Goal: Task Accomplishment & Management: Manage account settings

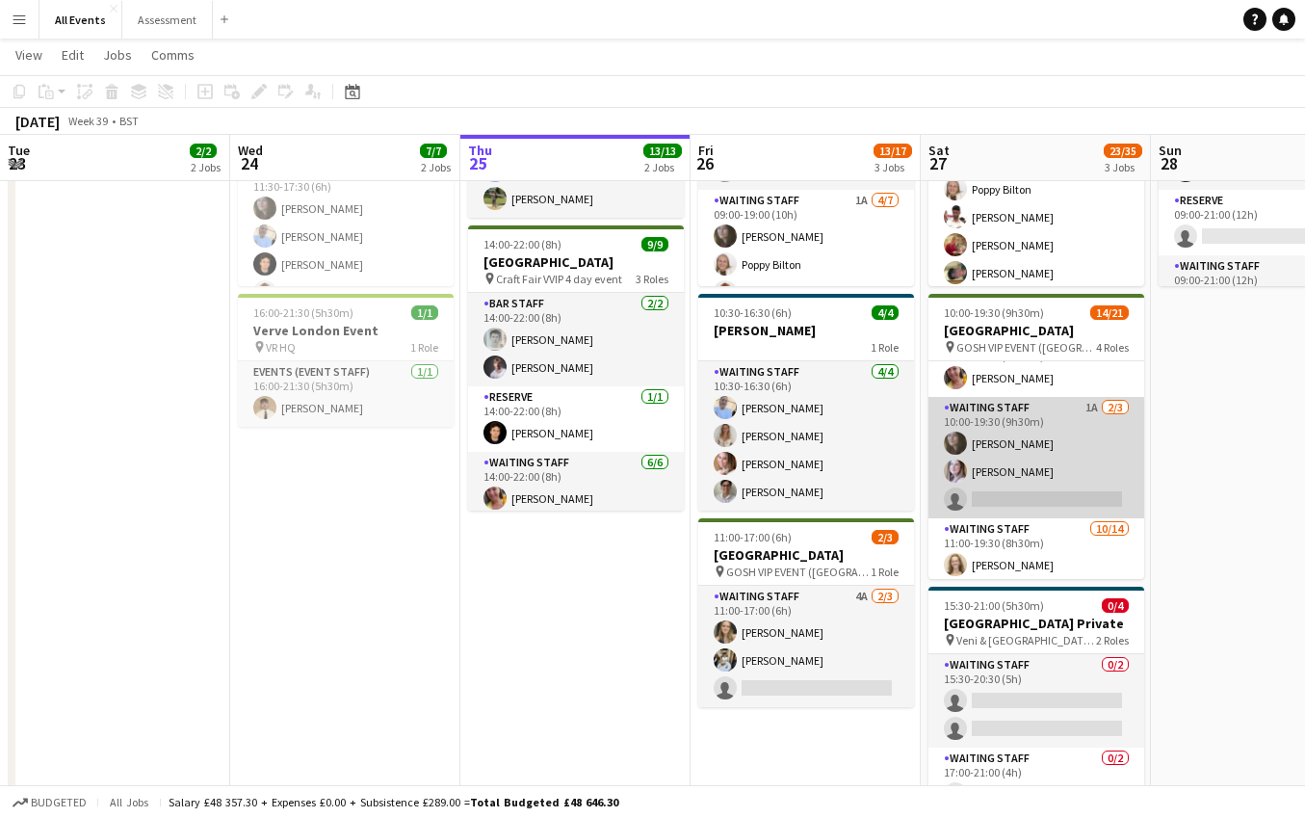
scroll to position [187, 0]
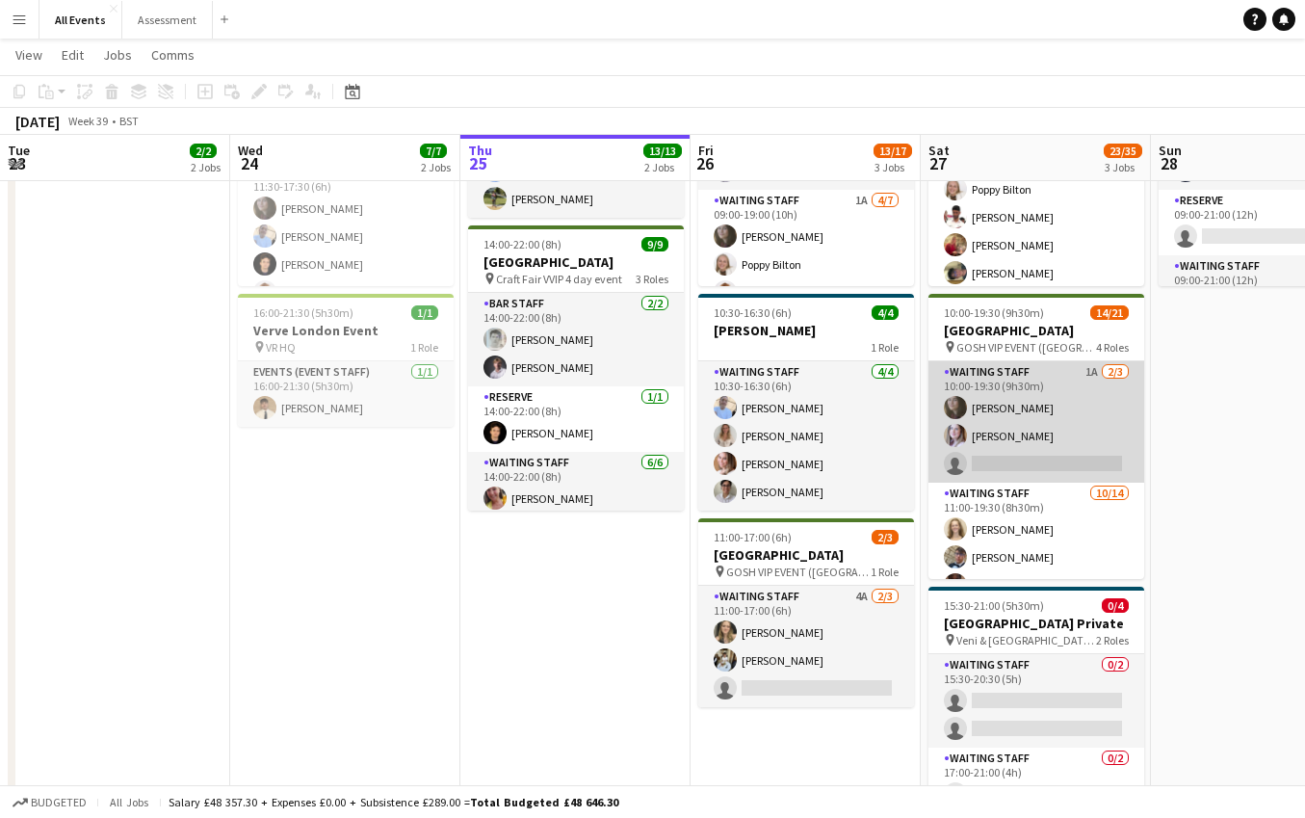
click at [1051, 430] on app-card-role "Waiting Staff 1A [DATE] 10:00-19:30 (9h30m) [PERSON_NAME] [PERSON_NAME] single-…" at bounding box center [1036, 421] width 216 height 121
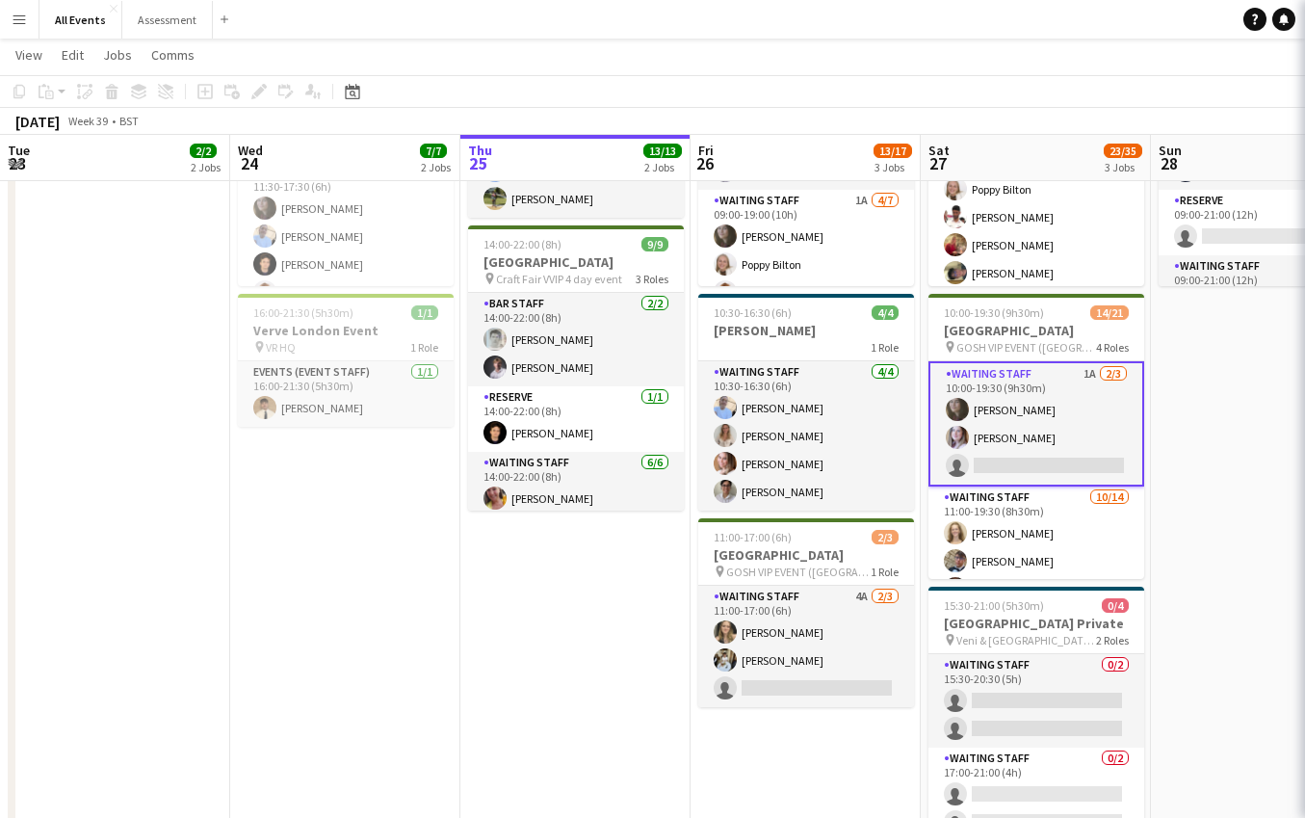
scroll to position [0, 463]
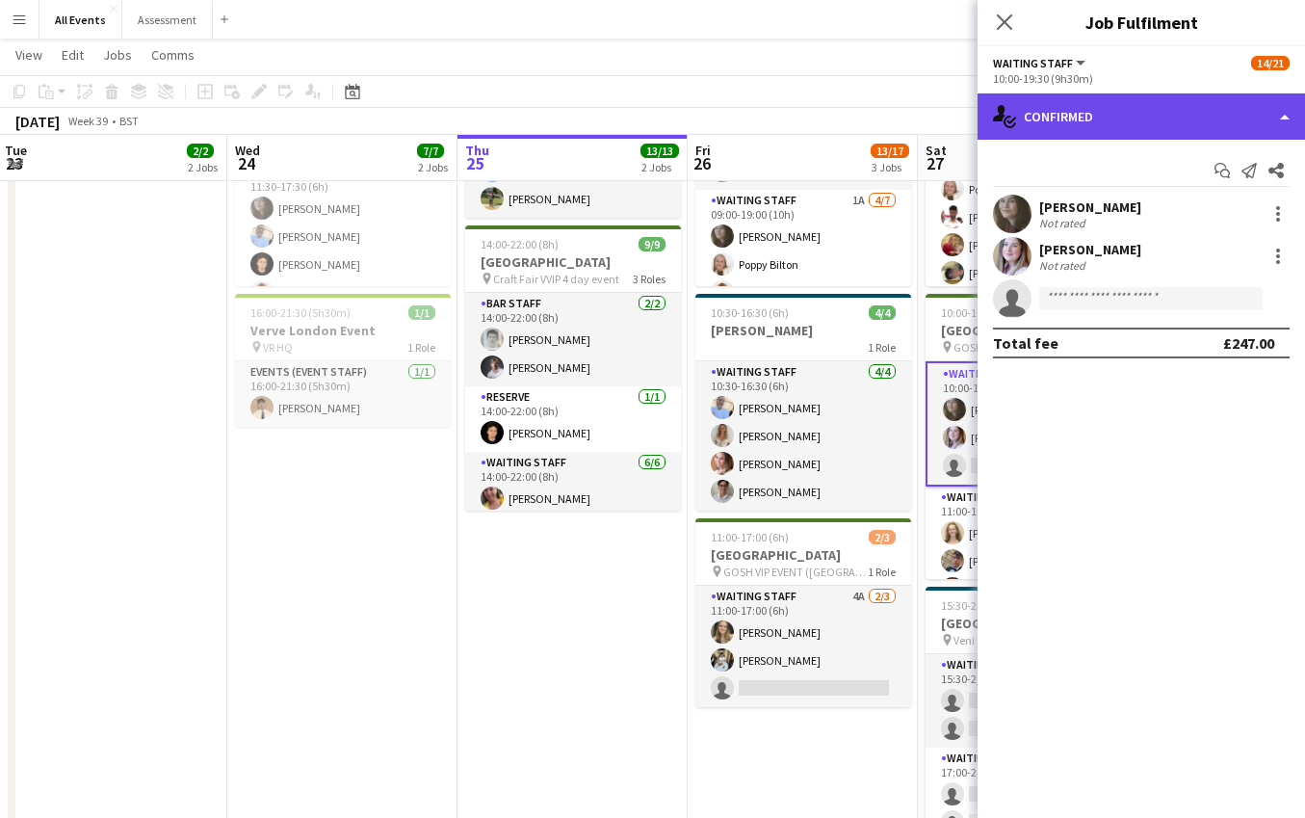
click at [1186, 104] on div "single-neutral-actions-check-2 Confirmed" at bounding box center [1140, 116] width 327 height 46
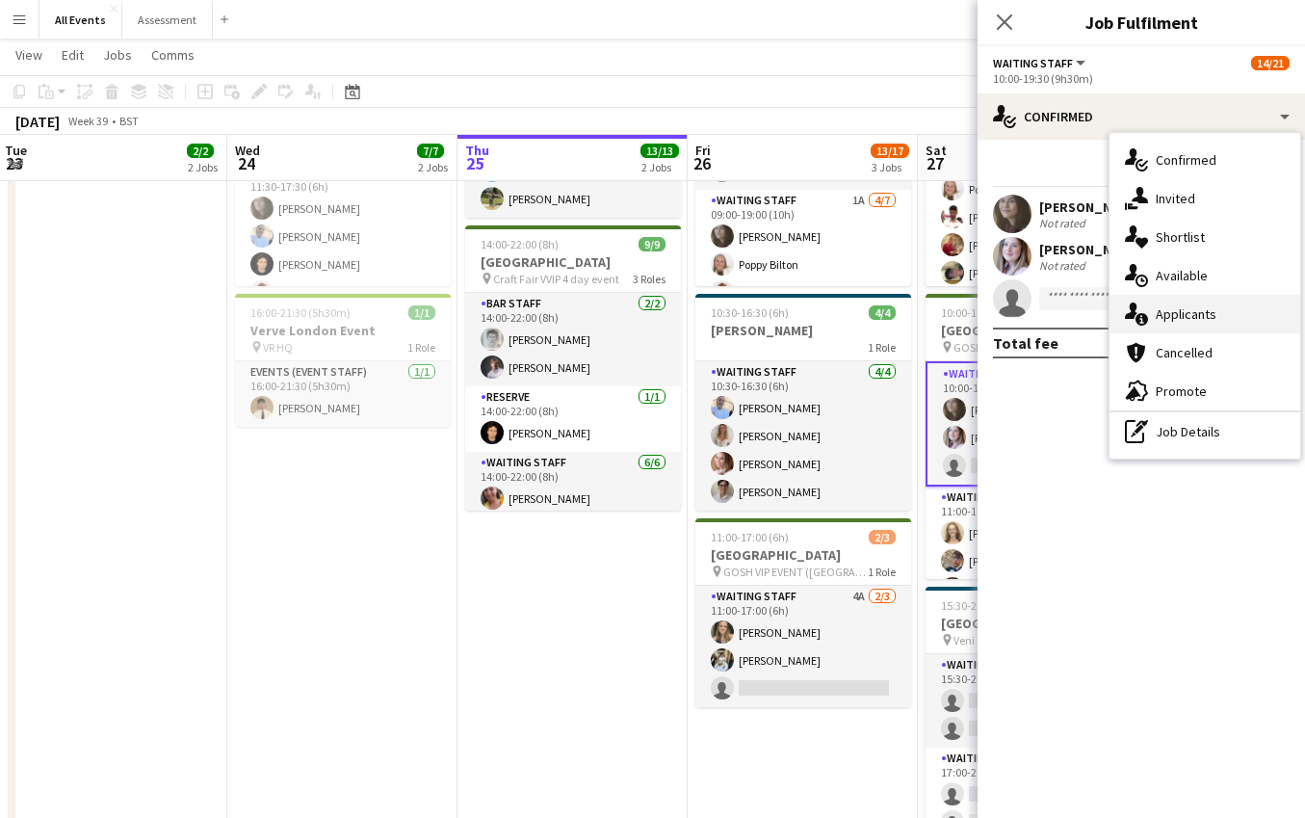
click at [1207, 309] on span "Applicants" at bounding box center [1186, 313] width 61 height 17
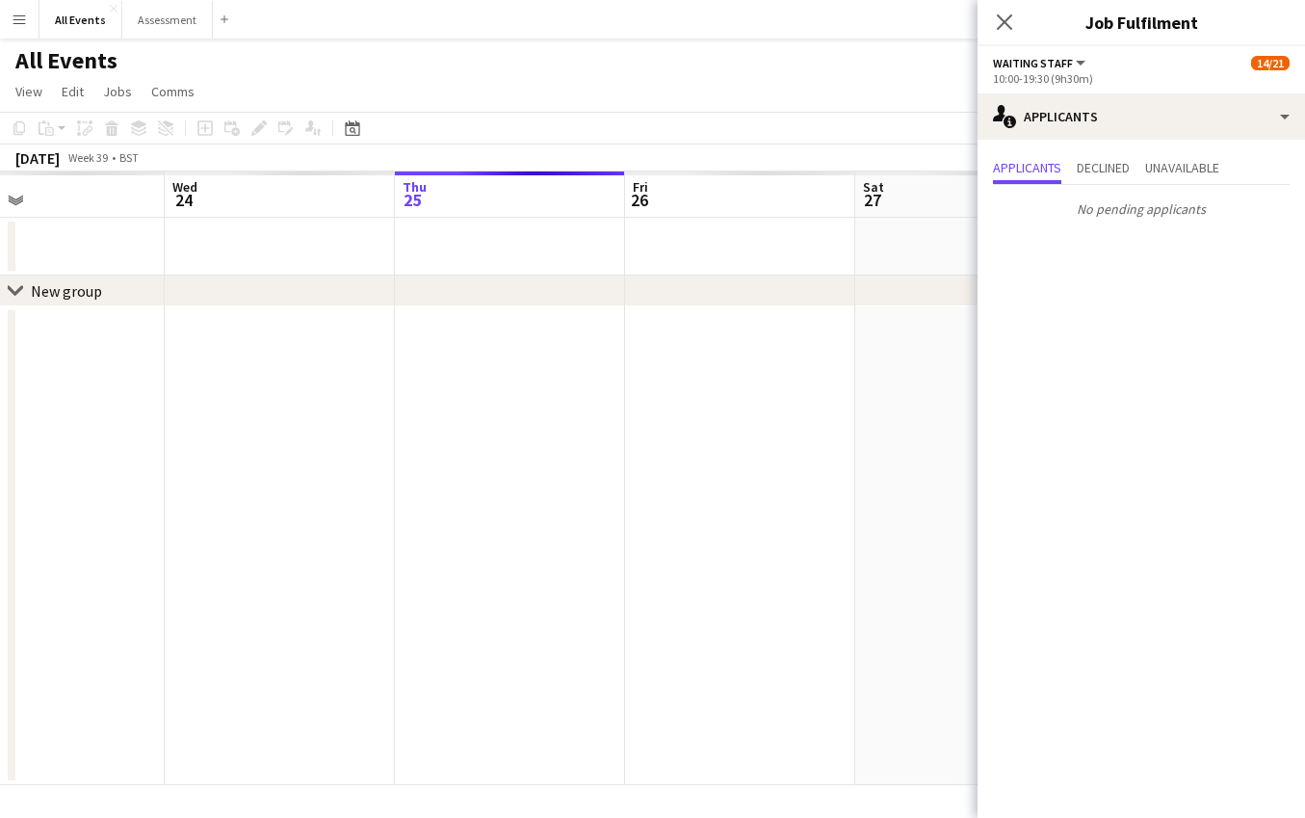
scroll to position [0, 526]
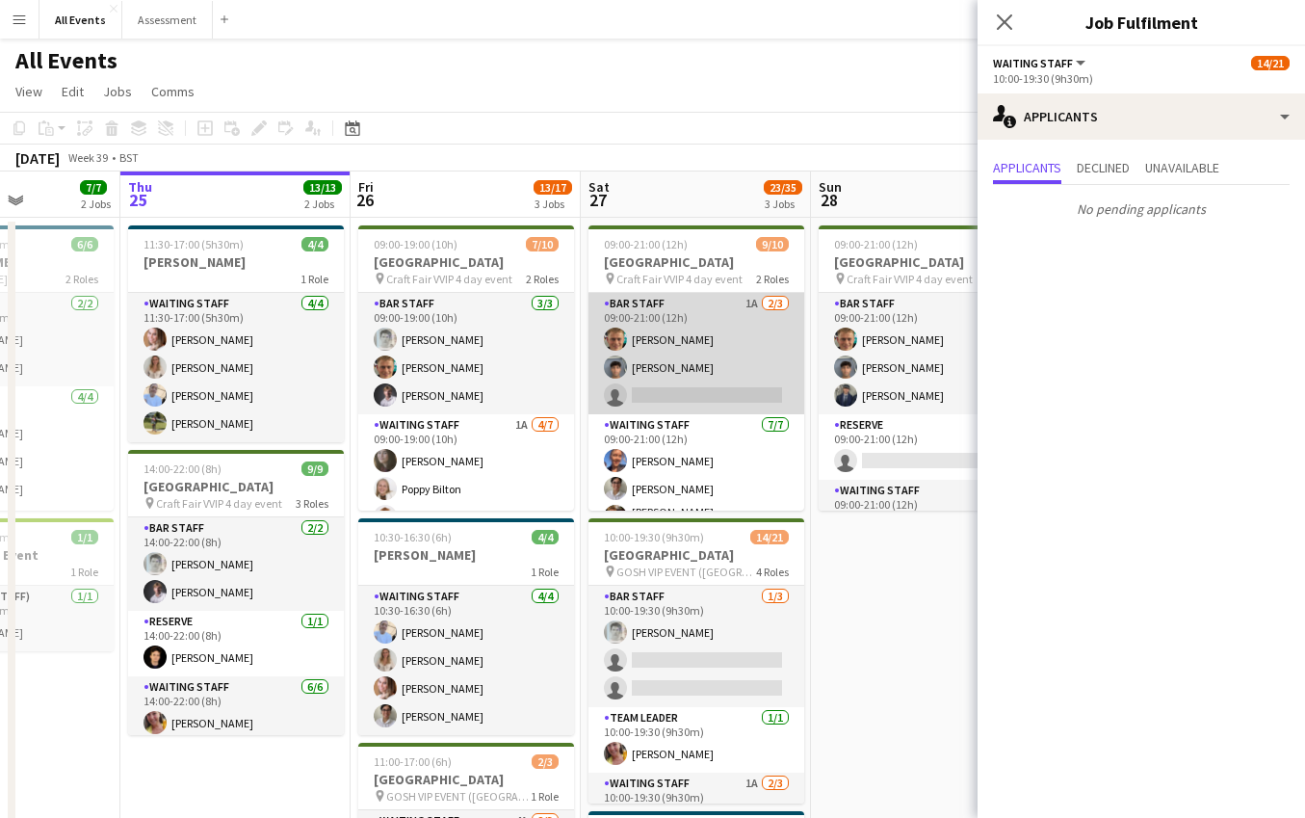
click at [745, 386] on app-card-role "Bar Staff 1A [DATE] 09:00-21:00 (12h) [PERSON_NAME] Arya [PERSON_NAME] single-n…" at bounding box center [696, 353] width 216 height 121
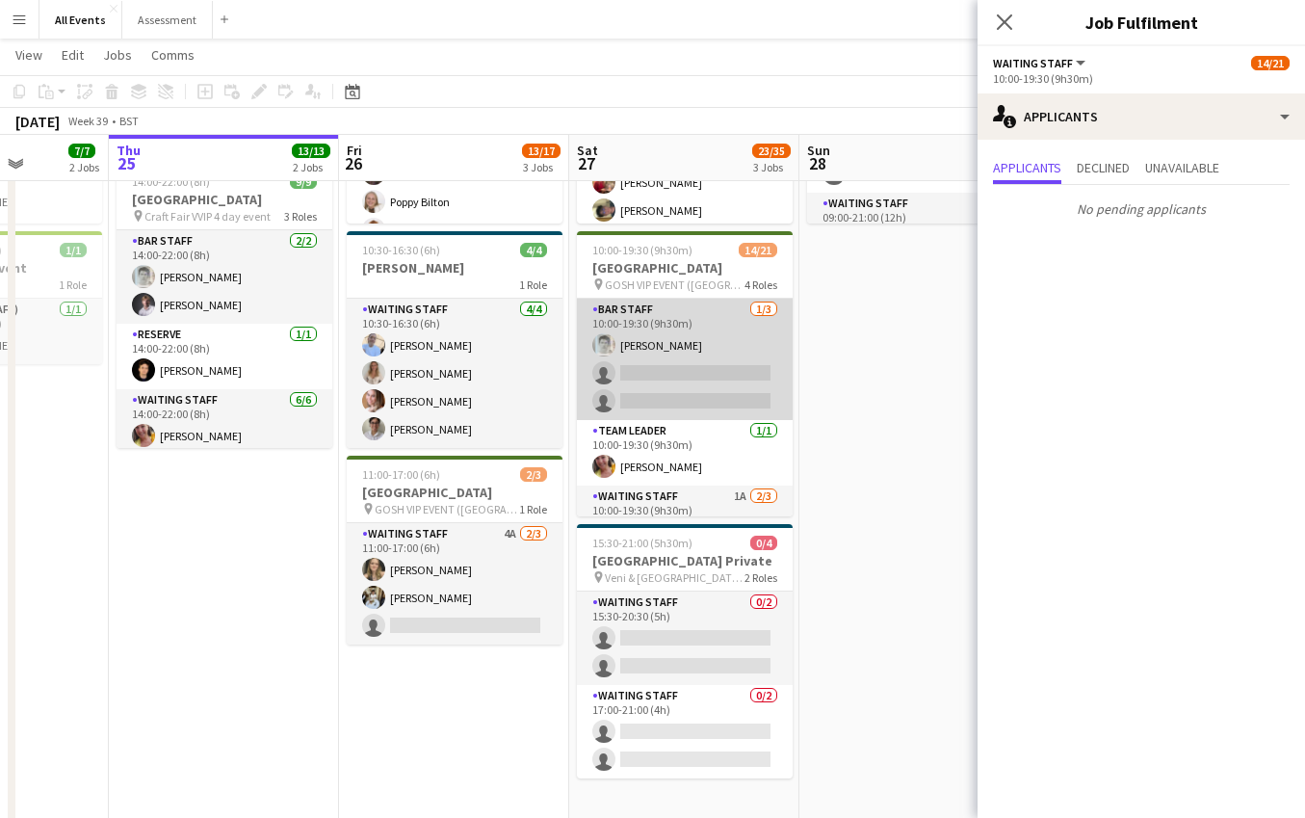
scroll to position [287, 0]
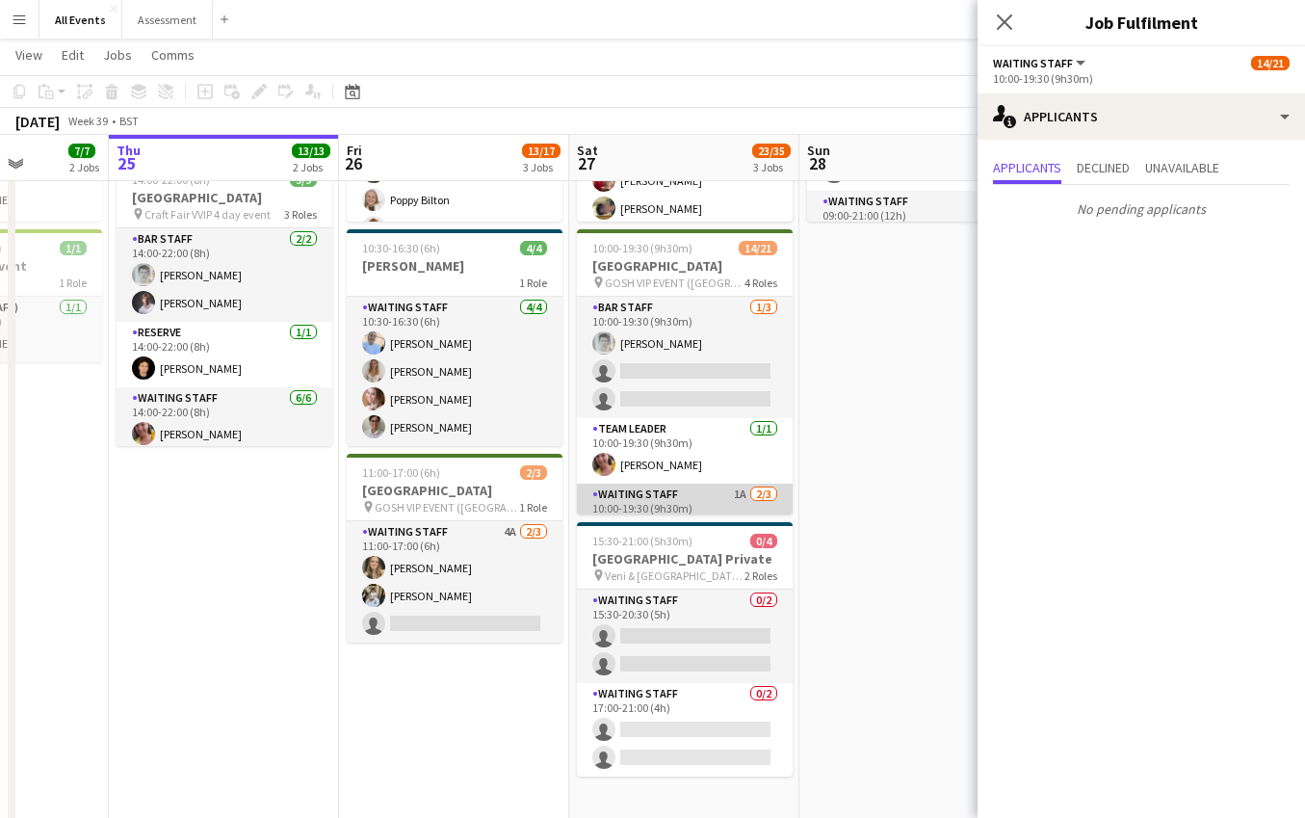
click at [726, 507] on app-card-role "Waiting Staff 1A [DATE] 10:00-19:30 (9h30m) [PERSON_NAME] [PERSON_NAME] single-…" at bounding box center [685, 543] width 216 height 121
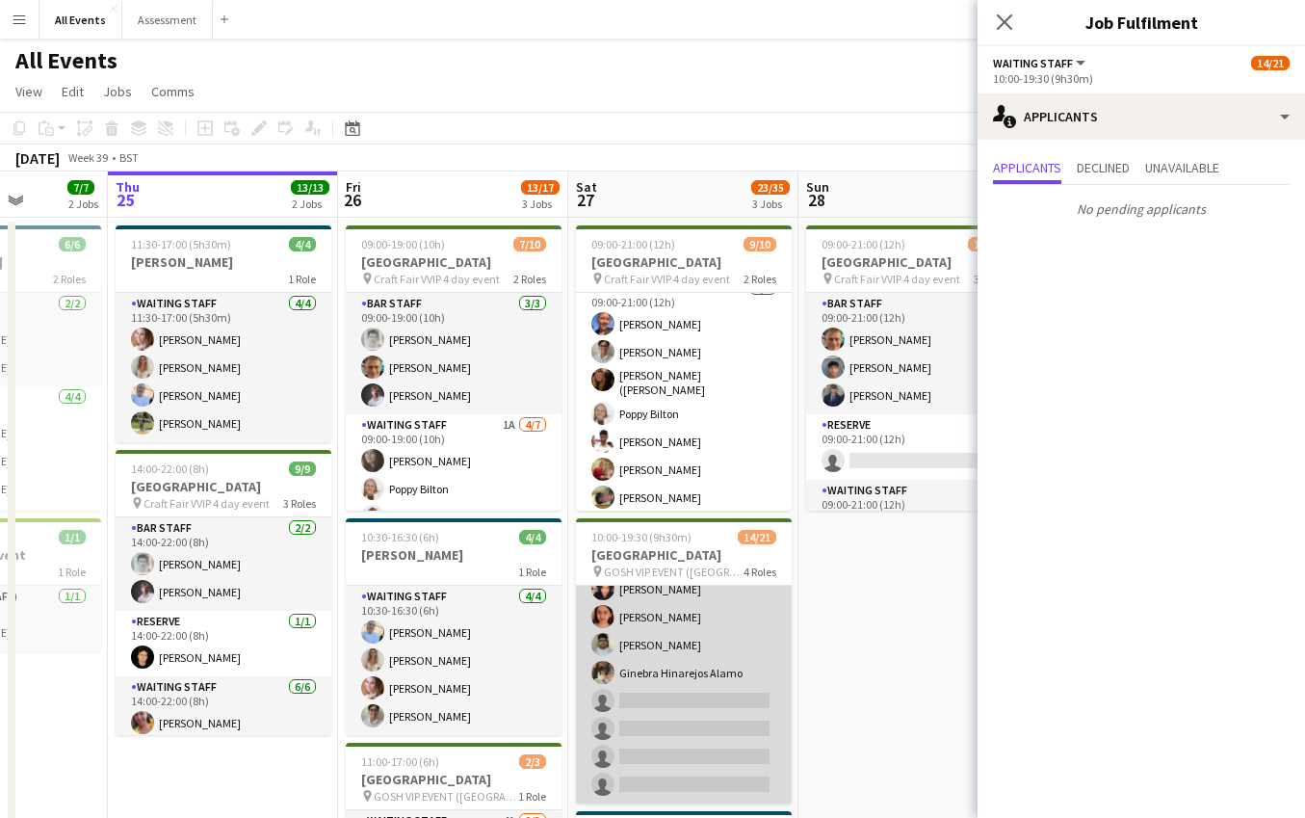
scroll to position [0, 0]
click at [714, 620] on app-card-role "Waiting Staff [DATE] 11:00-19:30 (8h30m) [PERSON_NAME] [PERSON_NAME] [PERSON_NA…" at bounding box center [684, 589] width 216 height 429
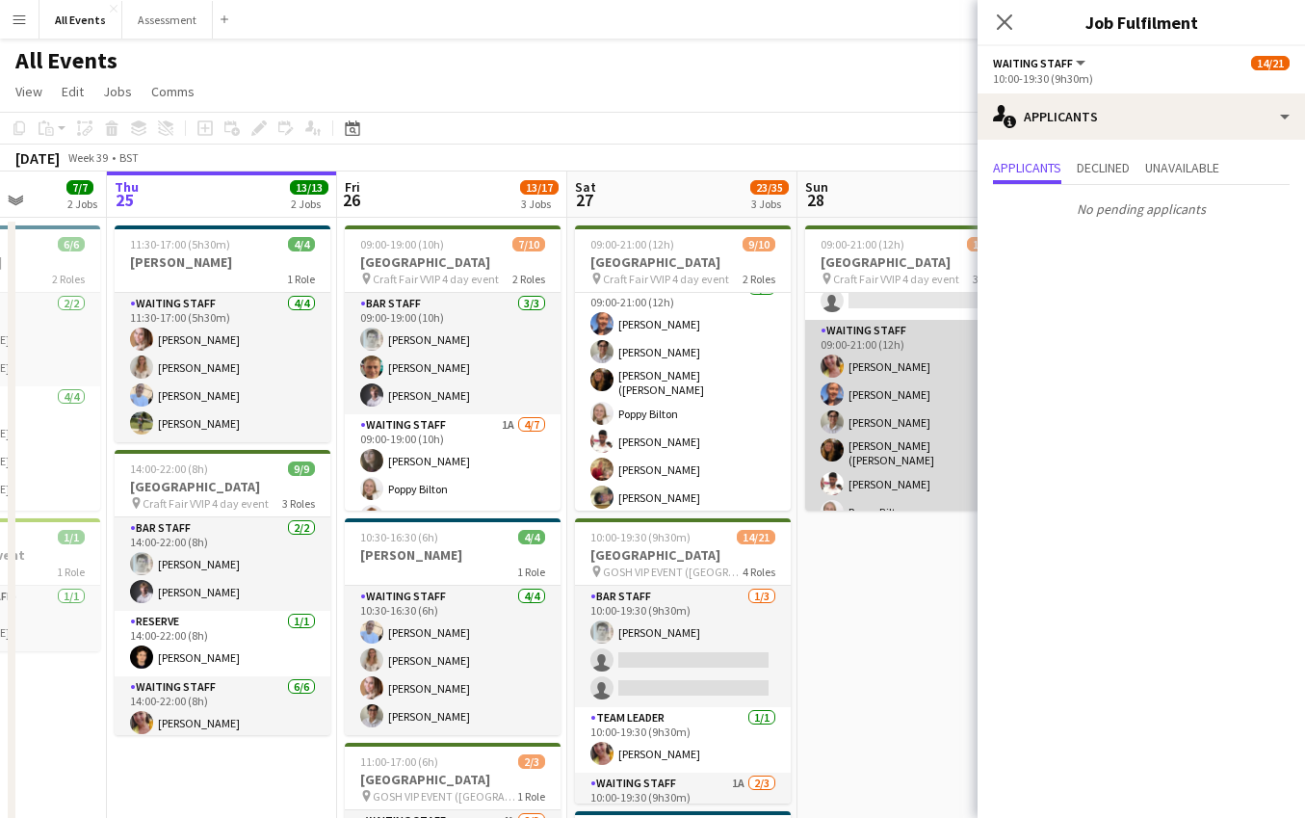
click at [857, 460] on app-card-role "Waiting Staff [DATE] 09:00-21:00 (12h) [PERSON_NAME] [PERSON_NAME] [PERSON_NAME…" at bounding box center [913, 439] width 216 height 239
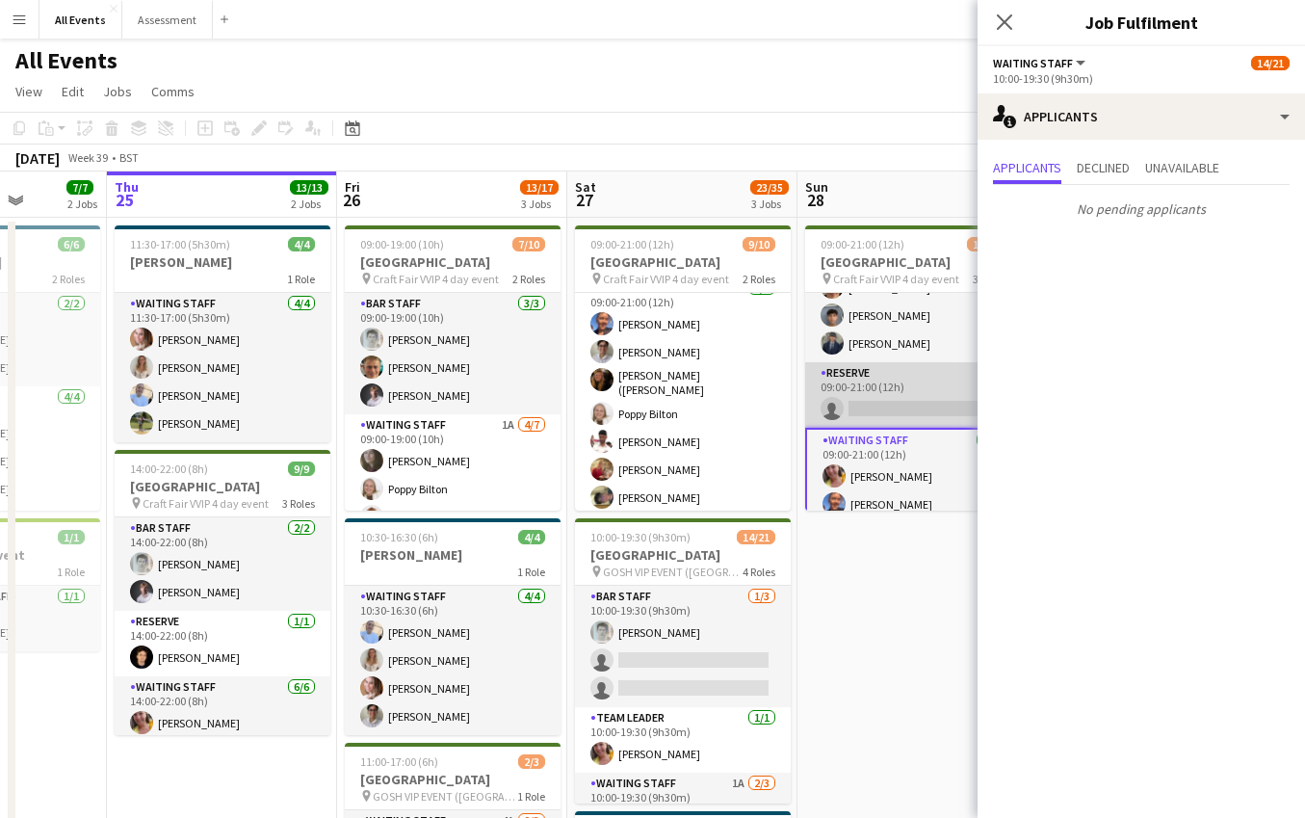
click at [873, 405] on app-card-role "Reserve 0/1 09:00-21:00 (12h) single-neutral-actions" at bounding box center [913, 394] width 216 height 65
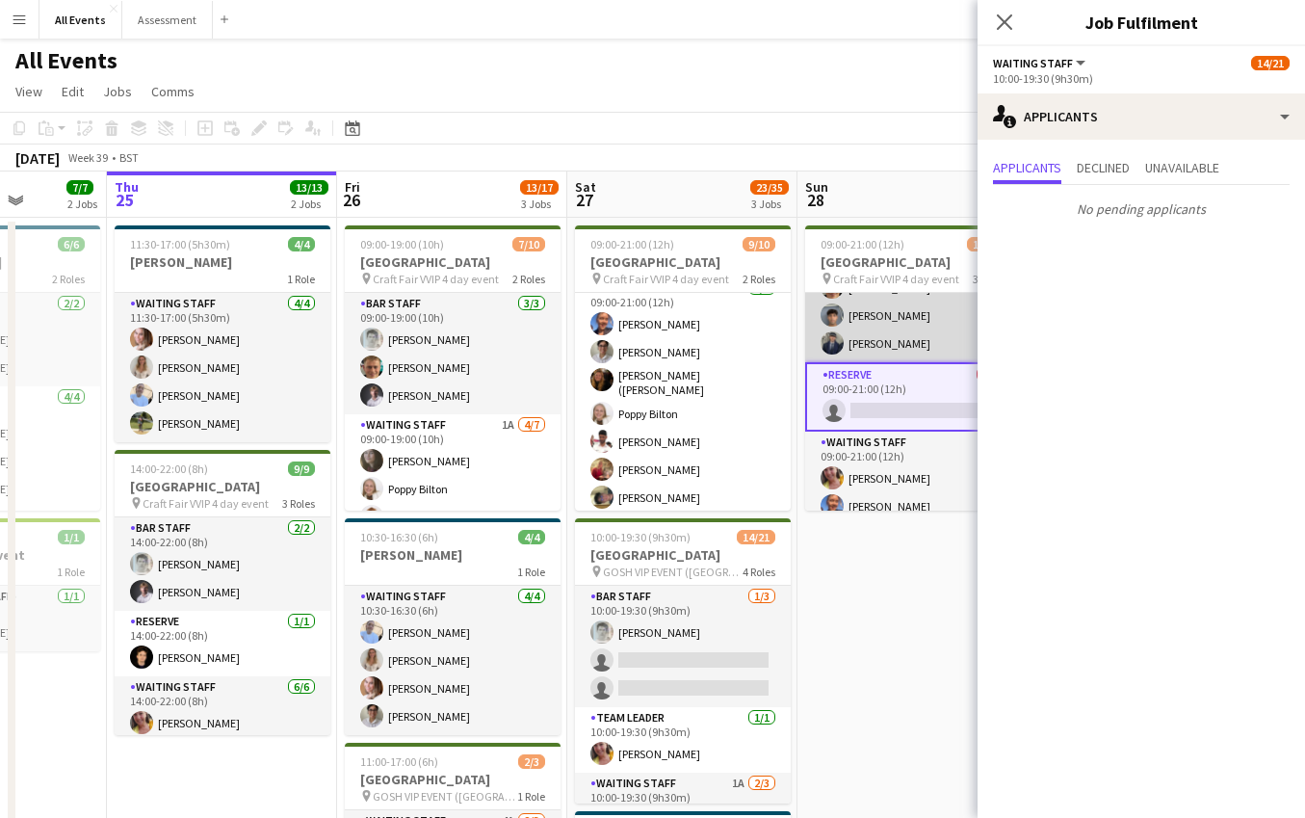
click at [873, 339] on app-card-role "Bar Staff [DATE] 09:00-21:00 (12h) [PERSON_NAME] [PERSON_NAME] [PERSON_NAME]" at bounding box center [913, 301] width 216 height 121
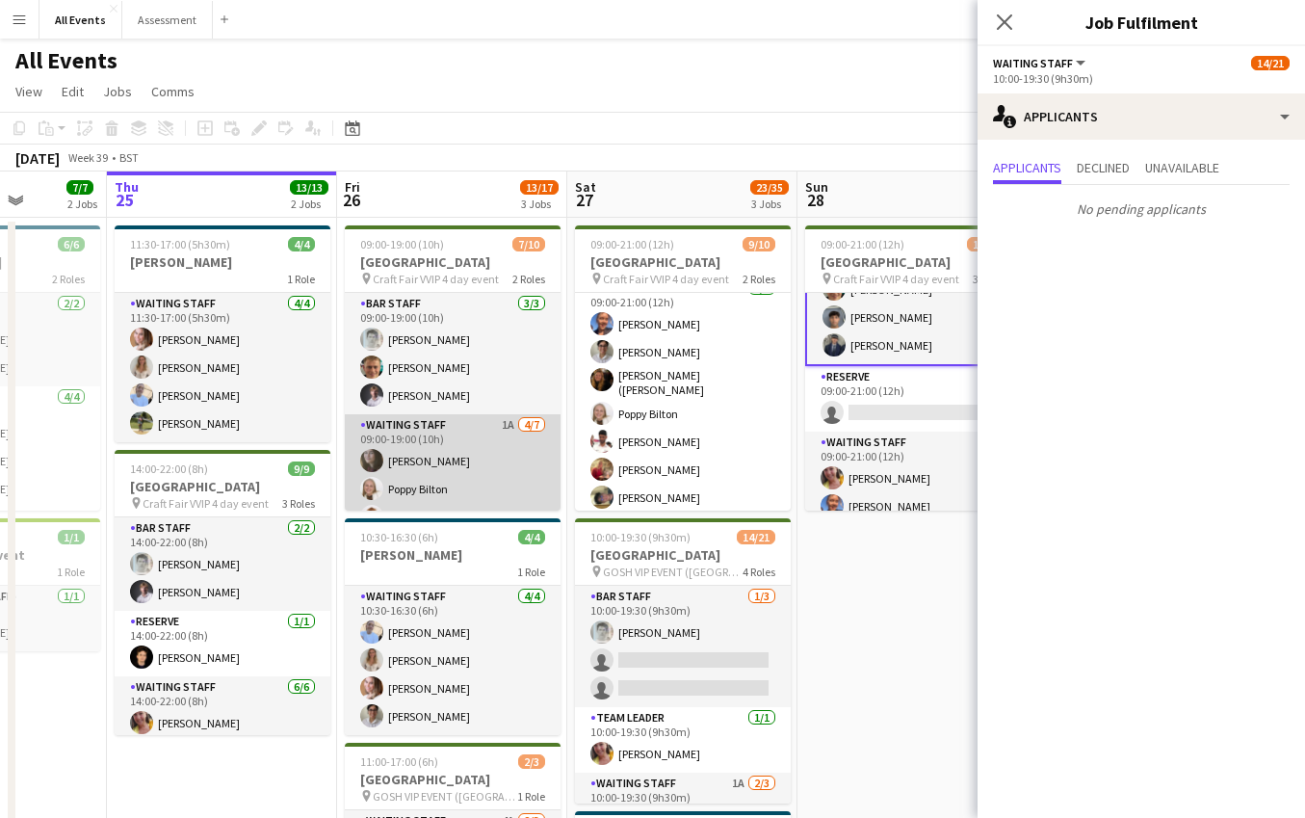
click at [451, 479] on app-card-role "Waiting Staff 1A [DATE] 09:00-19:00 (10h) [PERSON_NAME] [PERSON_NAME] [PERSON_N…" at bounding box center [453, 530] width 216 height 233
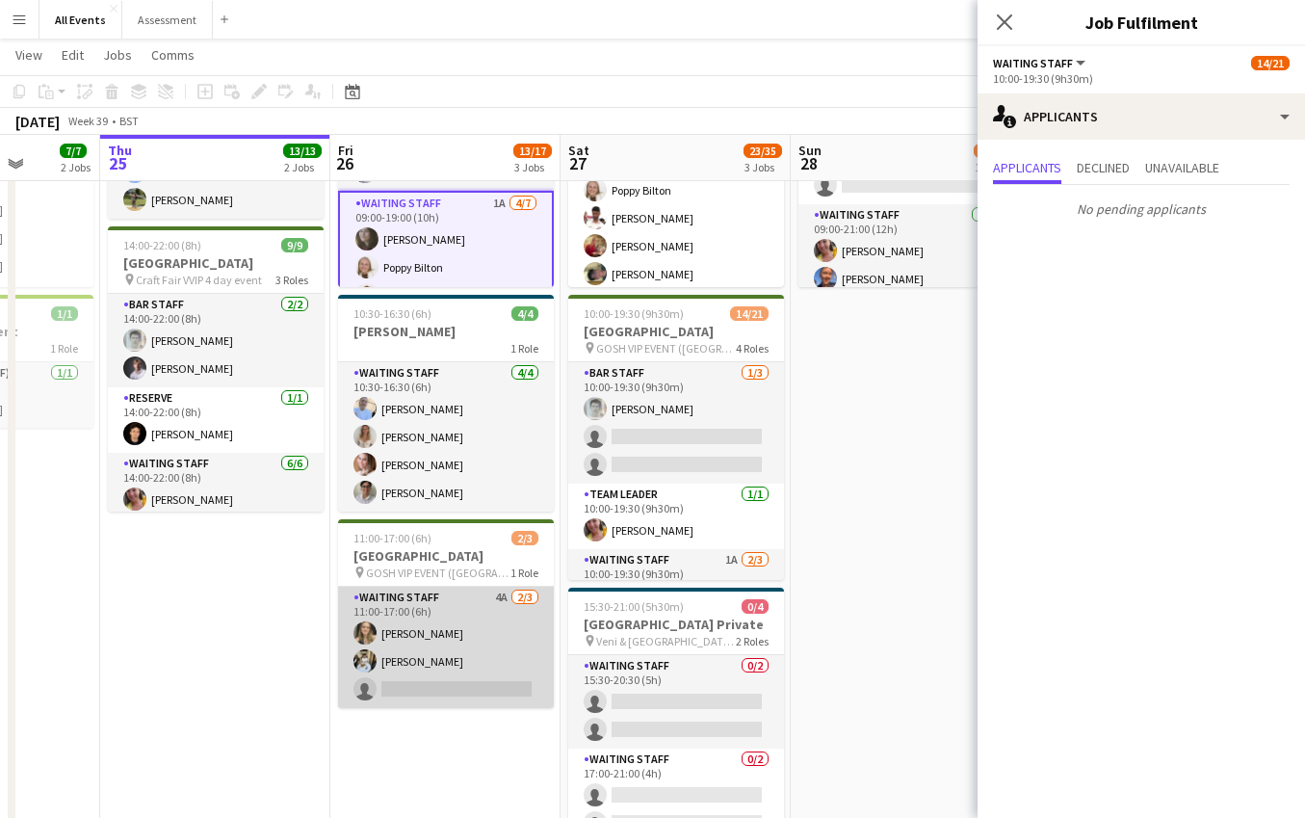
click at [490, 623] on app-card-role "Waiting Staff 4A [DATE] 11:00-17:00 (6h) [PERSON_NAME] [PERSON_NAME] single-neu…" at bounding box center [446, 646] width 216 height 121
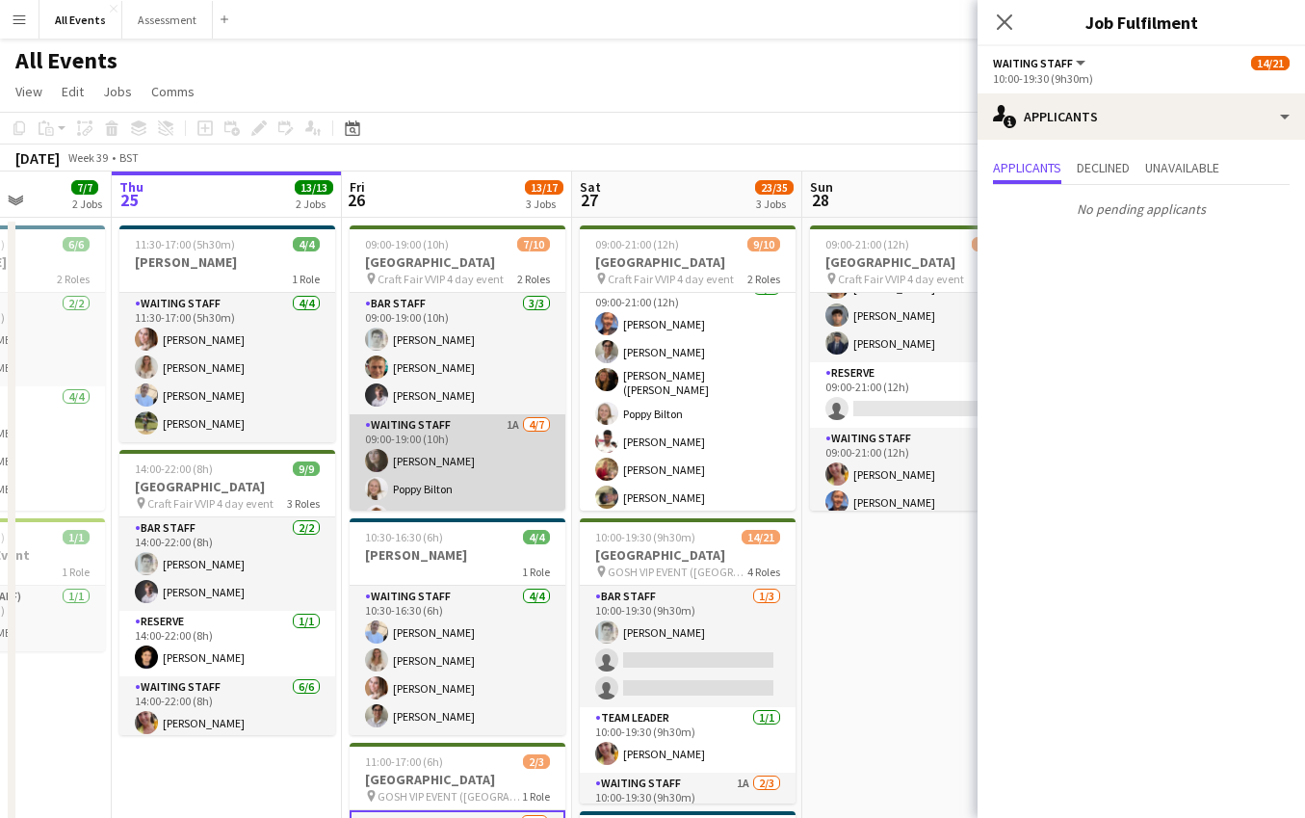
click at [504, 440] on app-card-role "Waiting Staff 1A [DATE] 09:00-19:00 (10h) [PERSON_NAME] [PERSON_NAME] [PERSON_N…" at bounding box center [458, 530] width 216 height 233
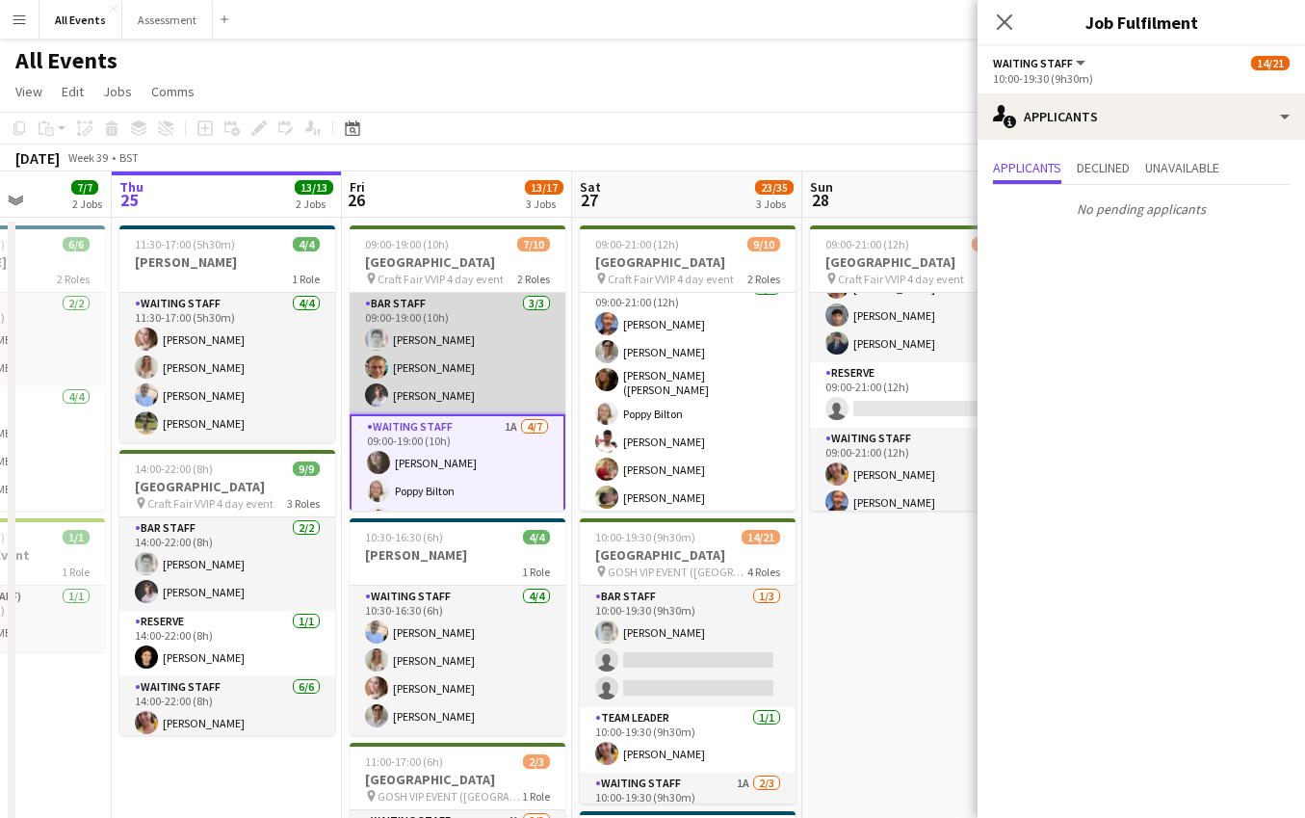
click at [506, 393] on app-card-role "Bar Staff [DATE] 09:00-19:00 (10h) [PERSON_NAME] [PERSON_NAME] [PERSON_NAME]" at bounding box center [458, 353] width 216 height 121
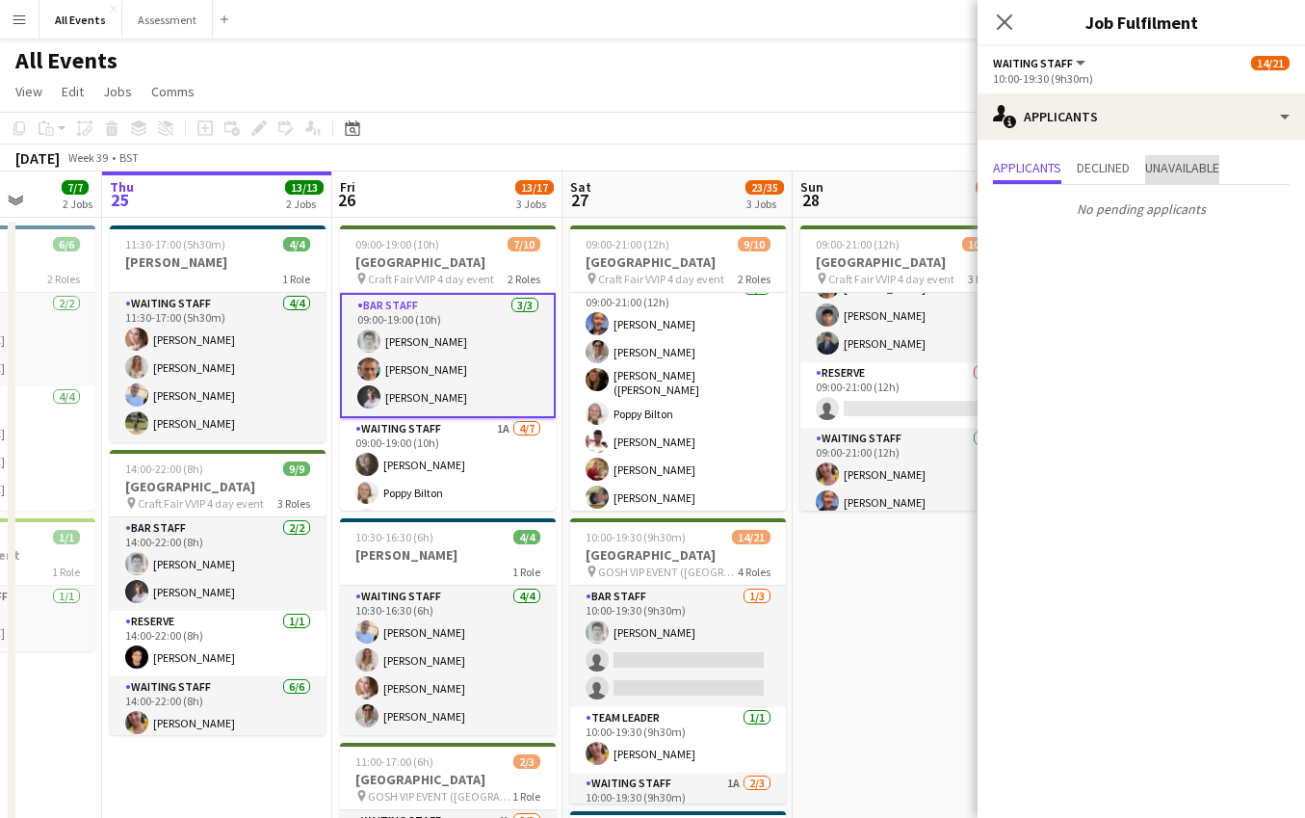
click at [1182, 169] on span "Unavailable" at bounding box center [1182, 167] width 74 height 13
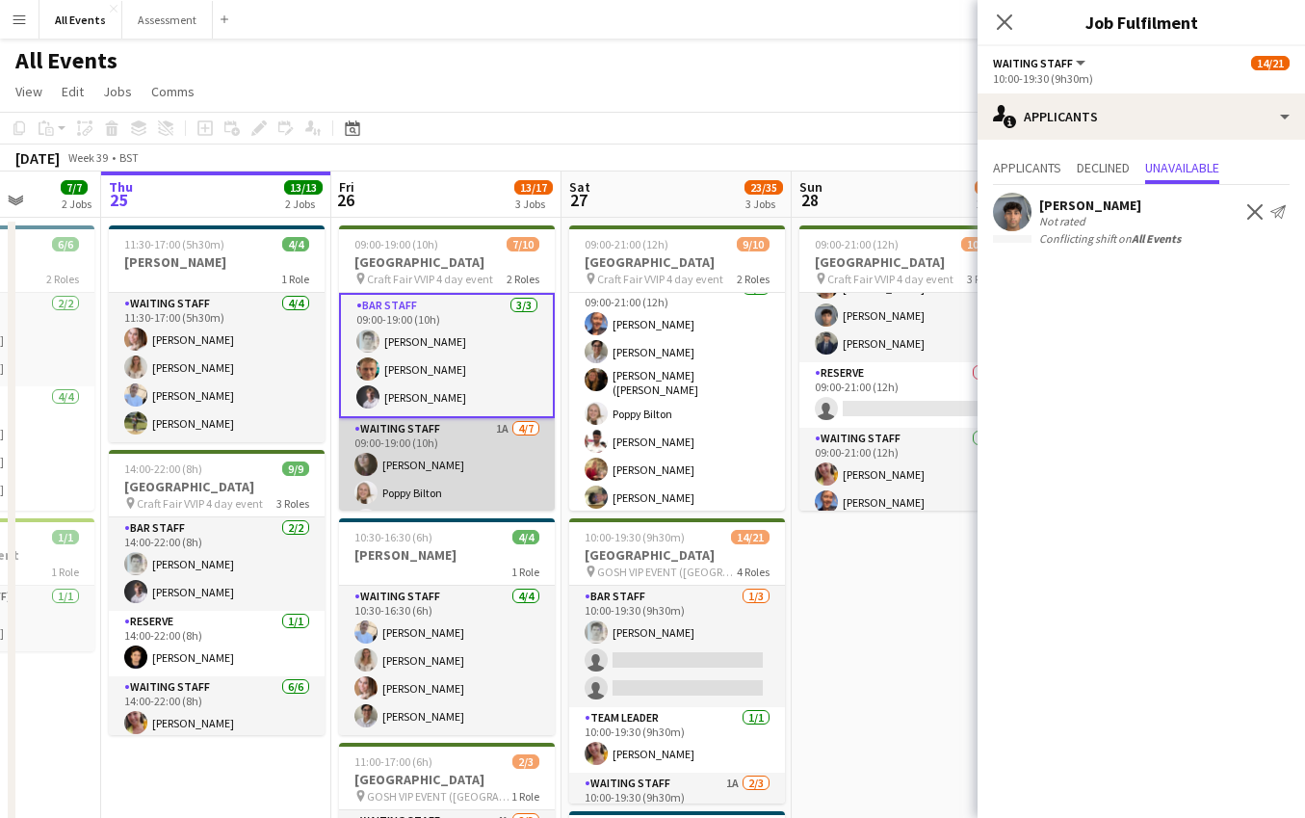
click at [466, 456] on app-card-role "Waiting Staff 1A [DATE] 09:00-19:00 (10h) [PERSON_NAME] [PERSON_NAME] [PERSON_N…" at bounding box center [447, 534] width 216 height 233
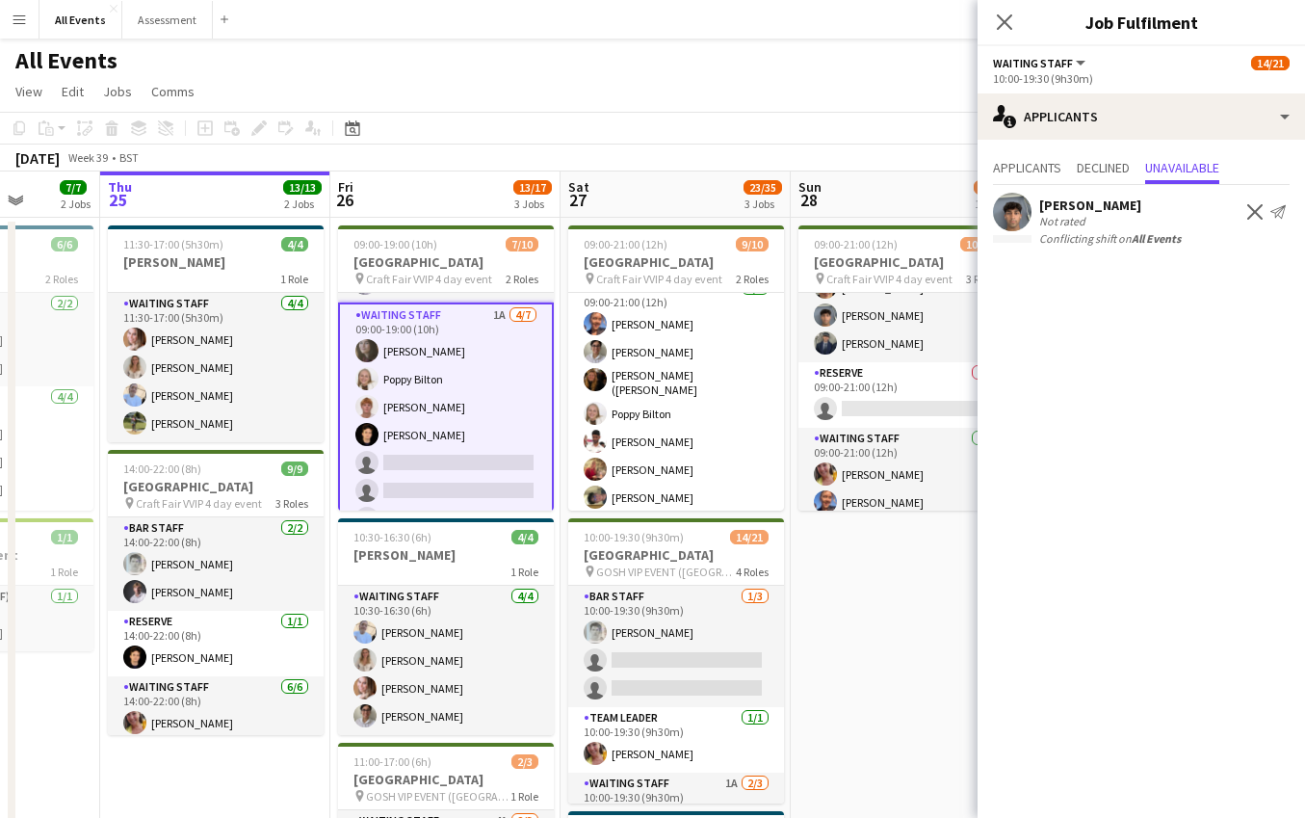
click at [469, 466] on app-card-role "Waiting Staff 1A [DATE] 09:00-19:00 (10h) [PERSON_NAME] [PERSON_NAME] [PERSON_N…" at bounding box center [446, 420] width 216 height 237
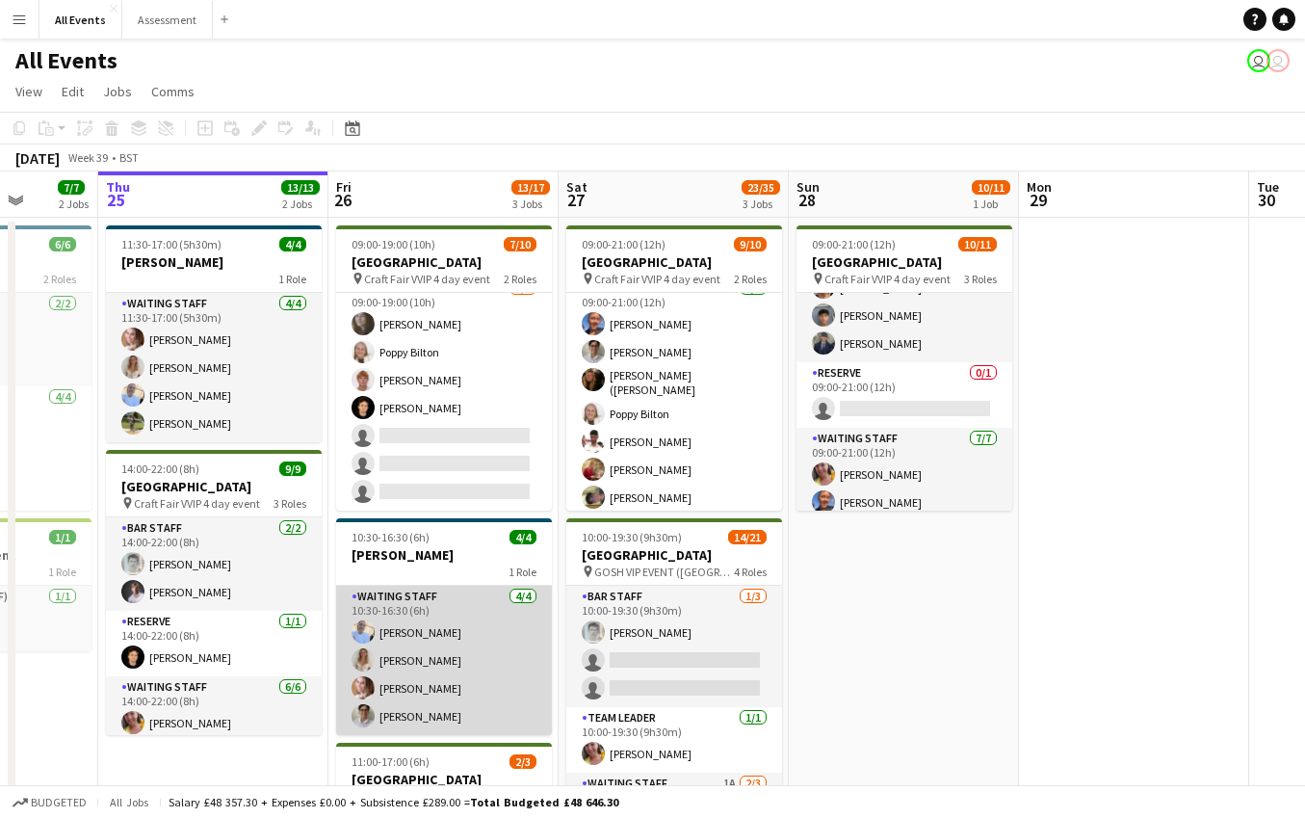
click at [467, 636] on app-card-role "Waiting Staff [DATE] 10:30-16:30 (6h) [PERSON_NAME] [PERSON_NAME] [PERSON_NAME]…" at bounding box center [444, 660] width 216 height 149
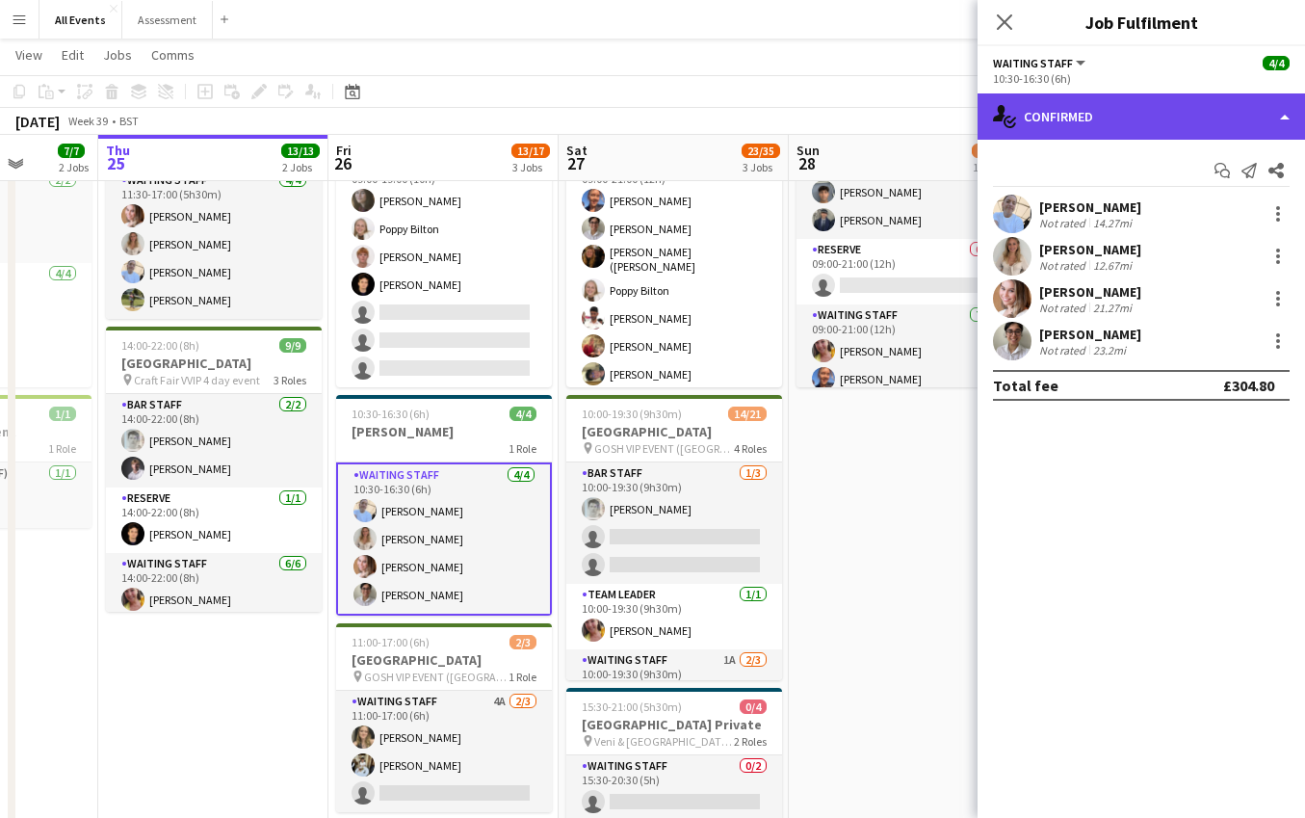
click at [1133, 132] on div "single-neutral-actions-check-2 Confirmed" at bounding box center [1140, 116] width 327 height 46
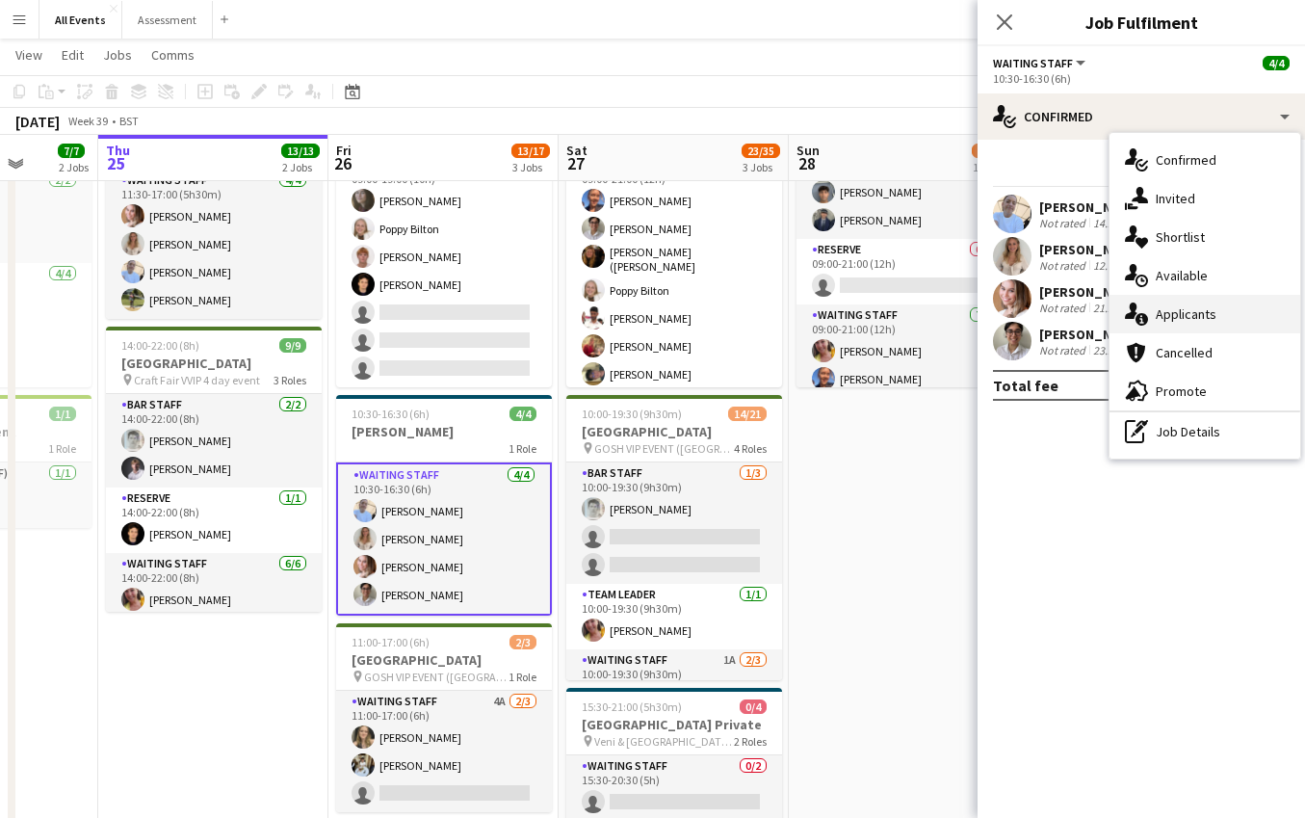
click at [1164, 307] on span "Applicants" at bounding box center [1186, 313] width 61 height 17
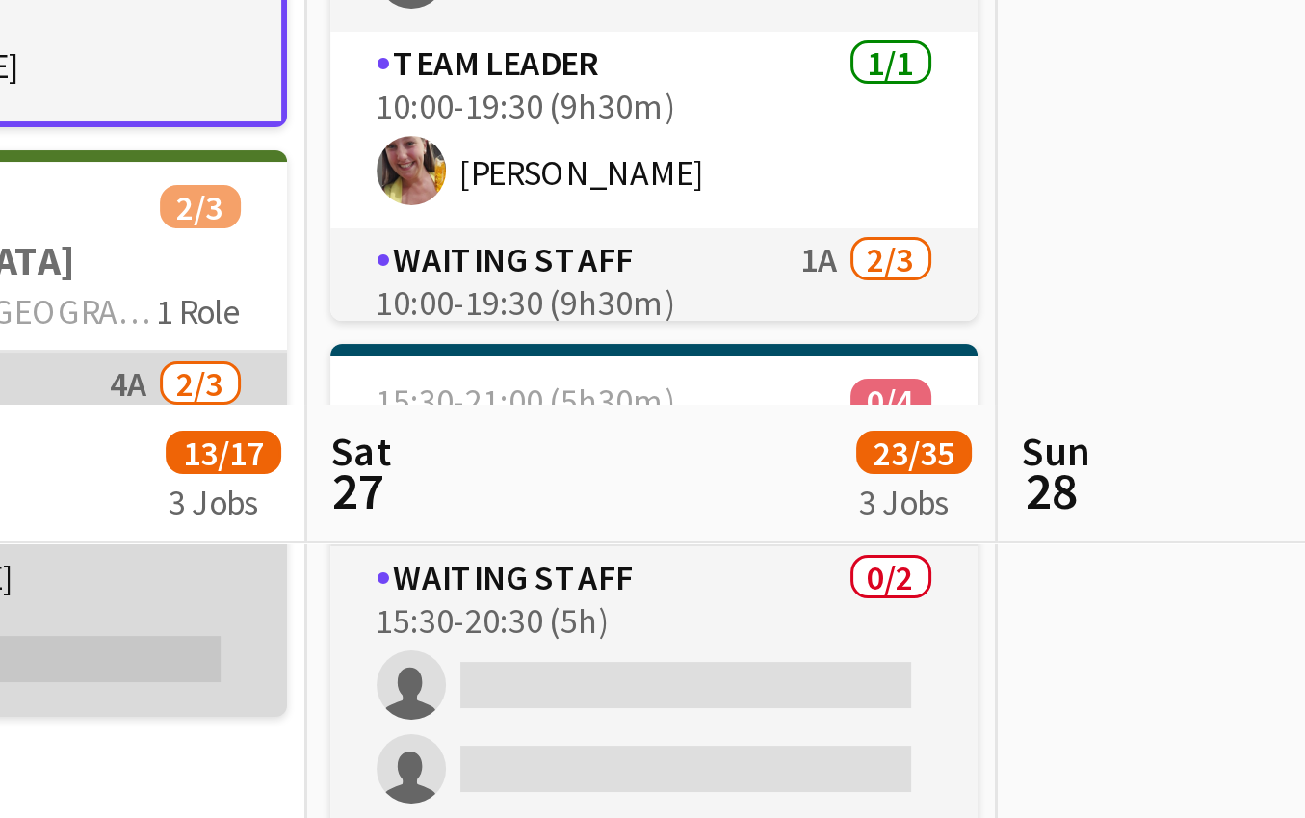
click at [336, 663] on app-card-role "Waiting Staff 4A [DATE] 11:00-17:00 (6h) [PERSON_NAME] [PERSON_NAME] single-neu…" at bounding box center [444, 723] width 216 height 121
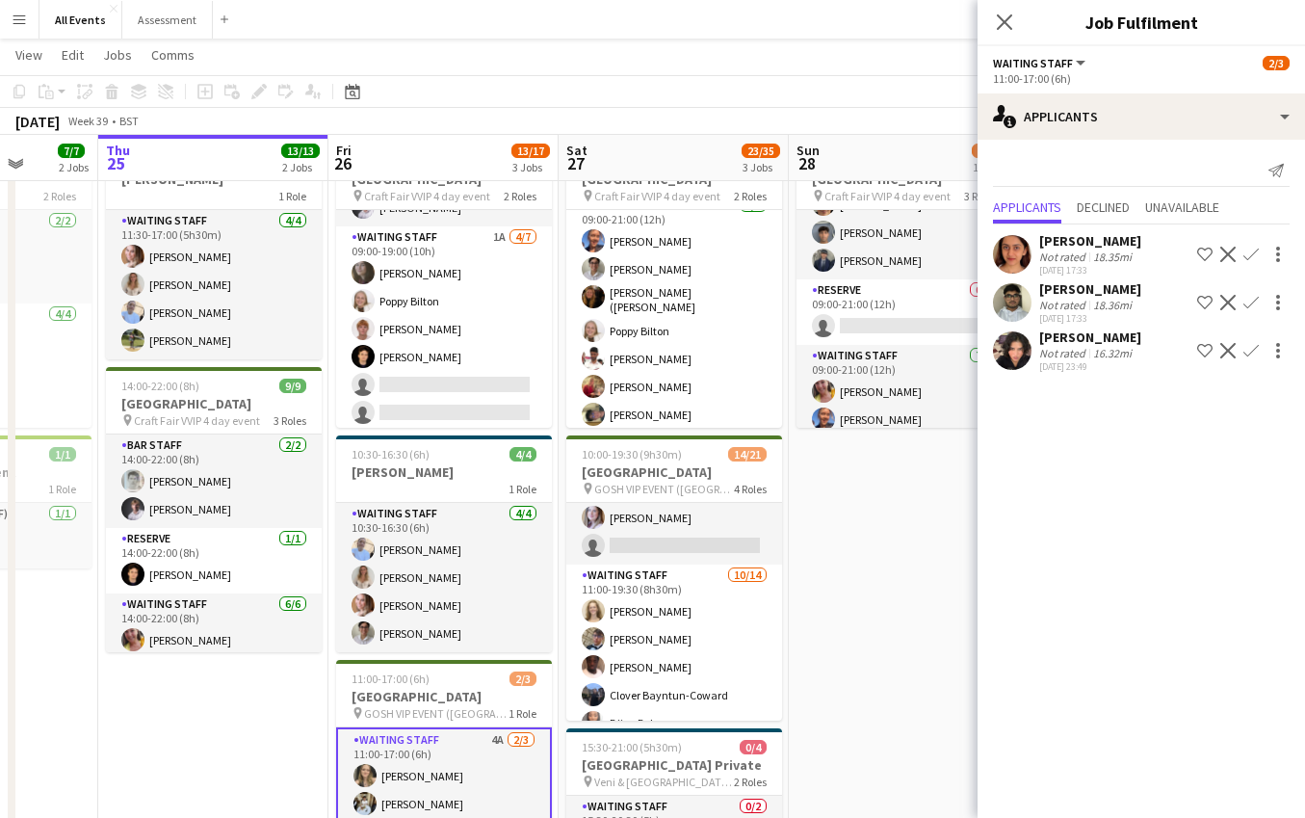
click at [912, 481] on app-date-cell "09:00-21:00 (12h) 10/11 Heritage House pin Craft Fair VVIP 4 day event 3 Roles …" at bounding box center [904, 587] width 230 height 905
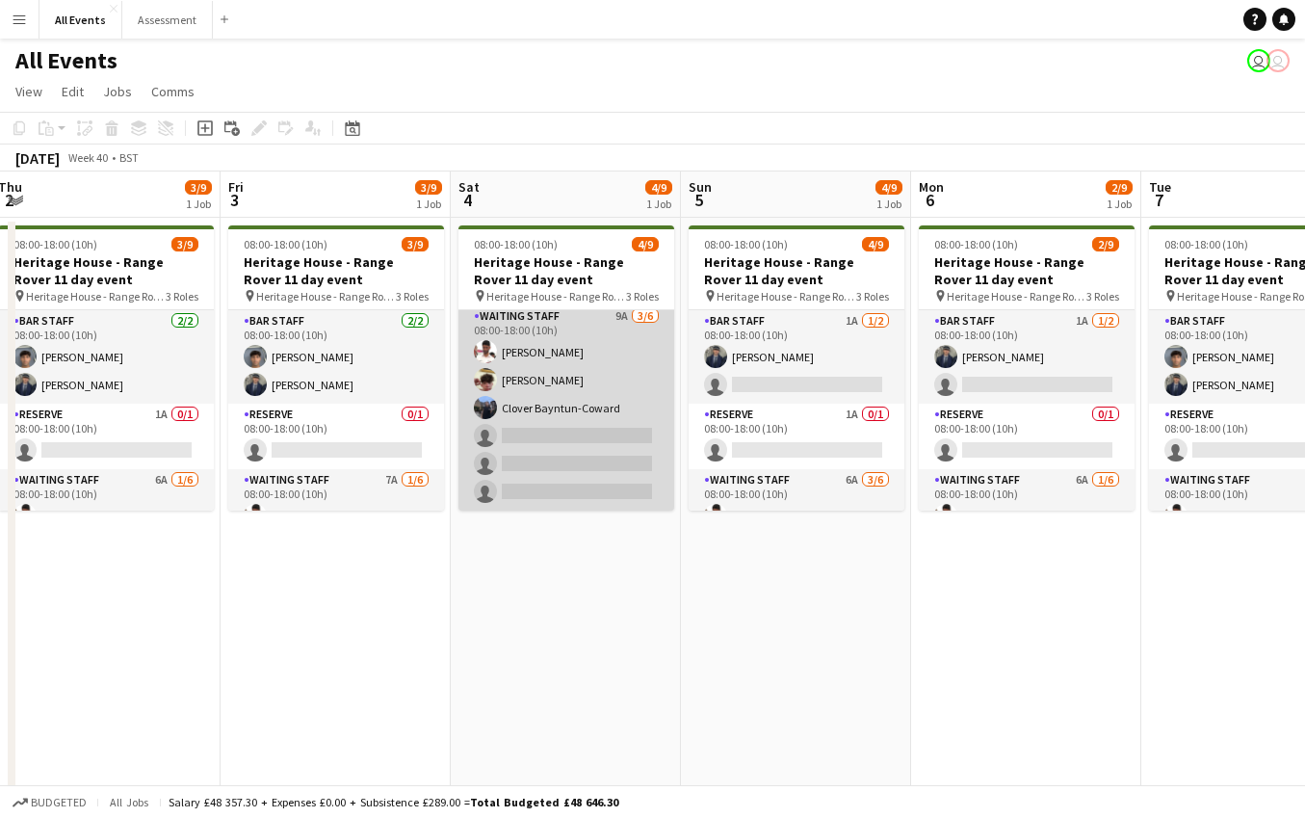
click at [584, 452] on app-card-role "Waiting Staff 9A [DATE] 08:00-18:00 (10h) [PERSON_NAME] [PERSON_NAME] Clover Ba…" at bounding box center [566, 407] width 216 height 205
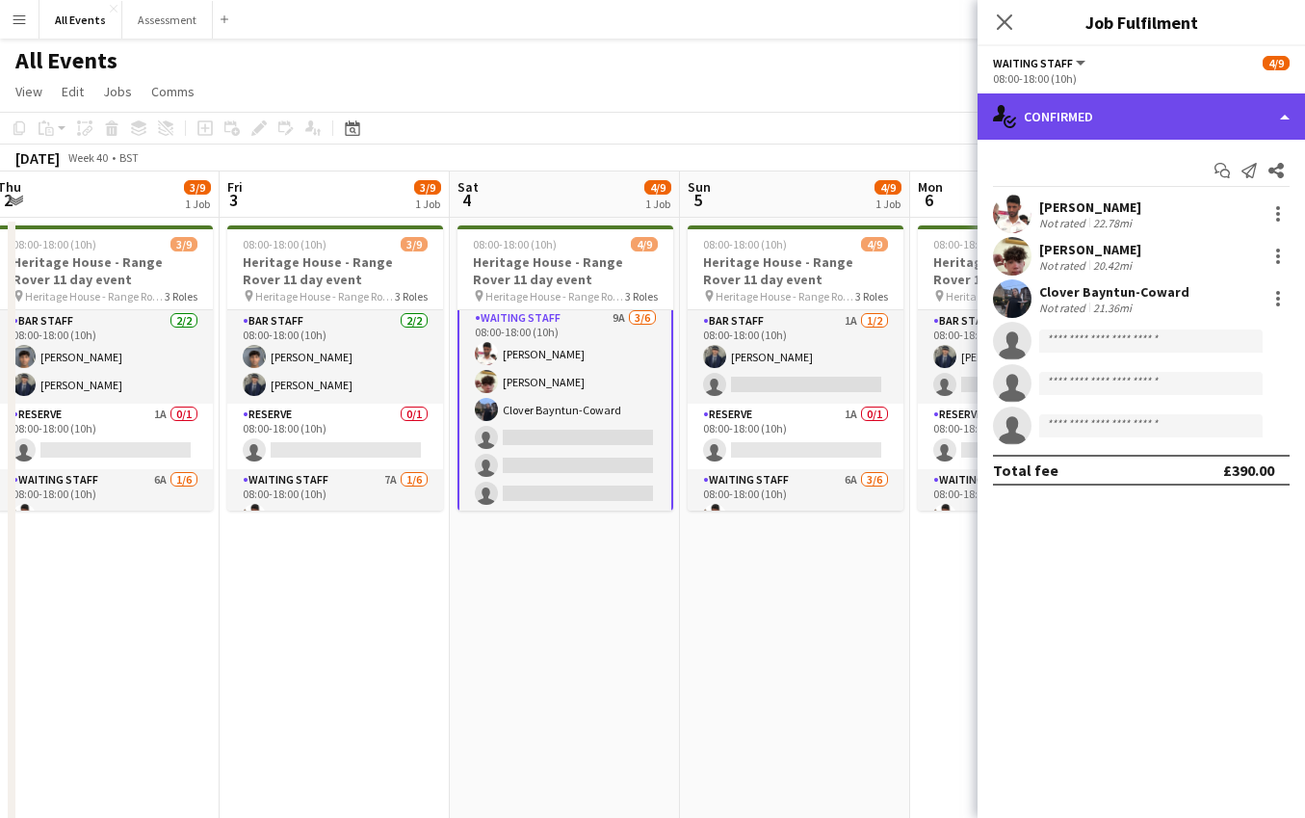
click at [1142, 110] on div "single-neutral-actions-check-2 Confirmed" at bounding box center [1140, 116] width 327 height 46
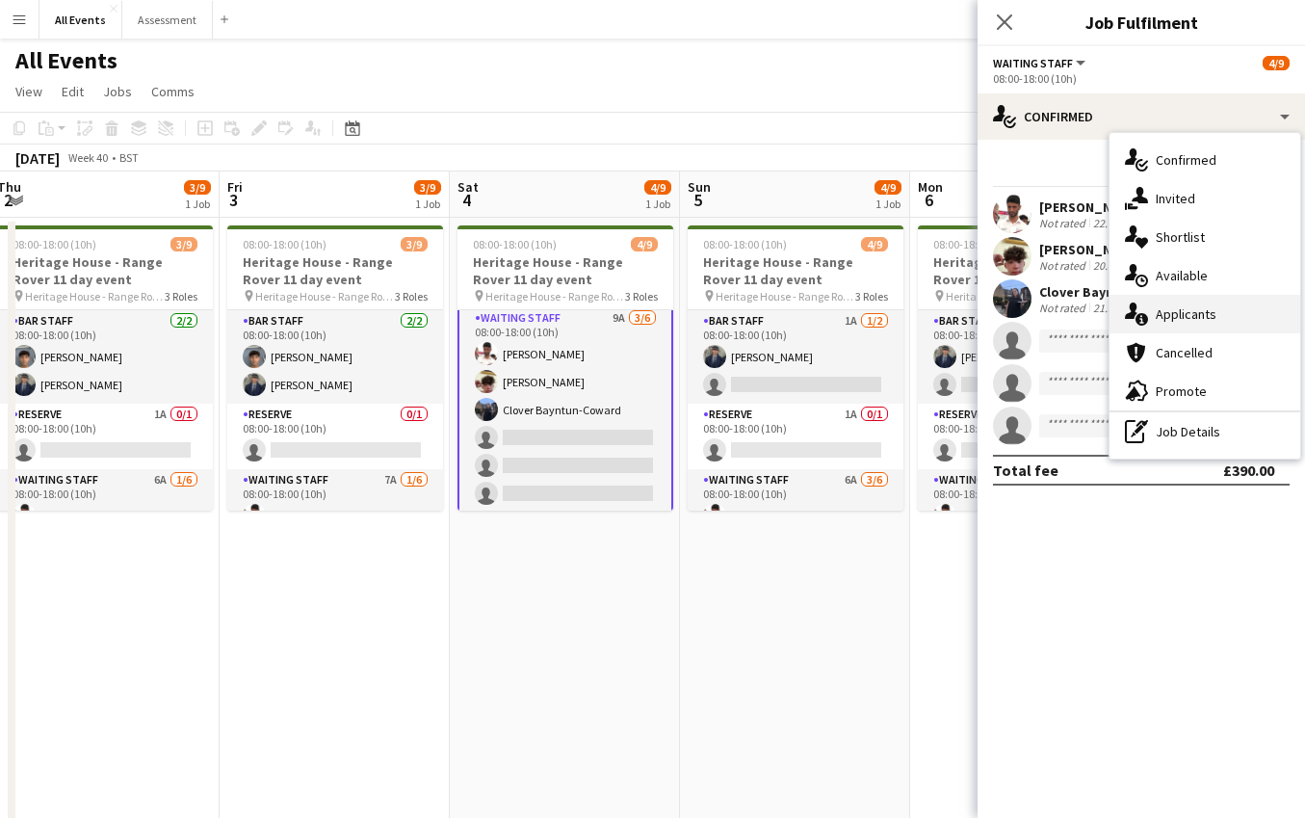
click at [1190, 315] on span "Applicants" at bounding box center [1186, 313] width 61 height 17
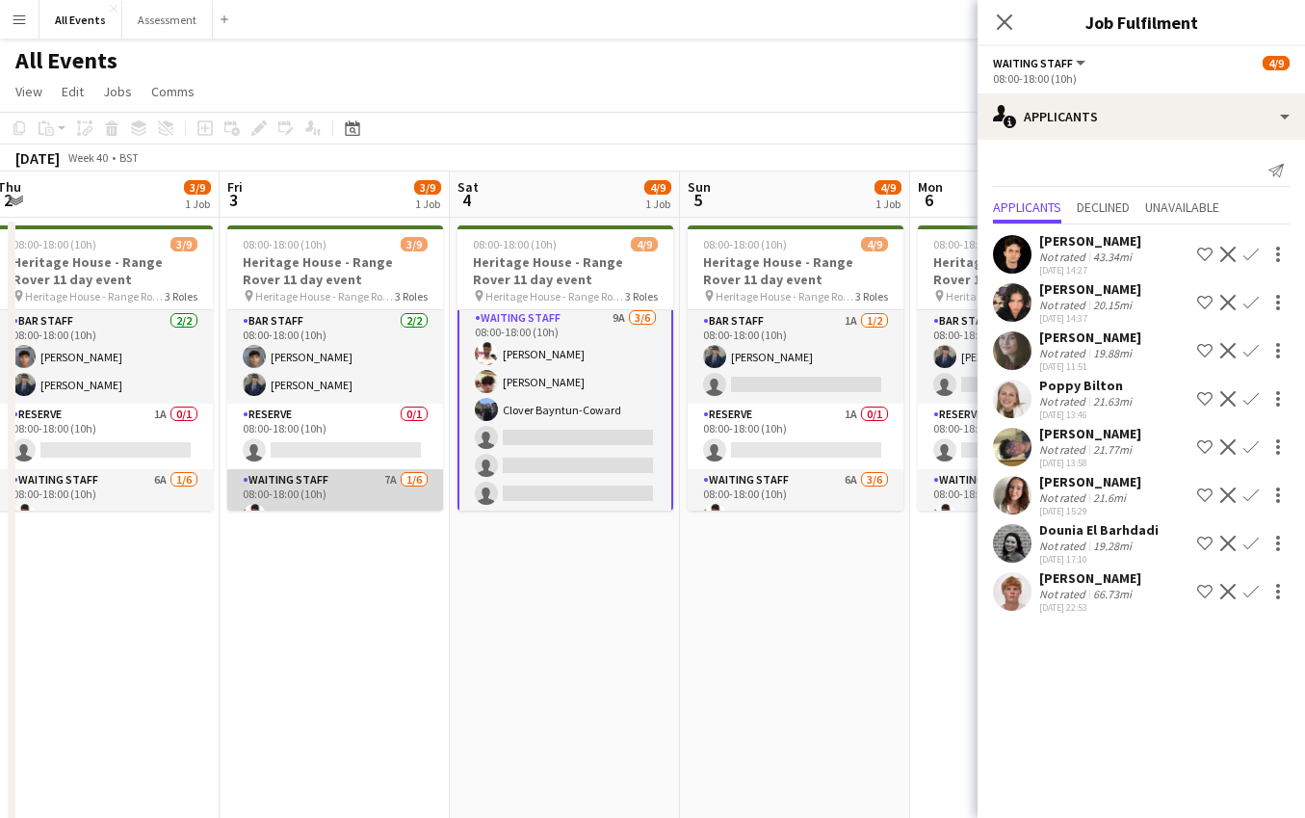
click at [373, 479] on app-card-role "Waiting Staff 7A [DATE] 08:00-18:00 (10h) [PERSON_NAME] single-neutral-actions …" at bounding box center [335, 571] width 216 height 205
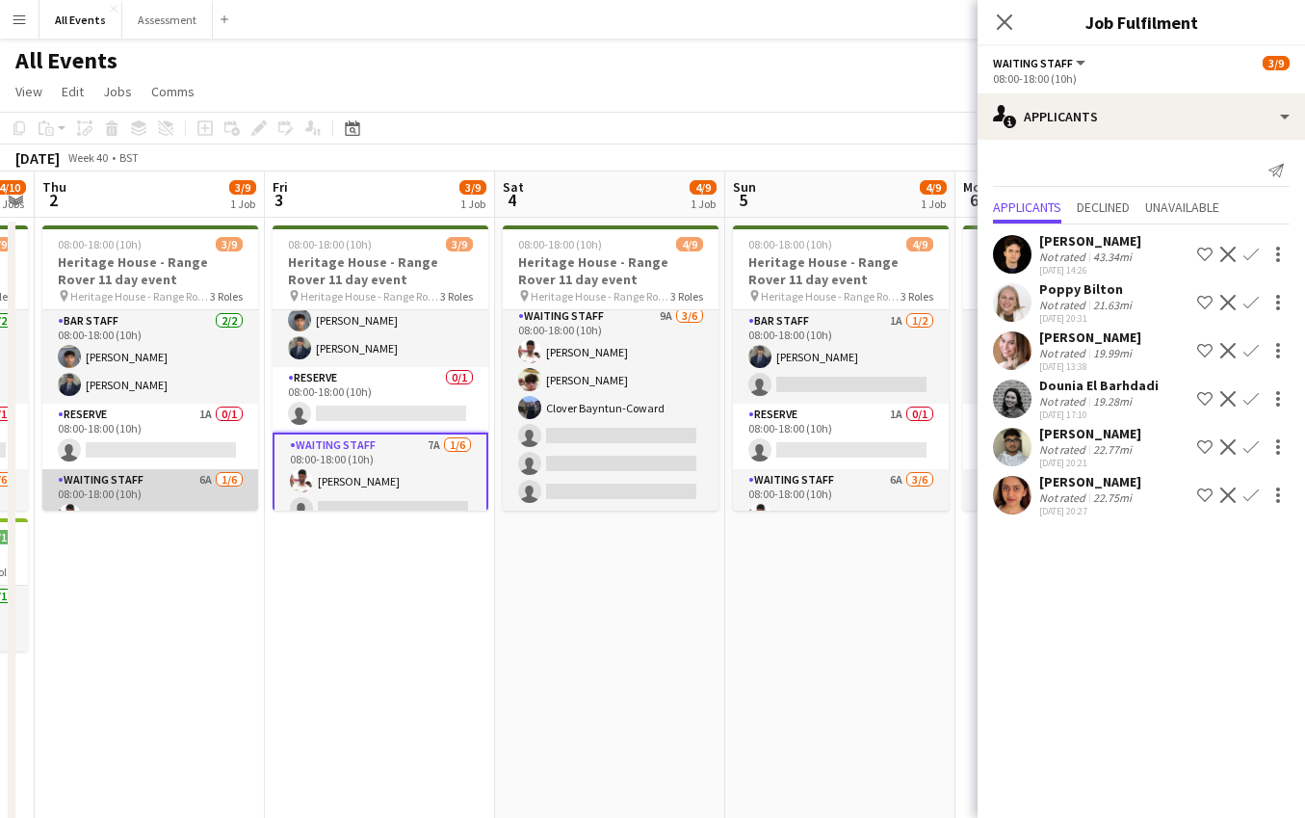
scroll to position [0, 653]
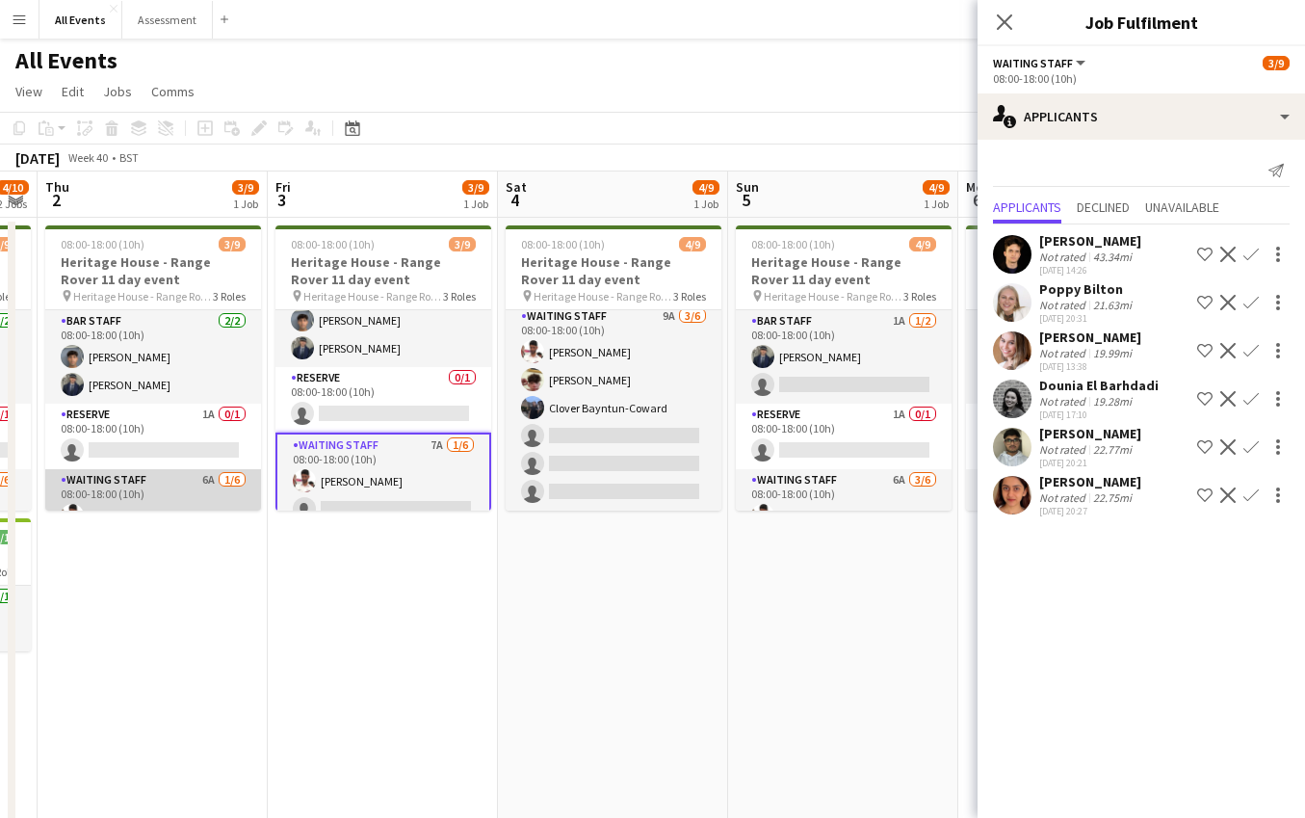
click at [201, 502] on app-card-role "Waiting Staff 6A [DATE] 08:00-18:00 (10h) [PERSON_NAME] single-neutral-actions …" at bounding box center [153, 571] width 216 height 205
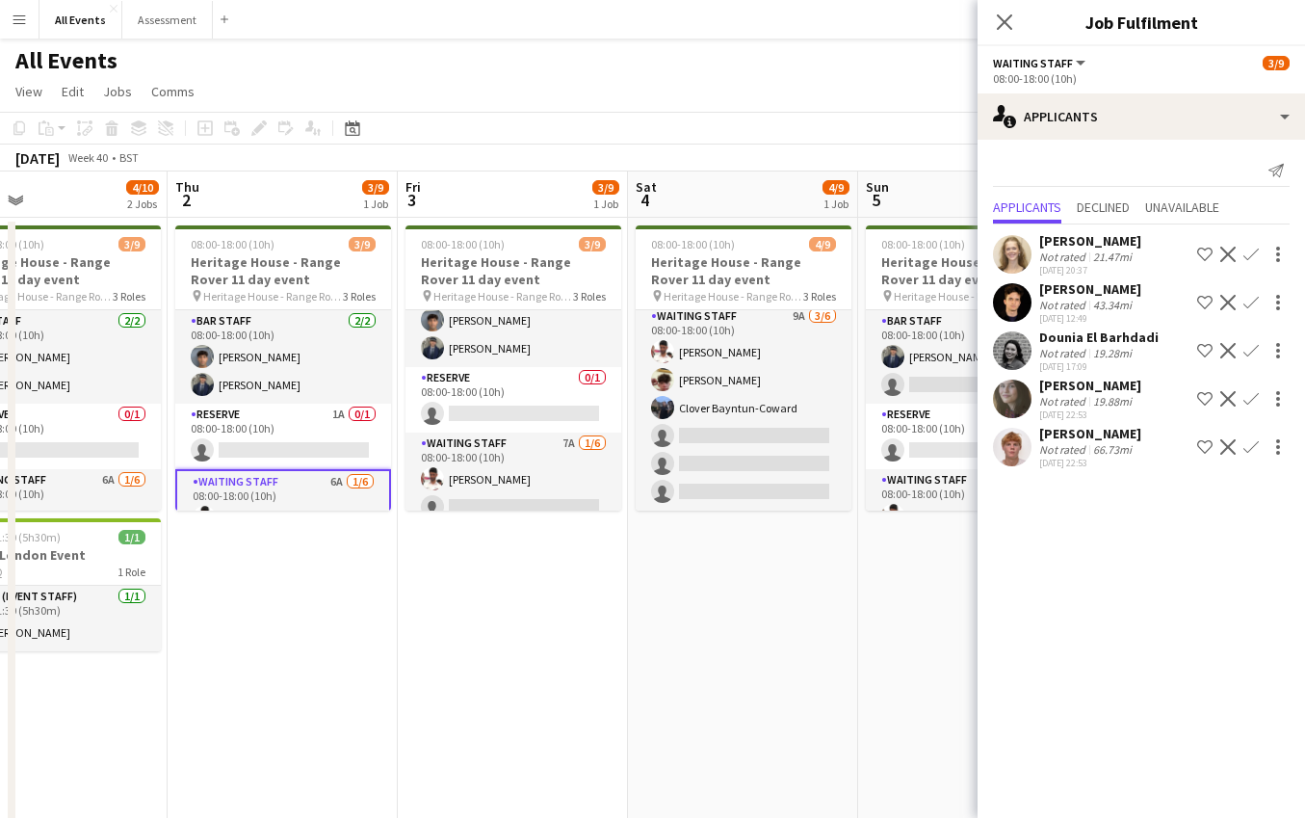
click at [221, 487] on app-card-role "Waiting Staff 6A [DATE] 08:00-18:00 (10h) [PERSON_NAME] single-neutral-actions …" at bounding box center [283, 573] width 216 height 209
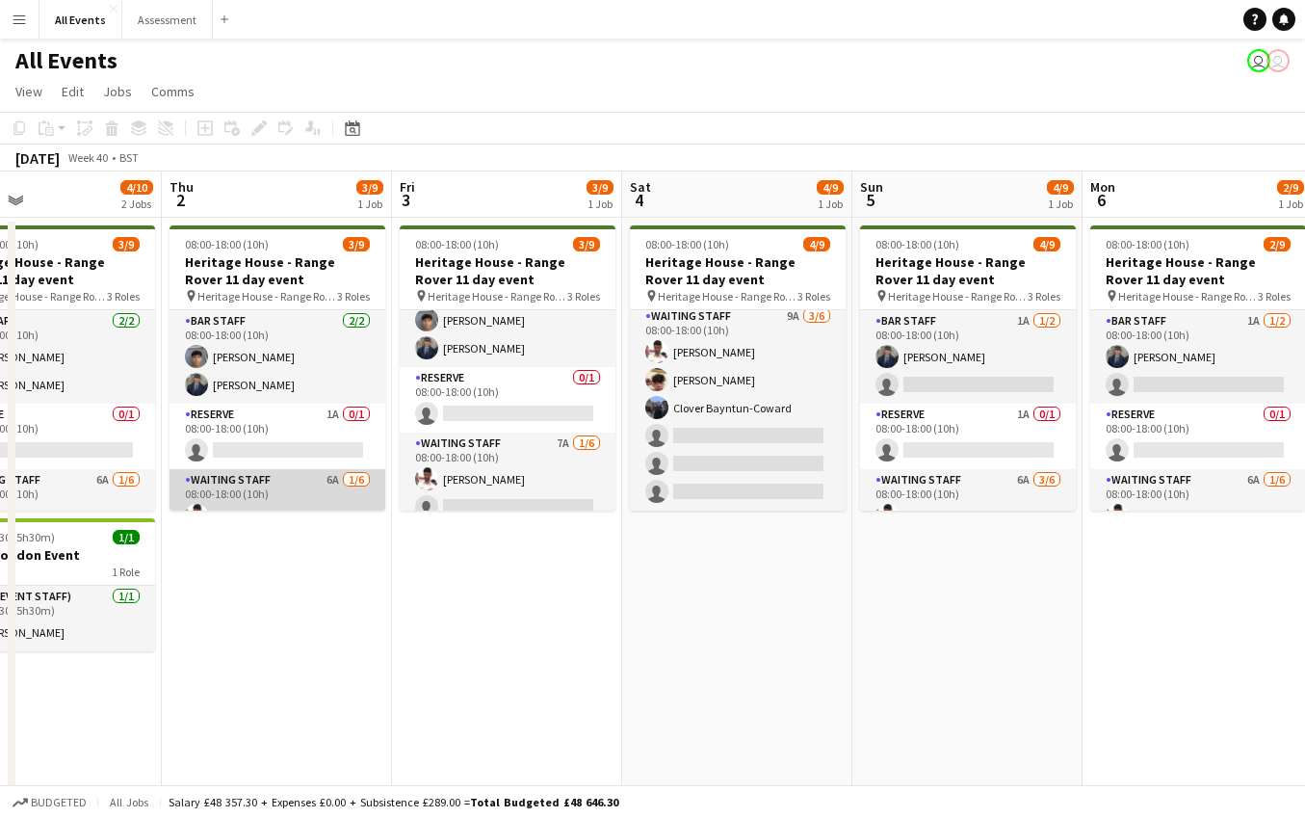
scroll to position [4, 0]
click at [244, 487] on app-card-role "Waiting Staff 6A [DATE] 08:00-18:00 (10h) [PERSON_NAME] single-neutral-actions …" at bounding box center [277, 567] width 216 height 205
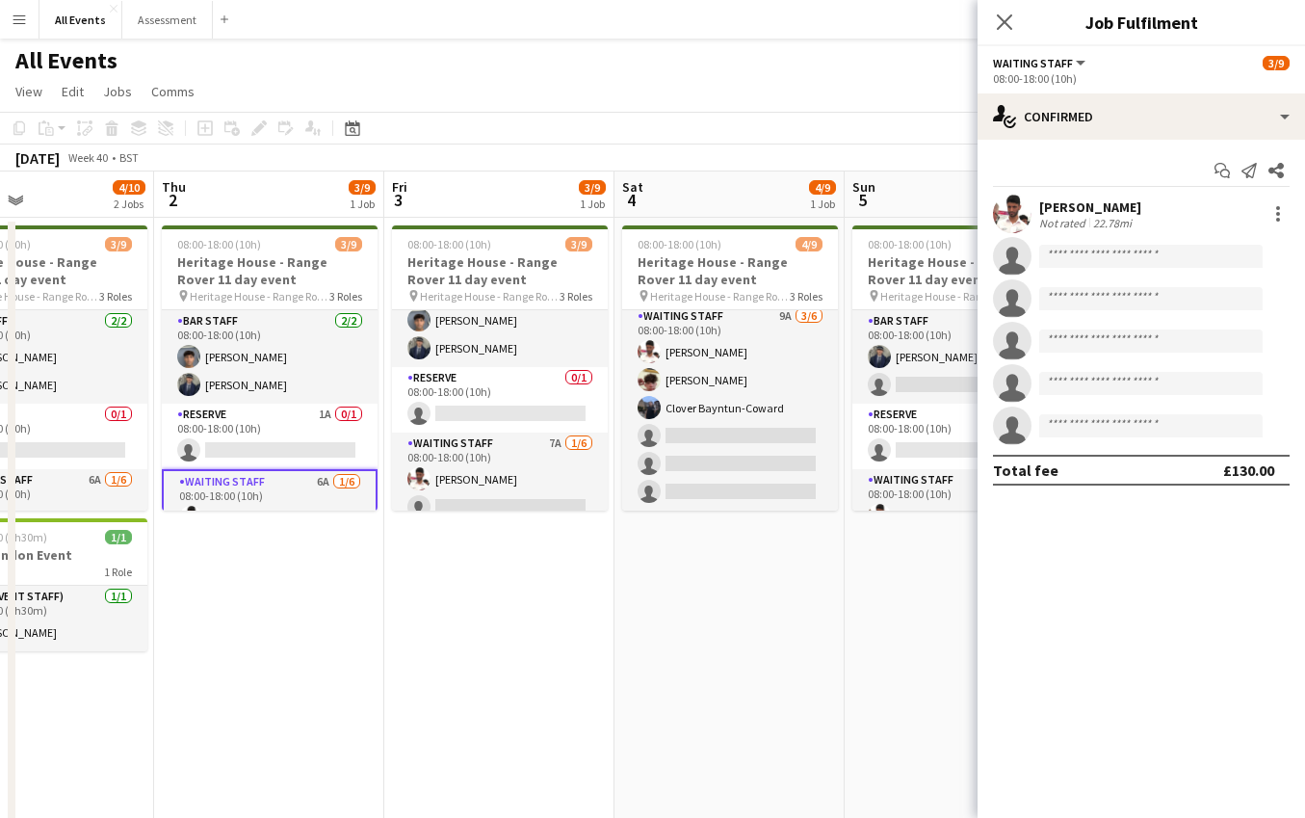
scroll to position [0, 538]
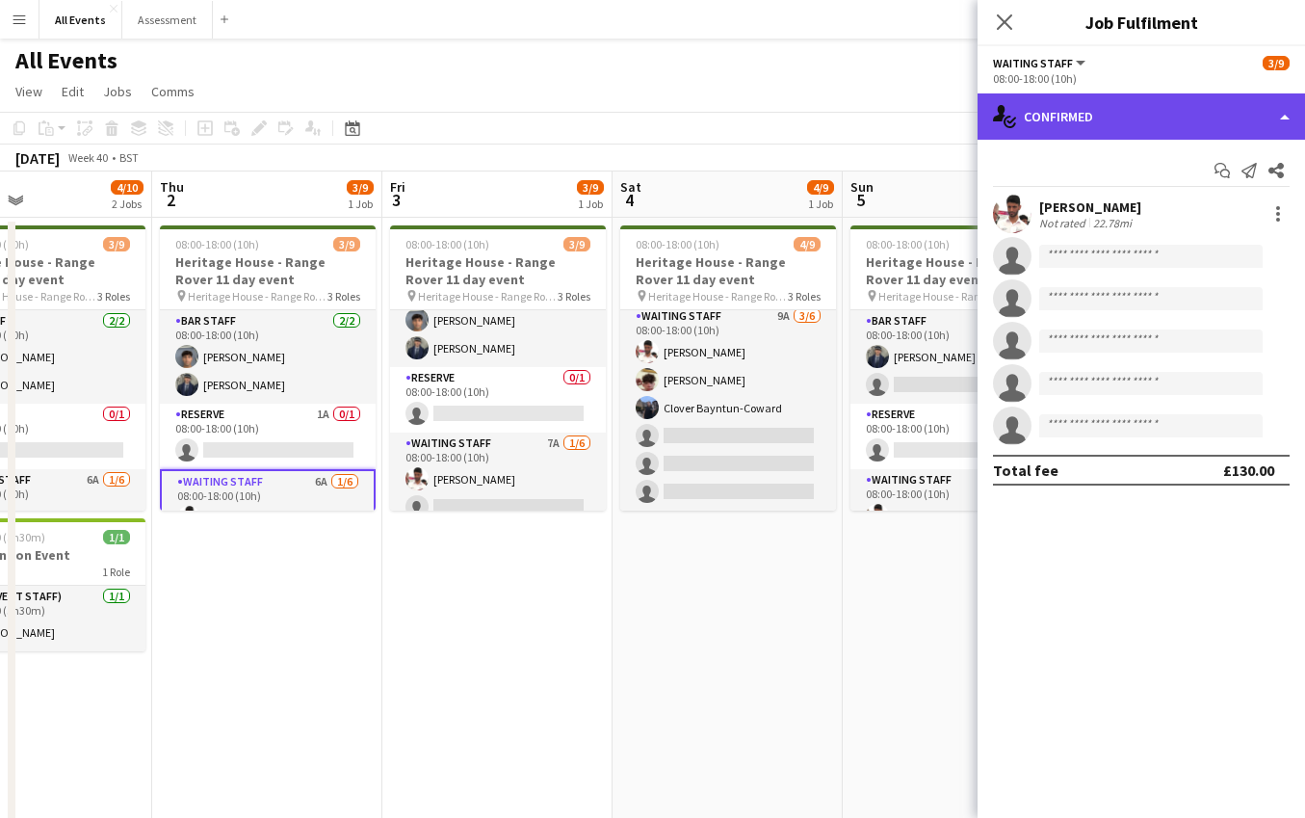
click at [1161, 127] on div "single-neutral-actions-check-2 Confirmed" at bounding box center [1140, 116] width 327 height 46
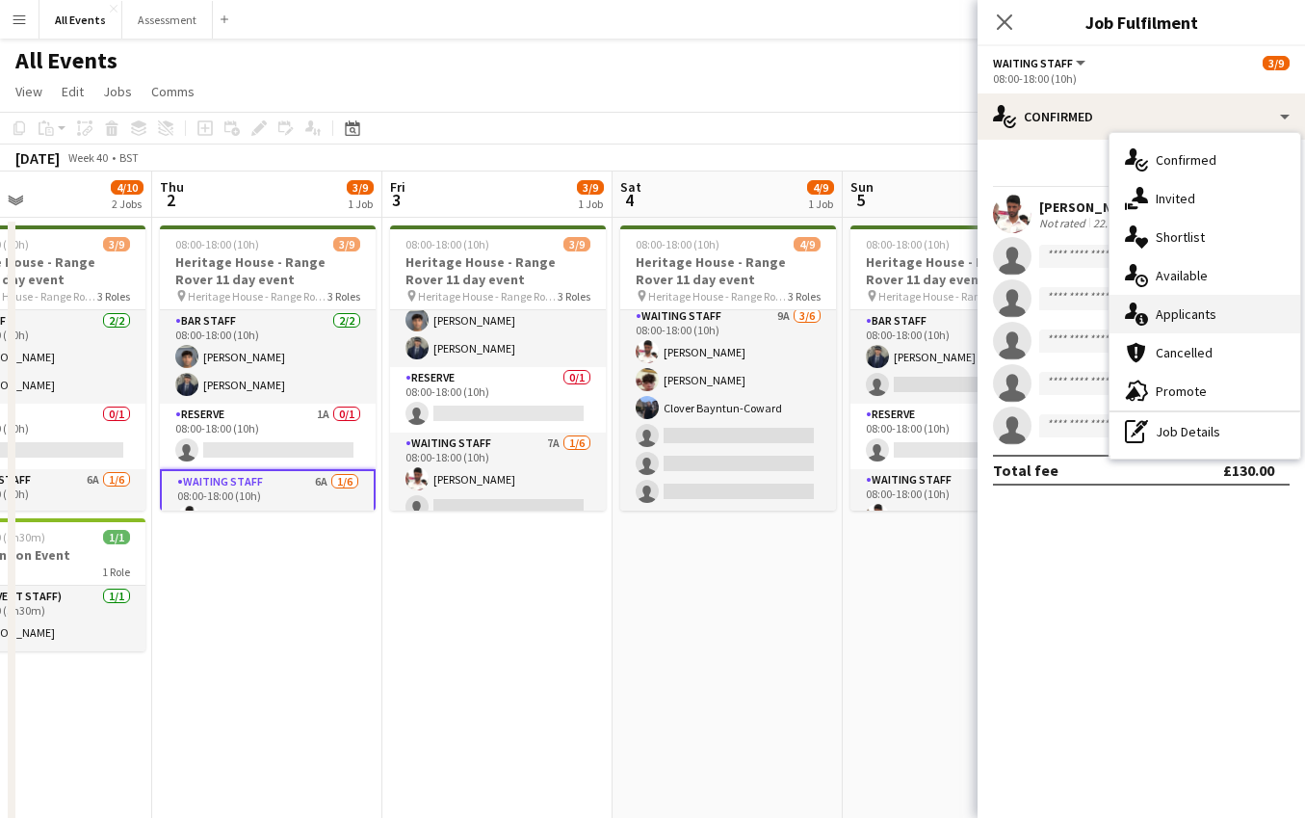
click at [1195, 303] on div "single-neutral-actions-information Applicants" at bounding box center [1204, 314] width 191 height 39
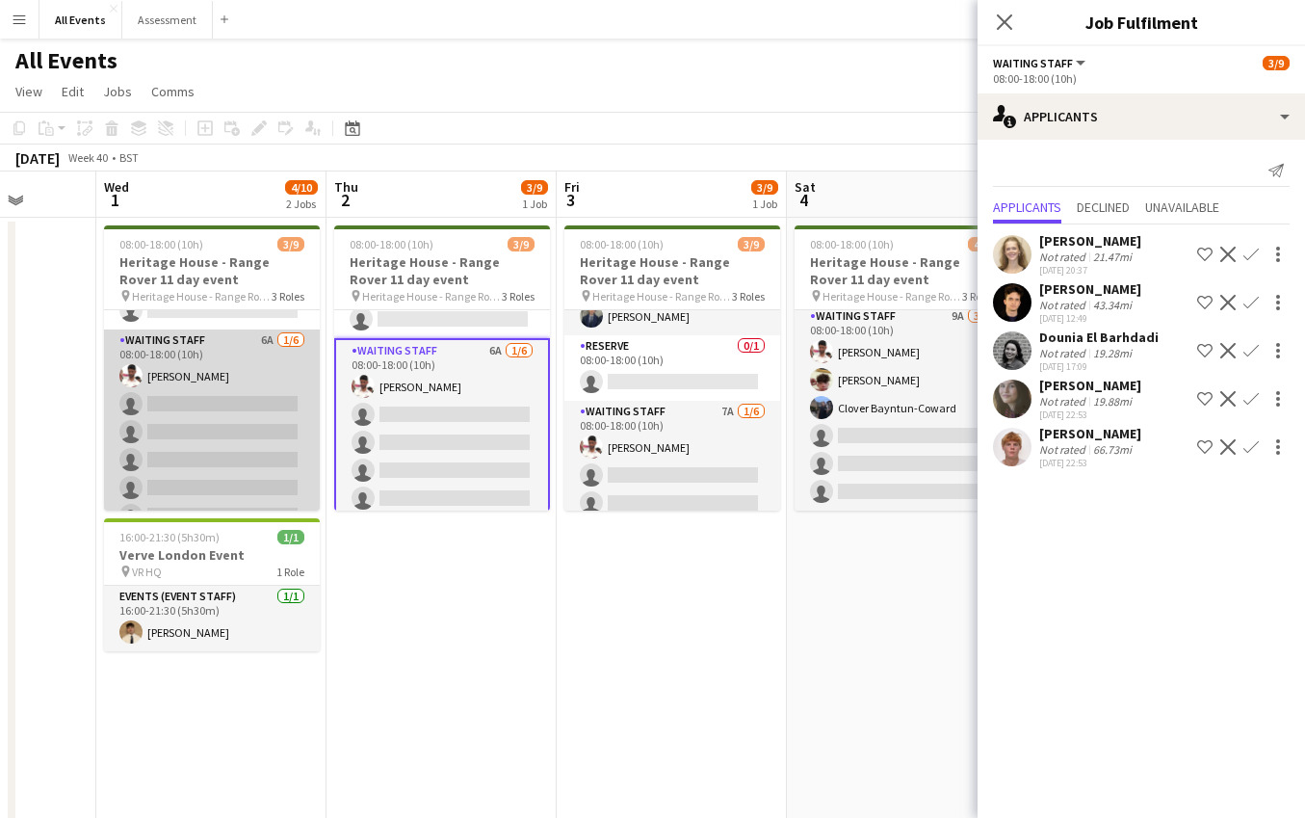
scroll to position [143, 0]
click at [202, 411] on app-card-role "Waiting Staff 6A [DATE] 08:00-18:00 (10h) [PERSON_NAME] single-neutral-actions …" at bounding box center [212, 428] width 216 height 205
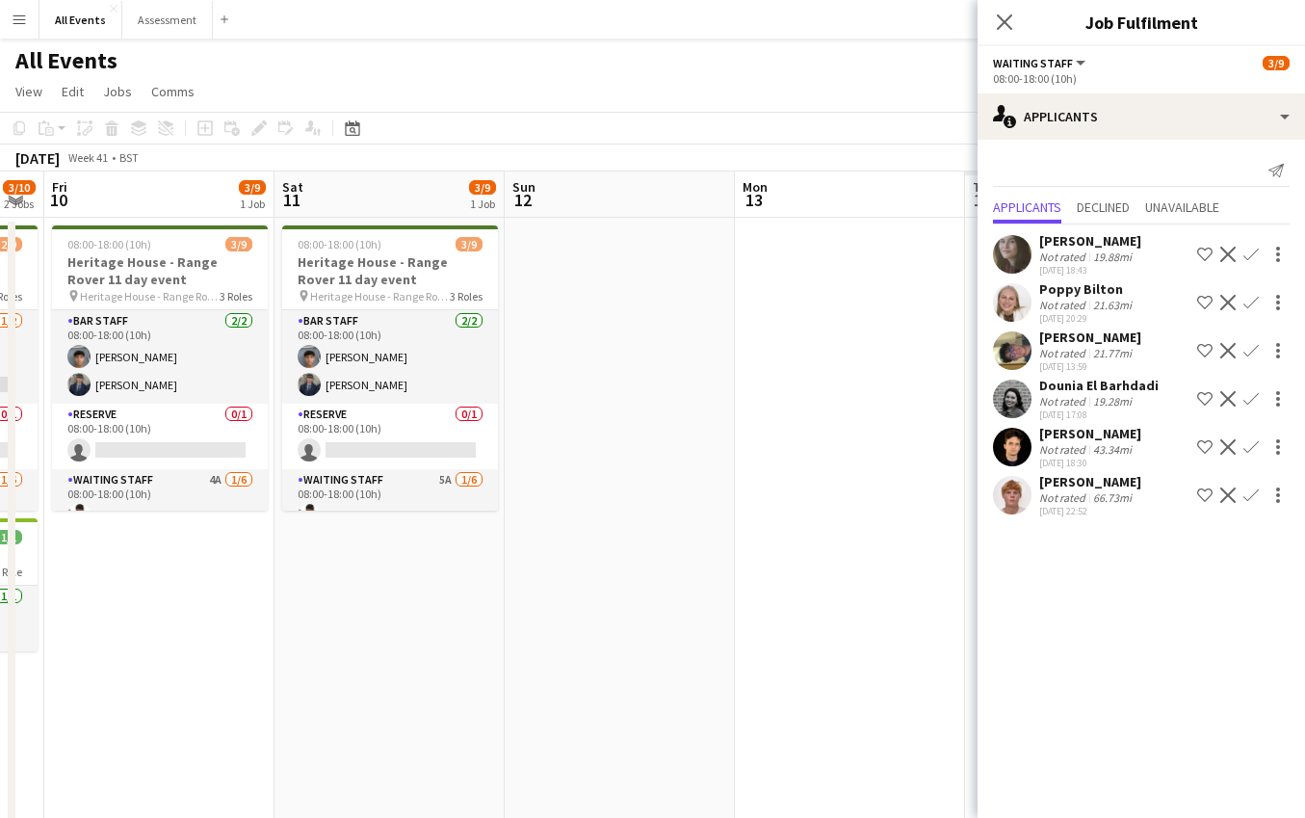
scroll to position [0, 576]
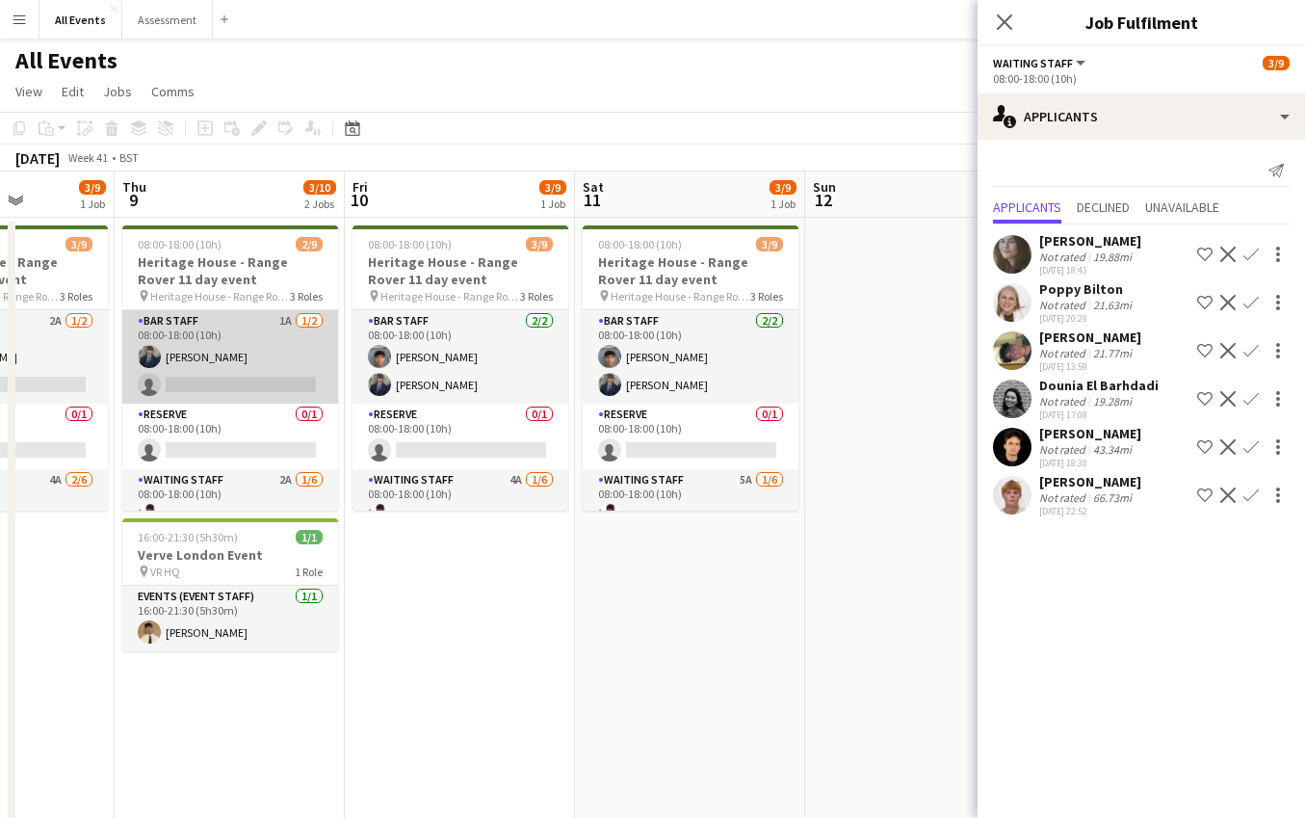
click at [261, 376] on app-card-role "Bar Staff 1A [DATE] 08:00-18:00 (10h) [PERSON_NAME] single-neutral-actions" at bounding box center [230, 356] width 216 height 93
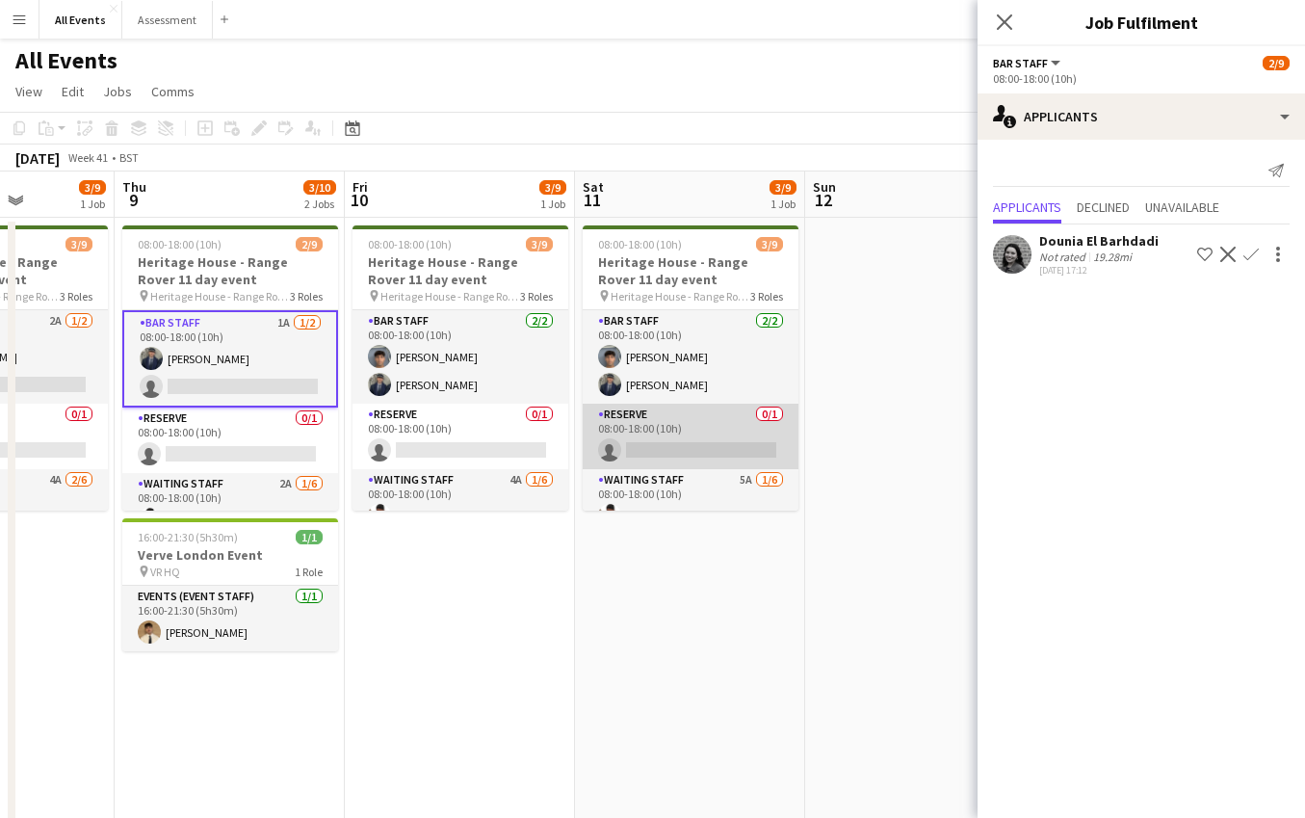
scroll to position [83, 0]
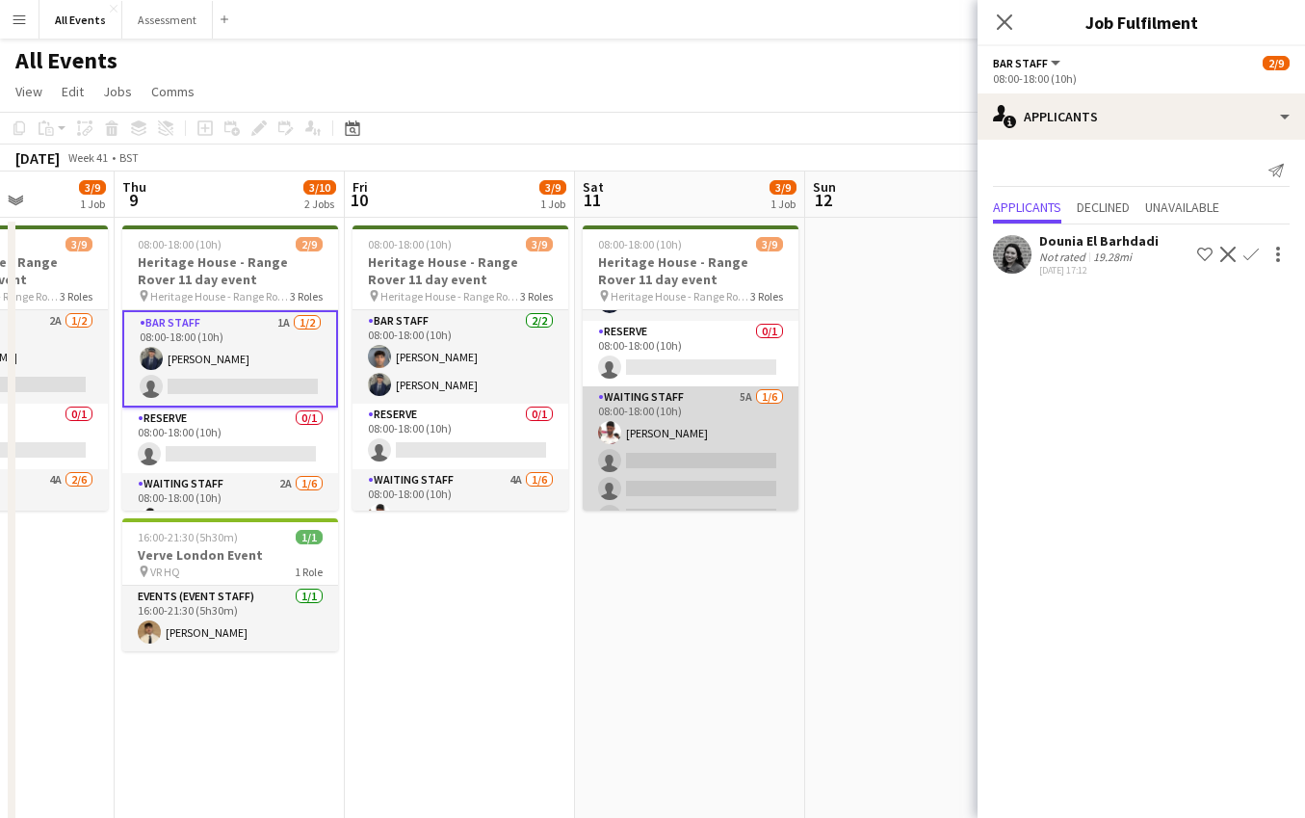
click at [713, 443] on app-card-role "Waiting Staff 5A [DATE] 08:00-18:00 (10h) [PERSON_NAME] single-neutral-actions …" at bounding box center [691, 488] width 216 height 205
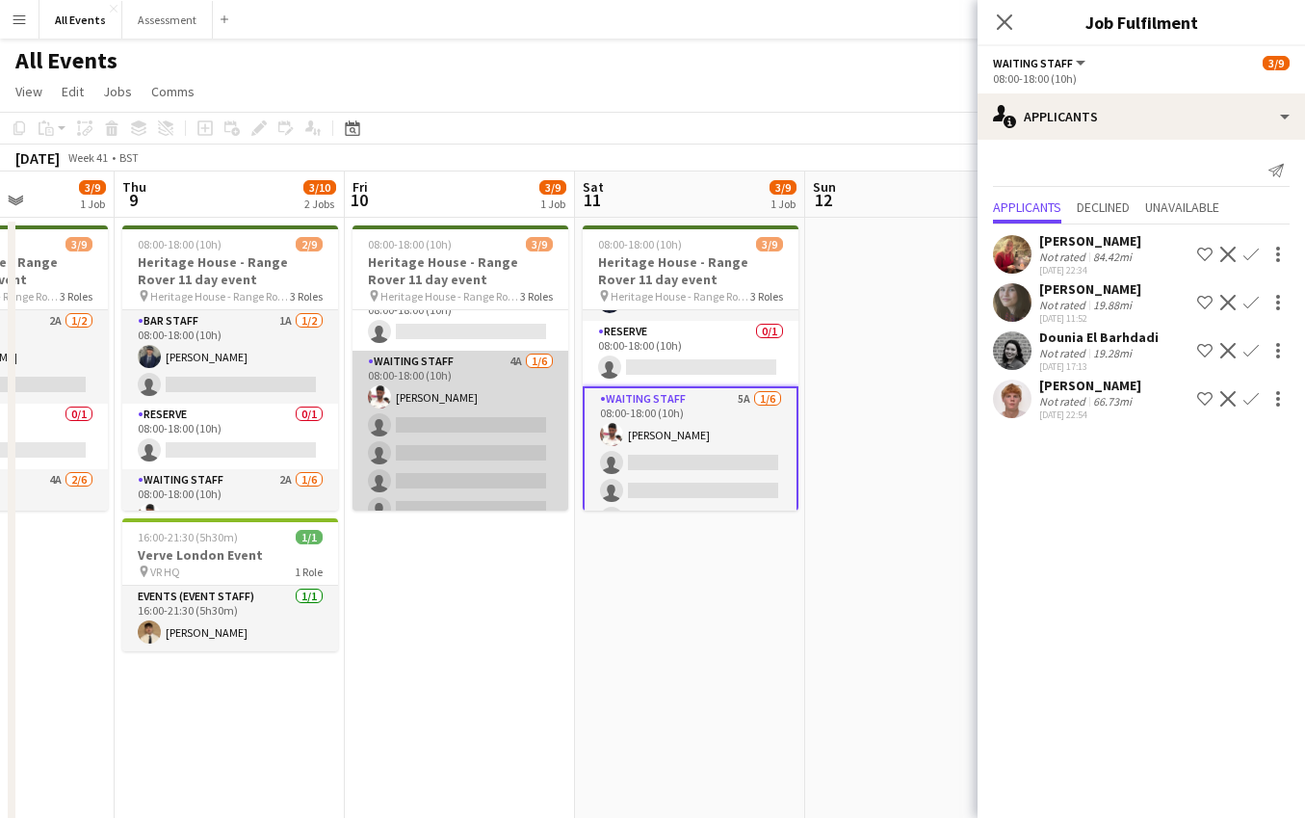
scroll to position [121, 0]
click at [421, 434] on app-card-role "Waiting Staff 4A [DATE] 08:00-18:00 (10h) [PERSON_NAME] single-neutral-actions …" at bounding box center [460, 450] width 216 height 205
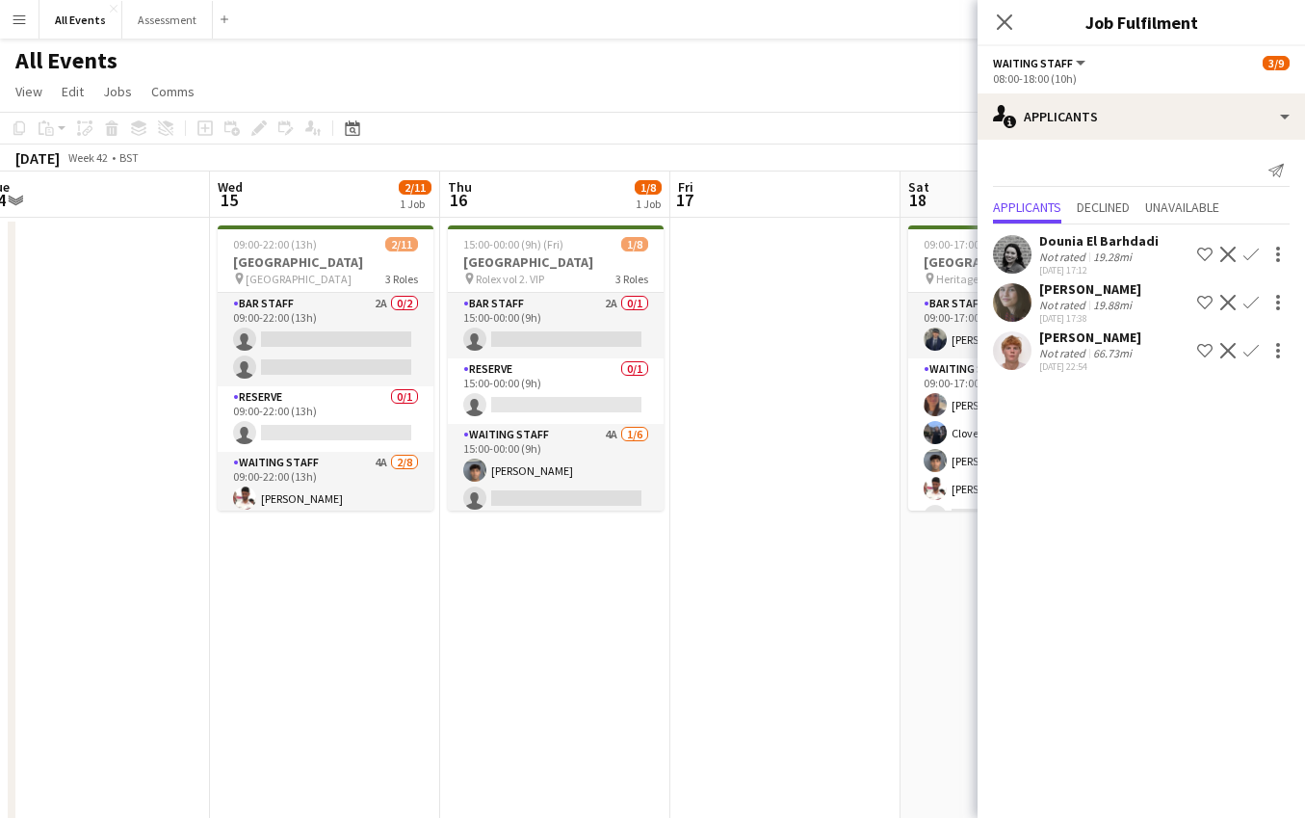
scroll to position [0, 770]
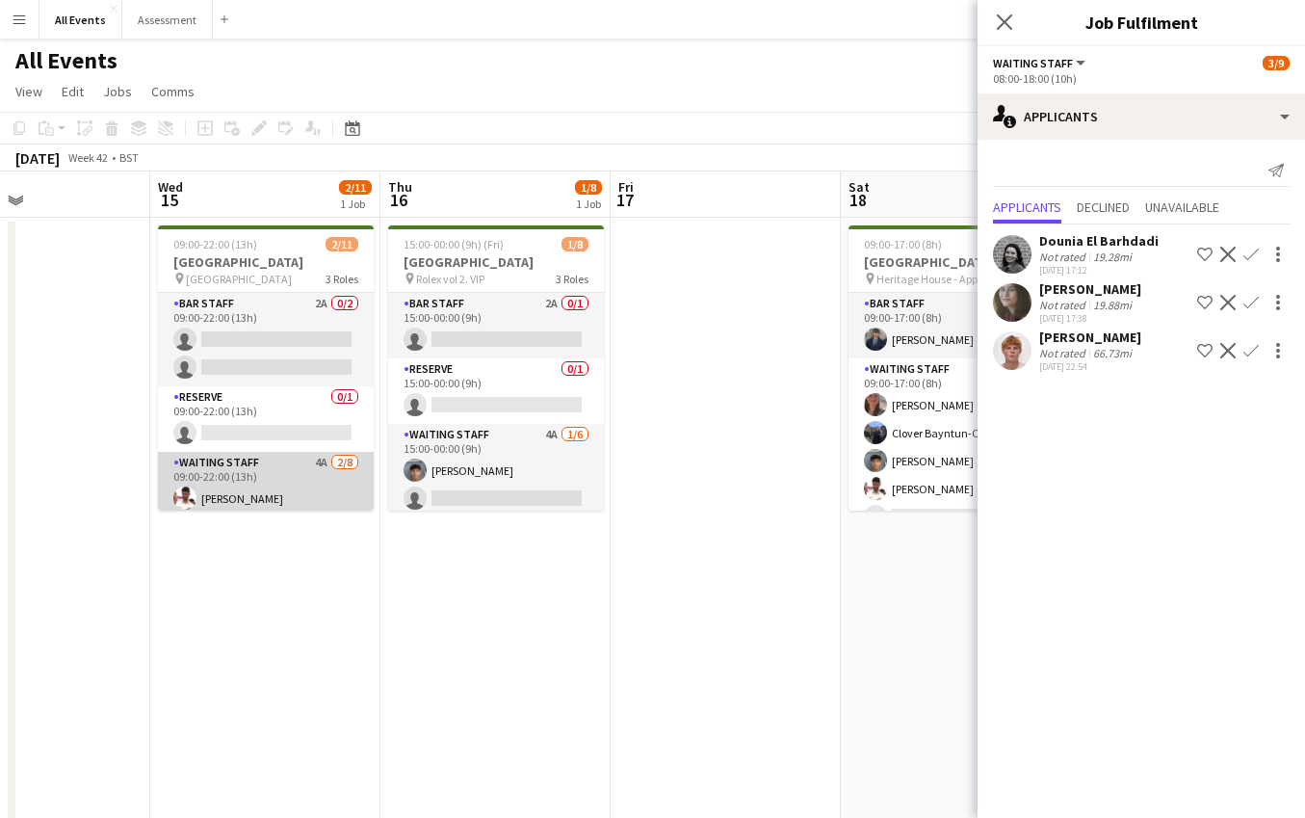
click at [332, 456] on app-card-role "Waiting Staff 4A [DATE] 09:00-22:00 (13h) [PERSON_NAME] Arya [PERSON_NAME] sing…" at bounding box center [266, 582] width 216 height 261
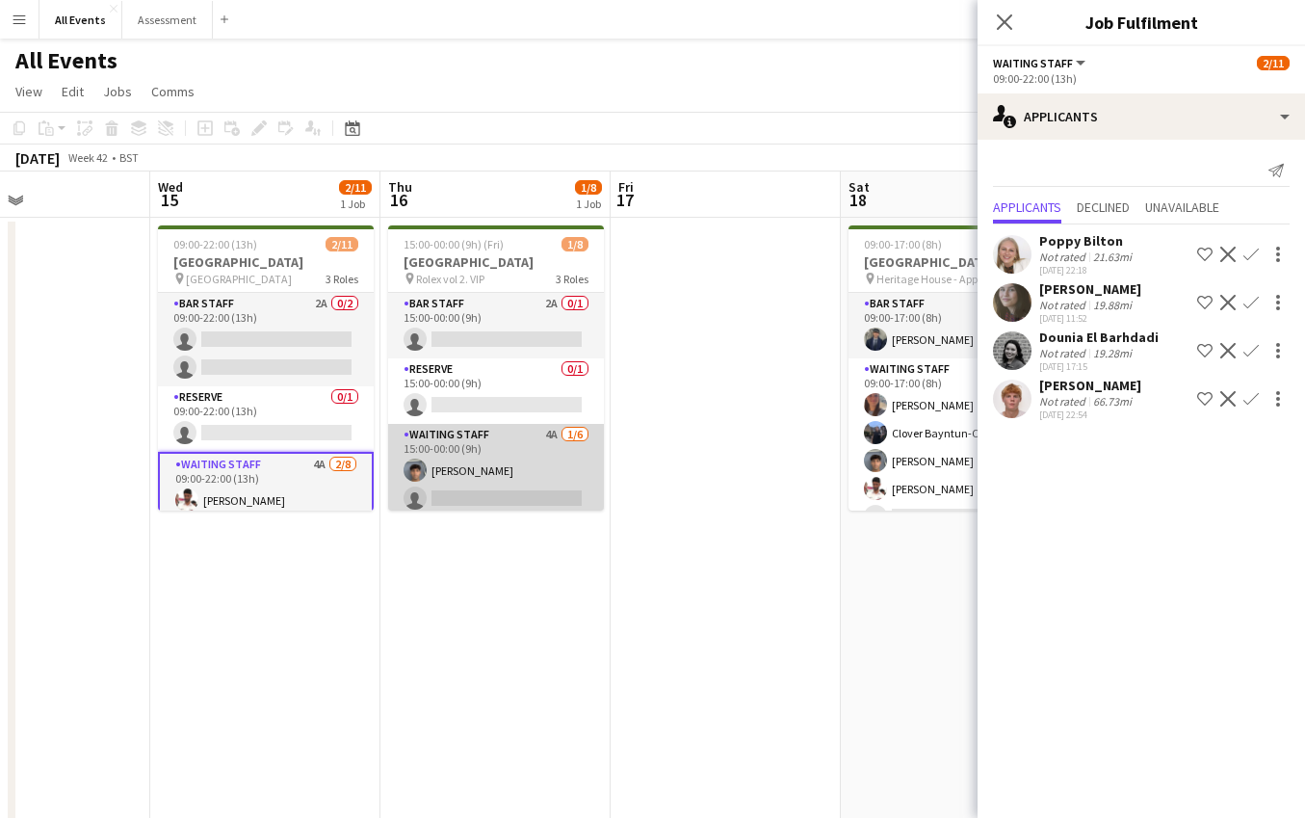
click at [458, 469] on app-card-role "Waiting Staff 4A [DATE] 15:00-00:00 (9h) [PERSON_NAME] single-neutral-actions s…" at bounding box center [496, 526] width 216 height 205
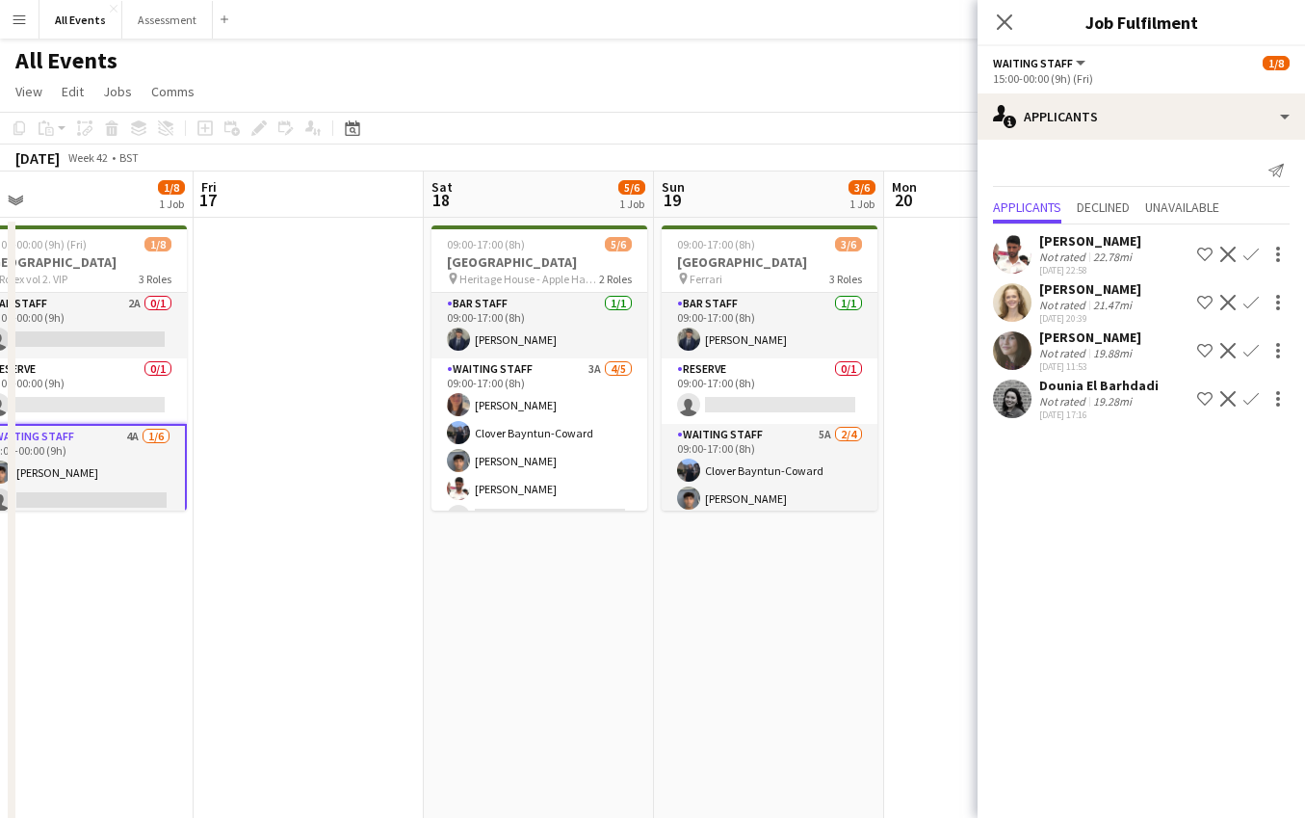
scroll to position [0, 736]
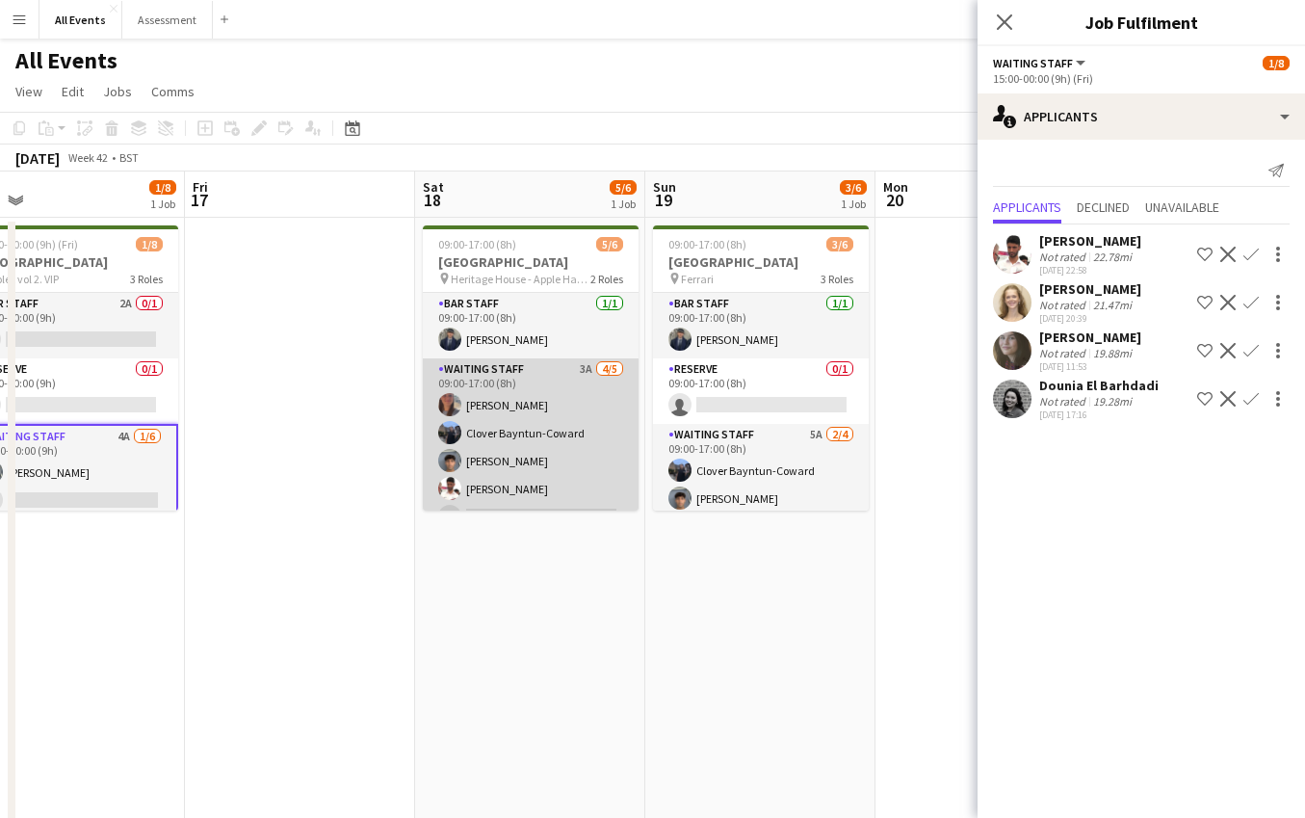
click at [527, 469] on app-card-role "Waiting Staff 3A [DATE] 09:00-17:00 (8h) [PERSON_NAME] Clover Bayntun-Coward Ar…" at bounding box center [531, 446] width 216 height 177
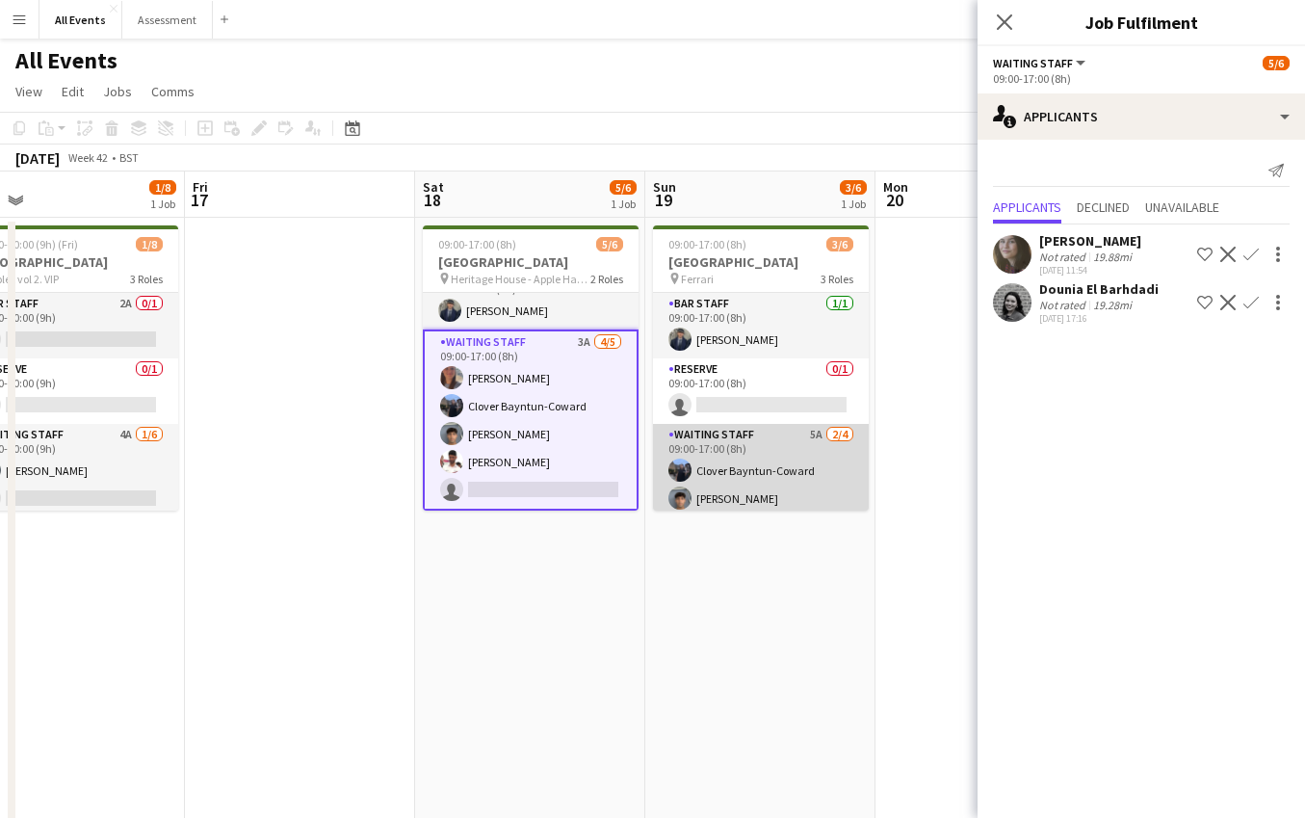
click at [756, 484] on app-card-role "Waiting Staff 5A [DATE] 09:00-17:00 (8h) Clover Bayntun-Coward Arya [PERSON_NAM…" at bounding box center [761, 498] width 216 height 149
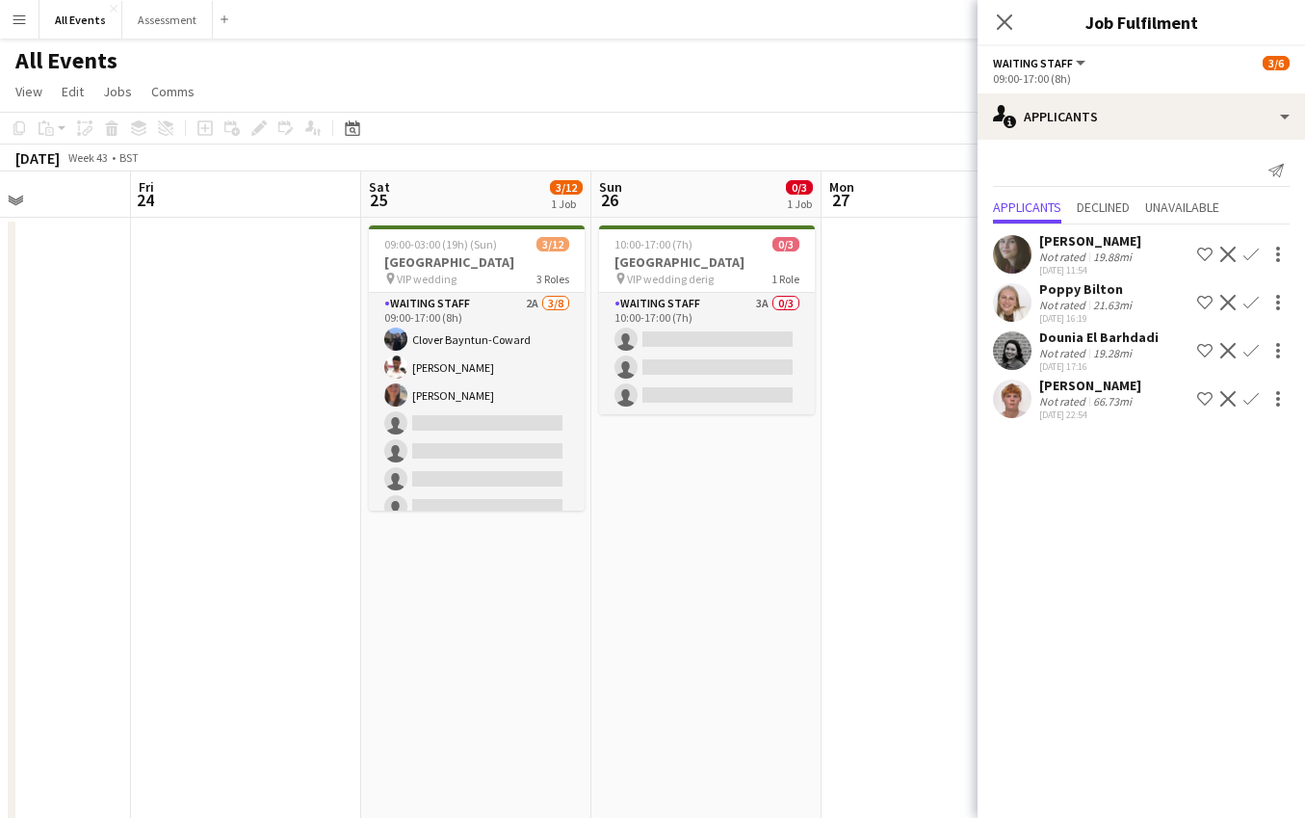
scroll to position [0, 701]
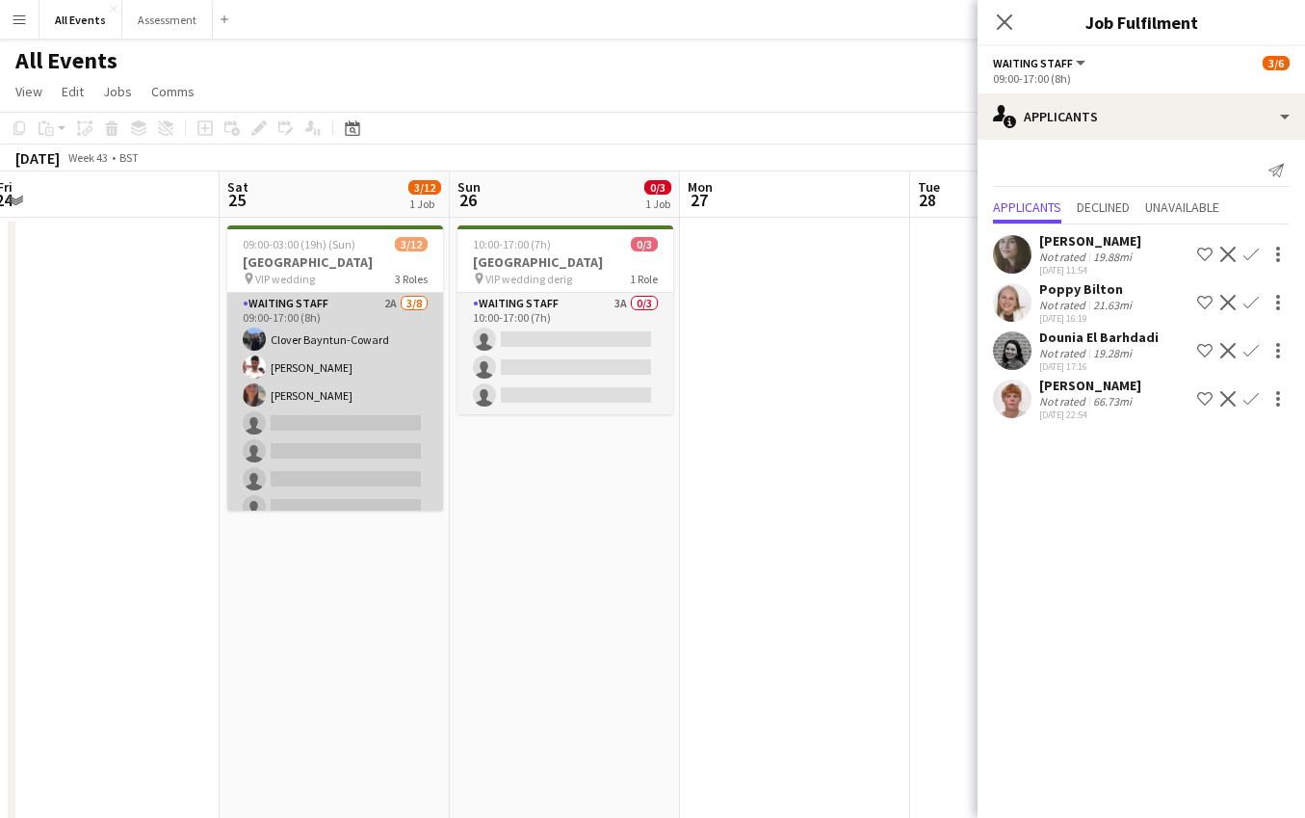
click at [398, 431] on app-card-role "Waiting Staff 2A [DATE] 09:00-17:00 (8h) Clover Bayntun-Coward [PERSON_NAME] [P…" at bounding box center [335, 423] width 216 height 261
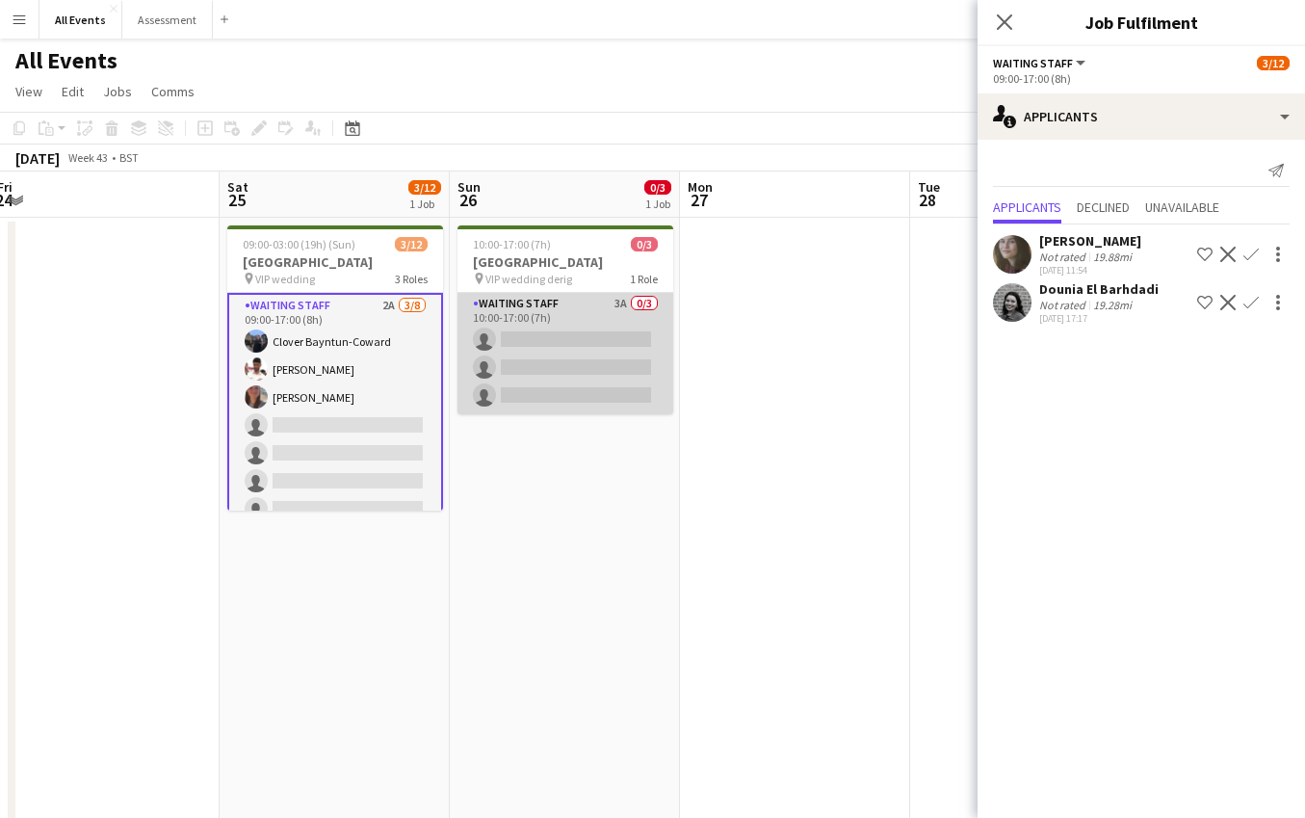
click at [550, 382] on app-card-role "Waiting Staff 3A 0/3 10:00-17:00 (7h) single-neutral-actions single-neutral-act…" at bounding box center [565, 353] width 216 height 121
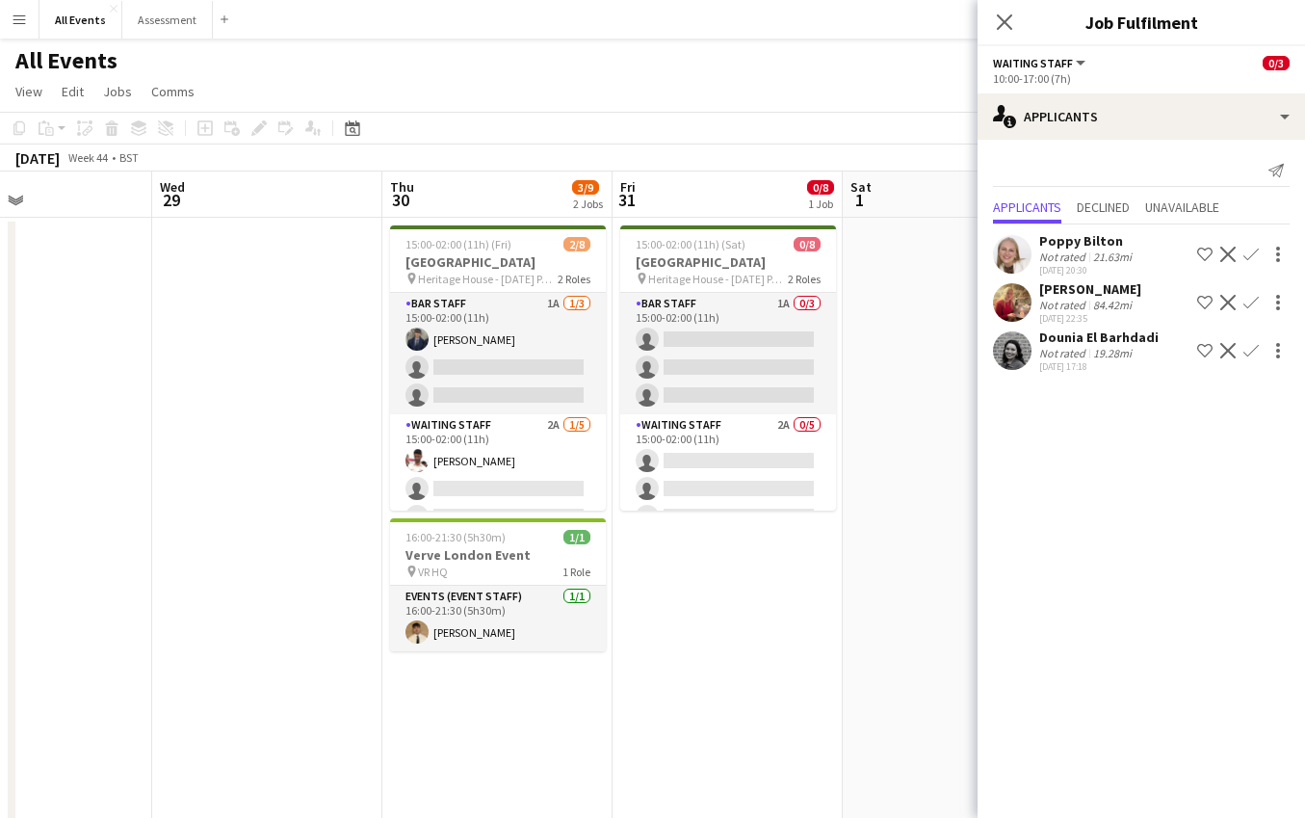
scroll to position [0, 825]
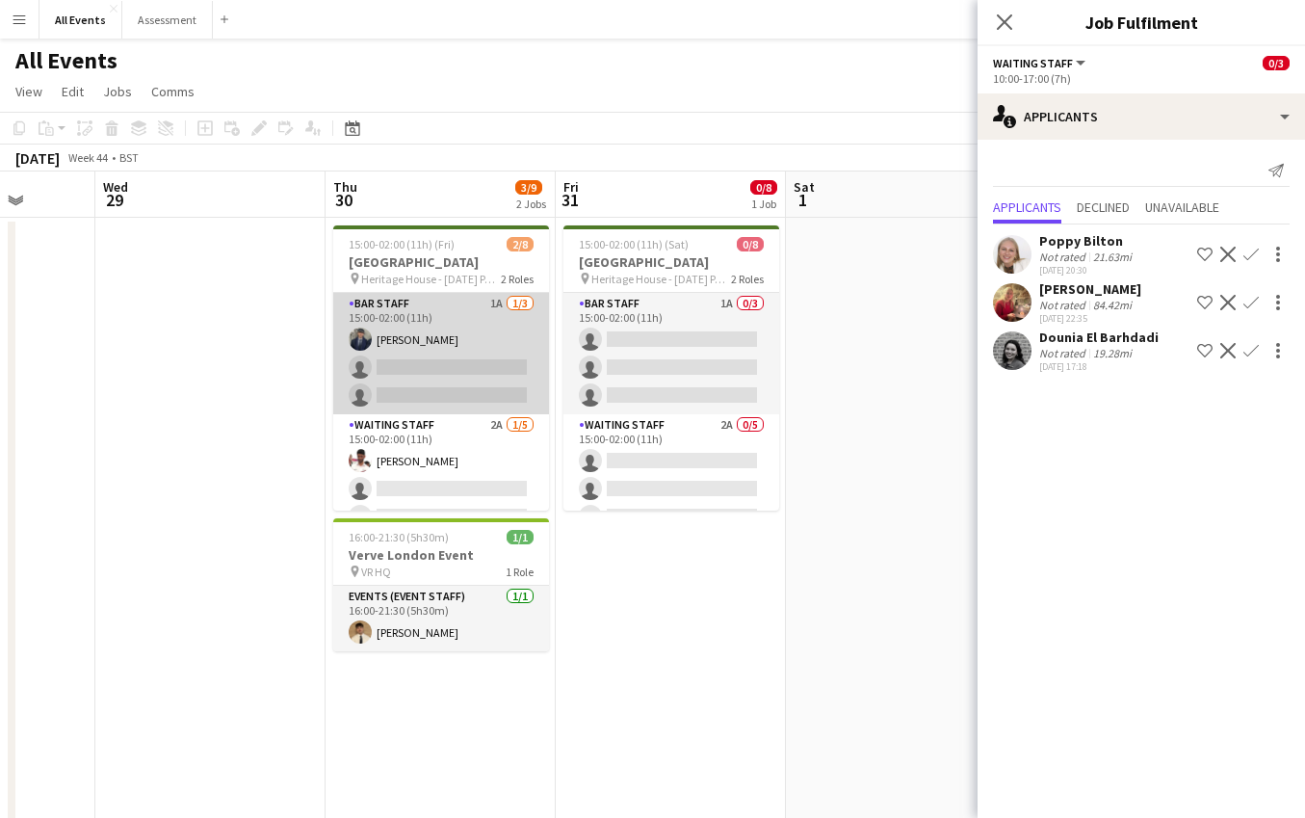
click at [453, 387] on app-card-role "Bar Staff 1A [DATE] 15:00-02:00 (11h) [PERSON_NAME] single-neutral-actions sing…" at bounding box center [441, 353] width 216 height 121
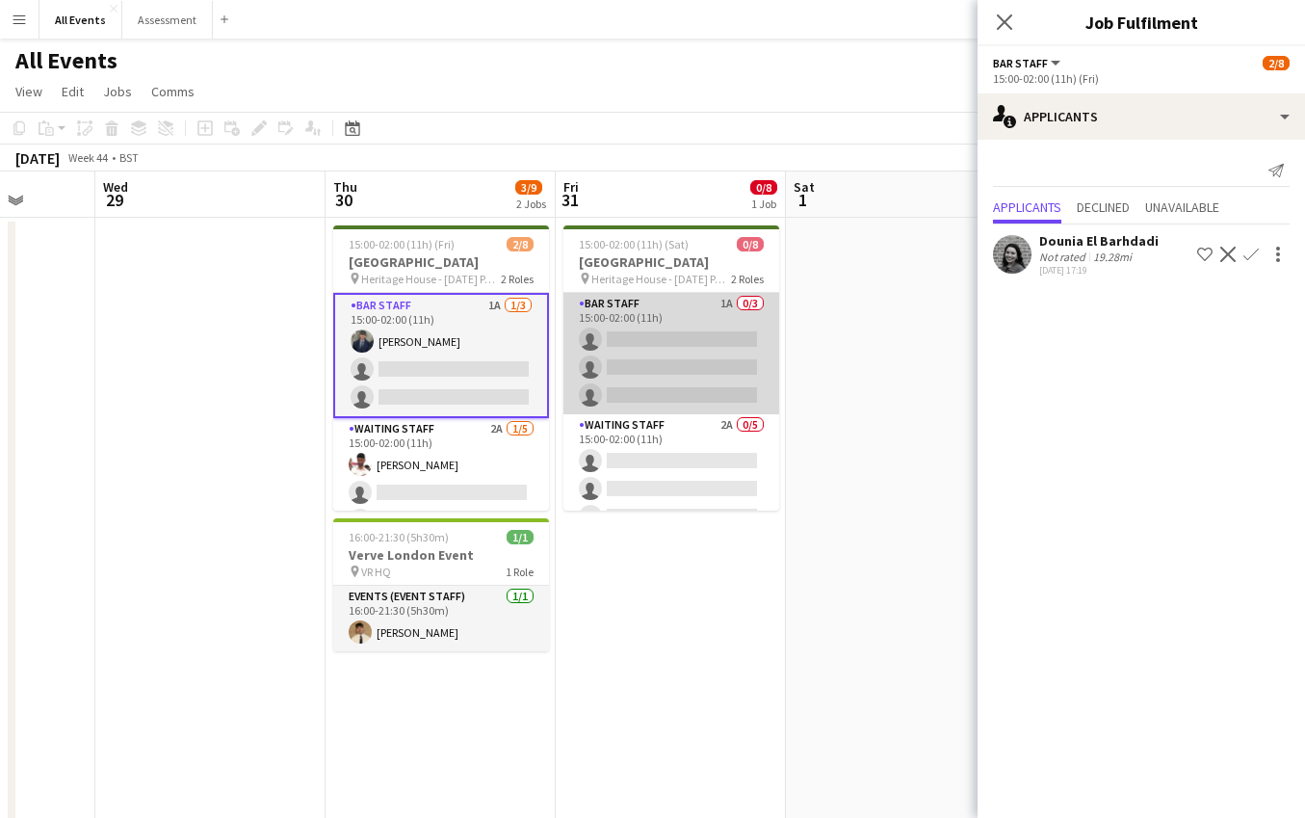
click at [617, 392] on app-card-role "Bar Staff 1A 0/3 15:00-02:00 (11h) single-neutral-actions single-neutral-action…" at bounding box center [671, 353] width 216 height 121
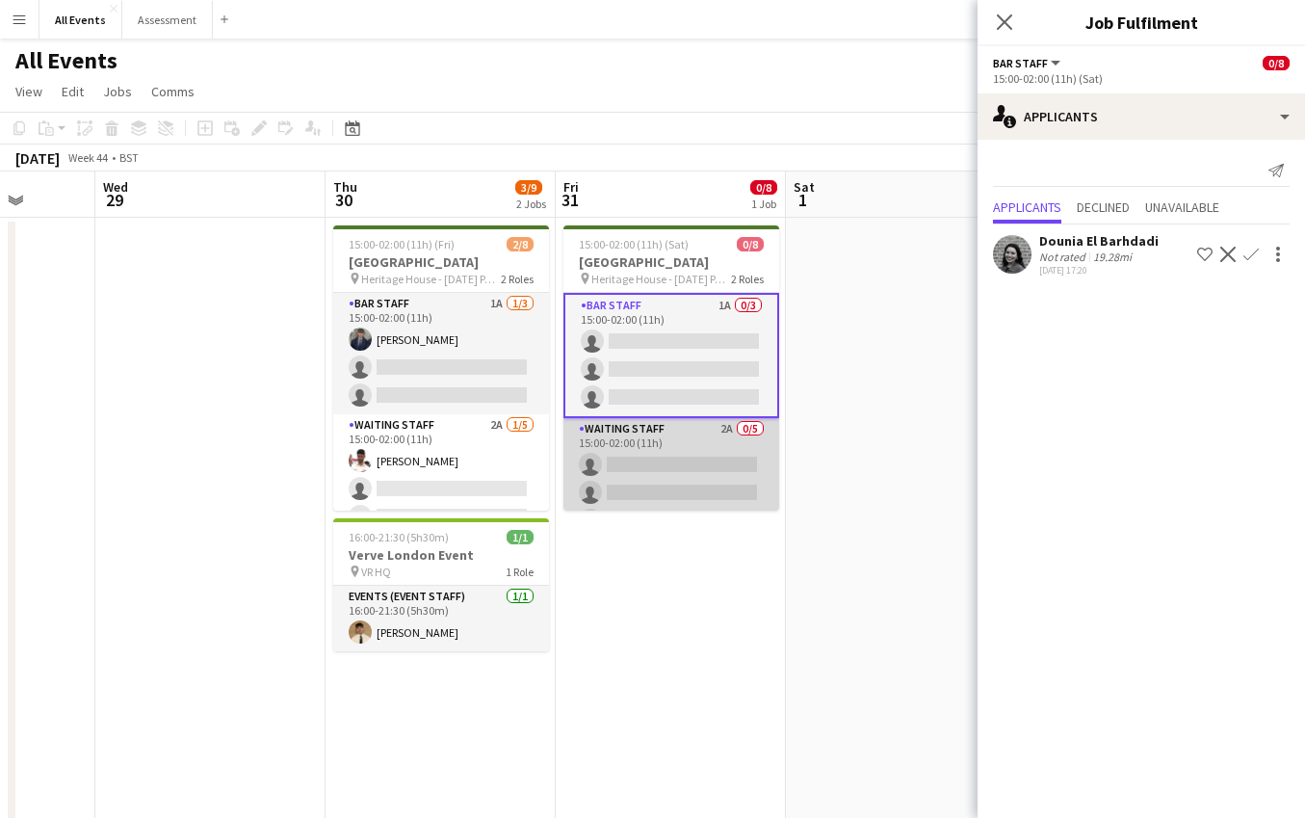
click at [638, 456] on app-card-role "Waiting Staff 2A 0/5 15:00-02:00 (11h) single-neutral-actions single-neutral-ac…" at bounding box center [671, 506] width 216 height 177
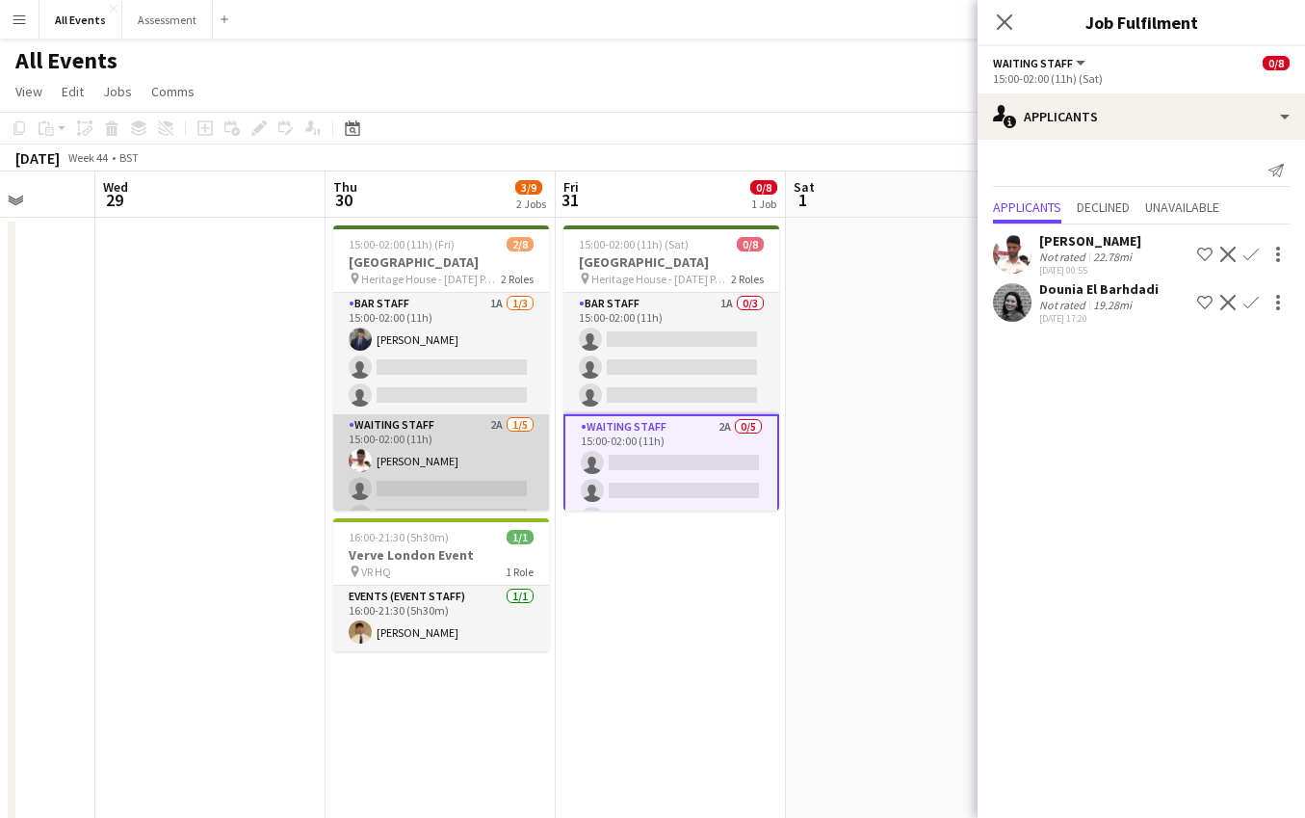
click at [447, 460] on app-card-role "Waiting Staff 2A [DATE] 15:00-02:00 (11h) [PERSON_NAME] single-neutral-actions …" at bounding box center [441, 502] width 216 height 177
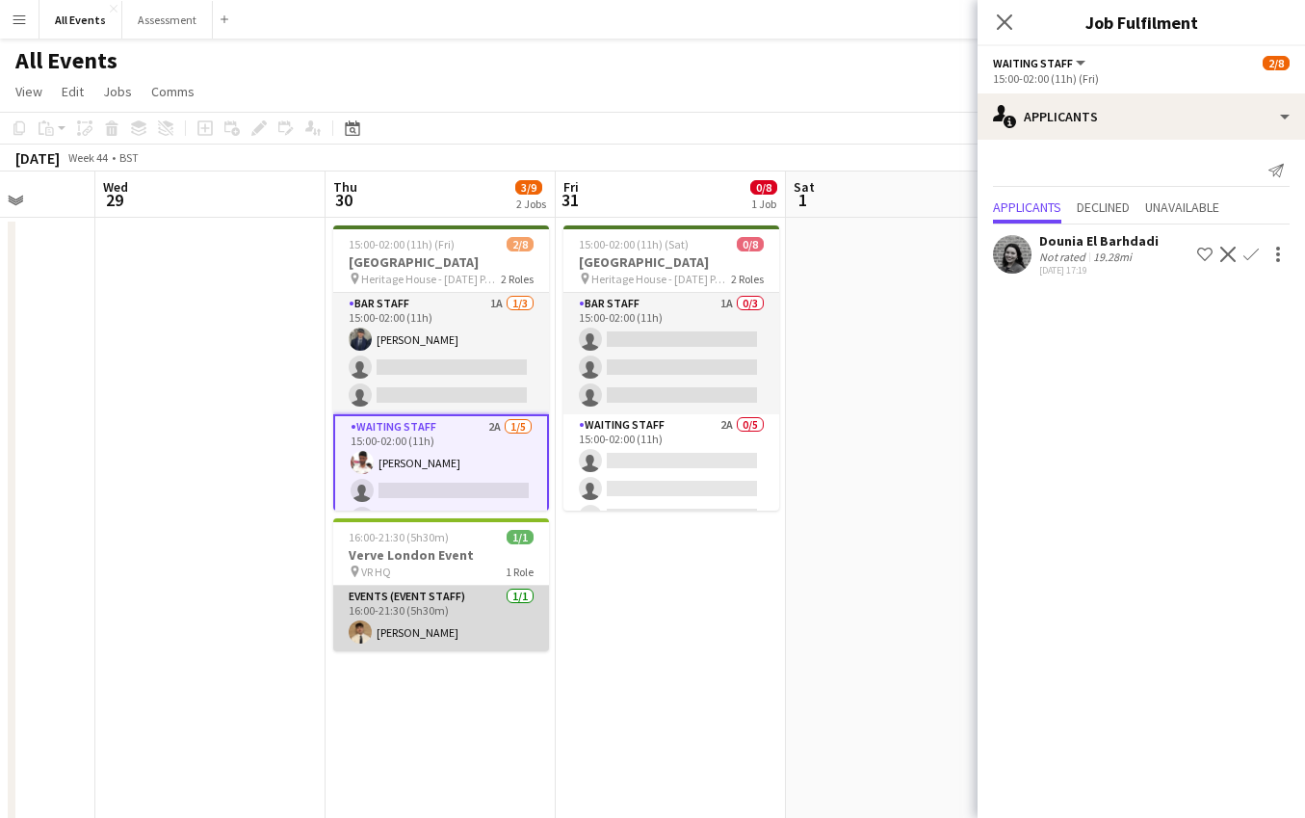
click at [460, 613] on app-card-role "Events (Event Staff) [DATE] 16:00-21:30 (5h30m) [PERSON_NAME]" at bounding box center [441, 618] width 216 height 65
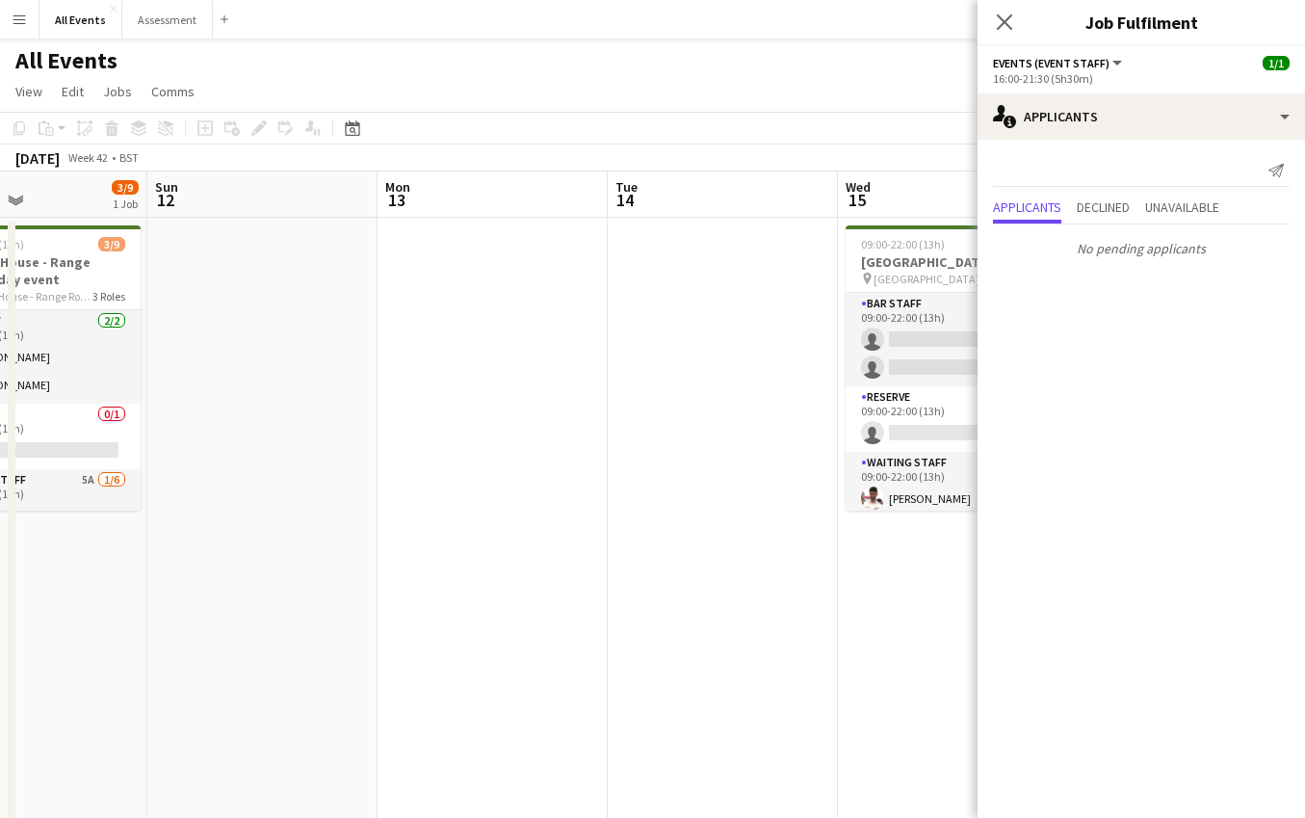
scroll to position [0, 546]
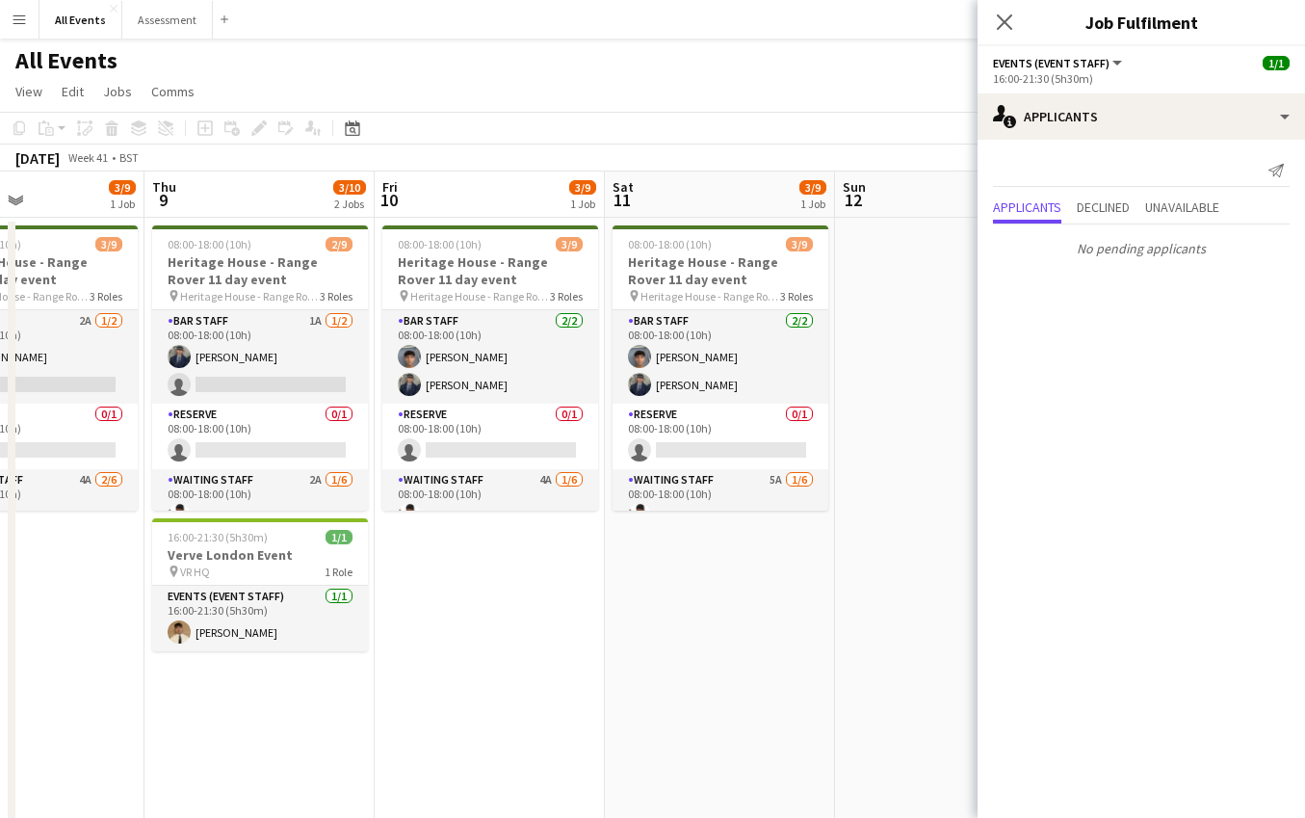
click at [24, 27] on button "Menu" at bounding box center [19, 19] width 39 height 39
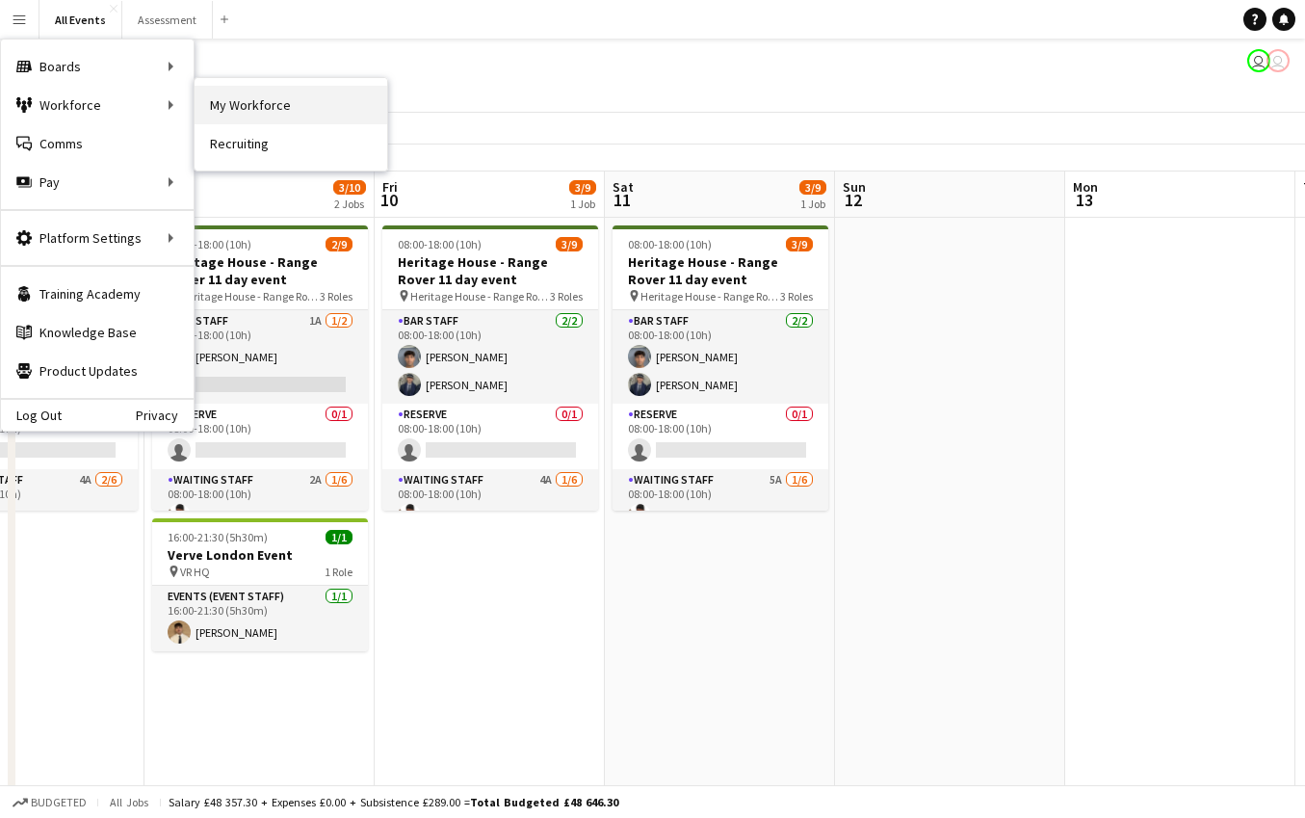
click at [289, 112] on link "My Workforce" at bounding box center [291, 105] width 193 height 39
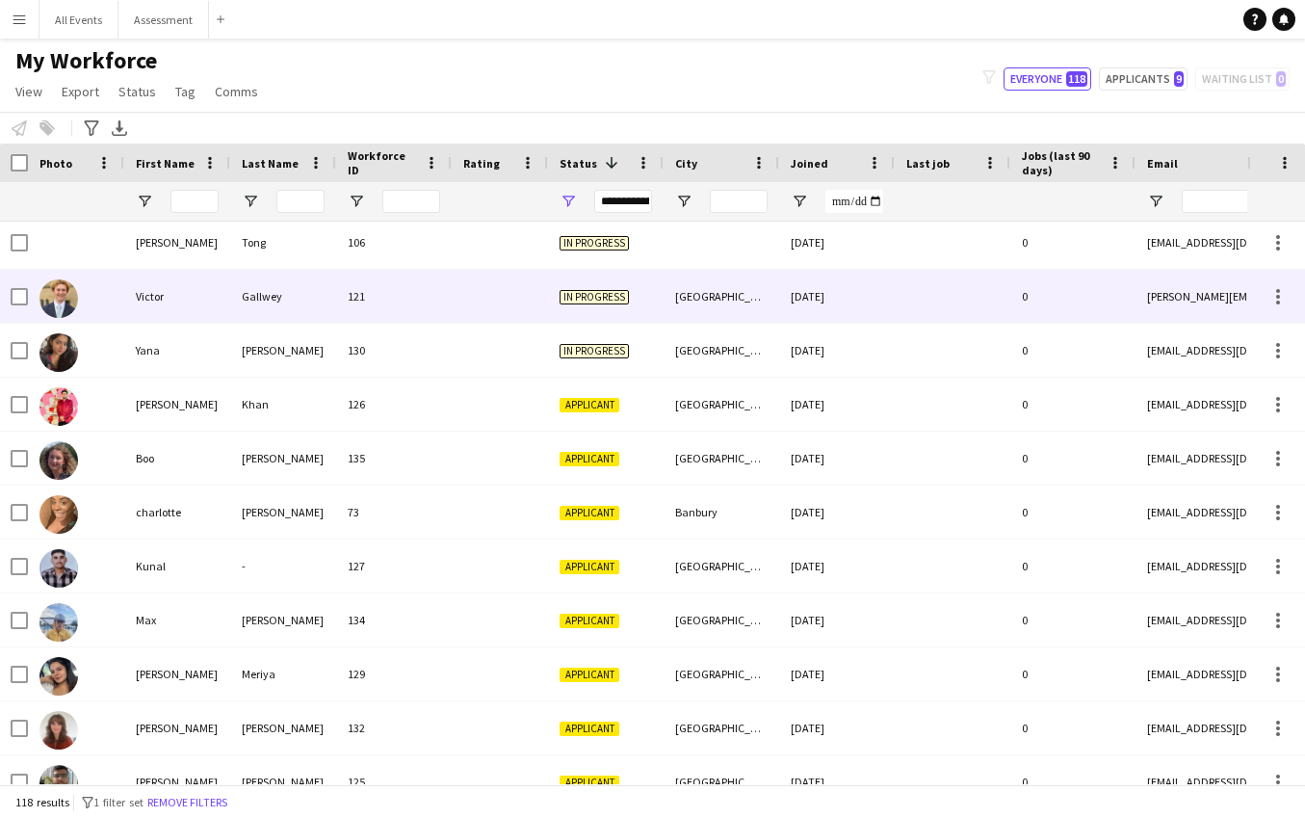
scroll to position [1265, 0]
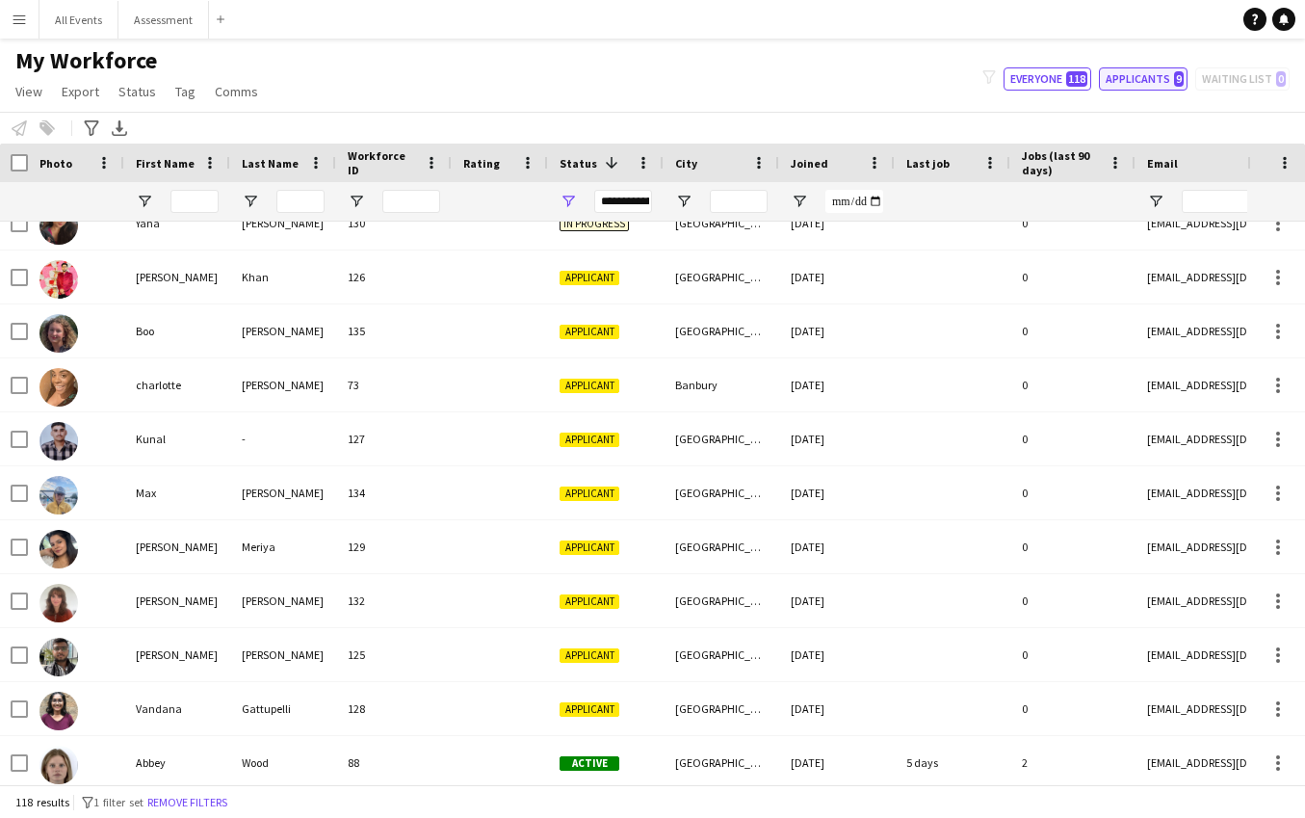
click at [1147, 89] on button "Applicants 9" at bounding box center [1143, 78] width 89 height 23
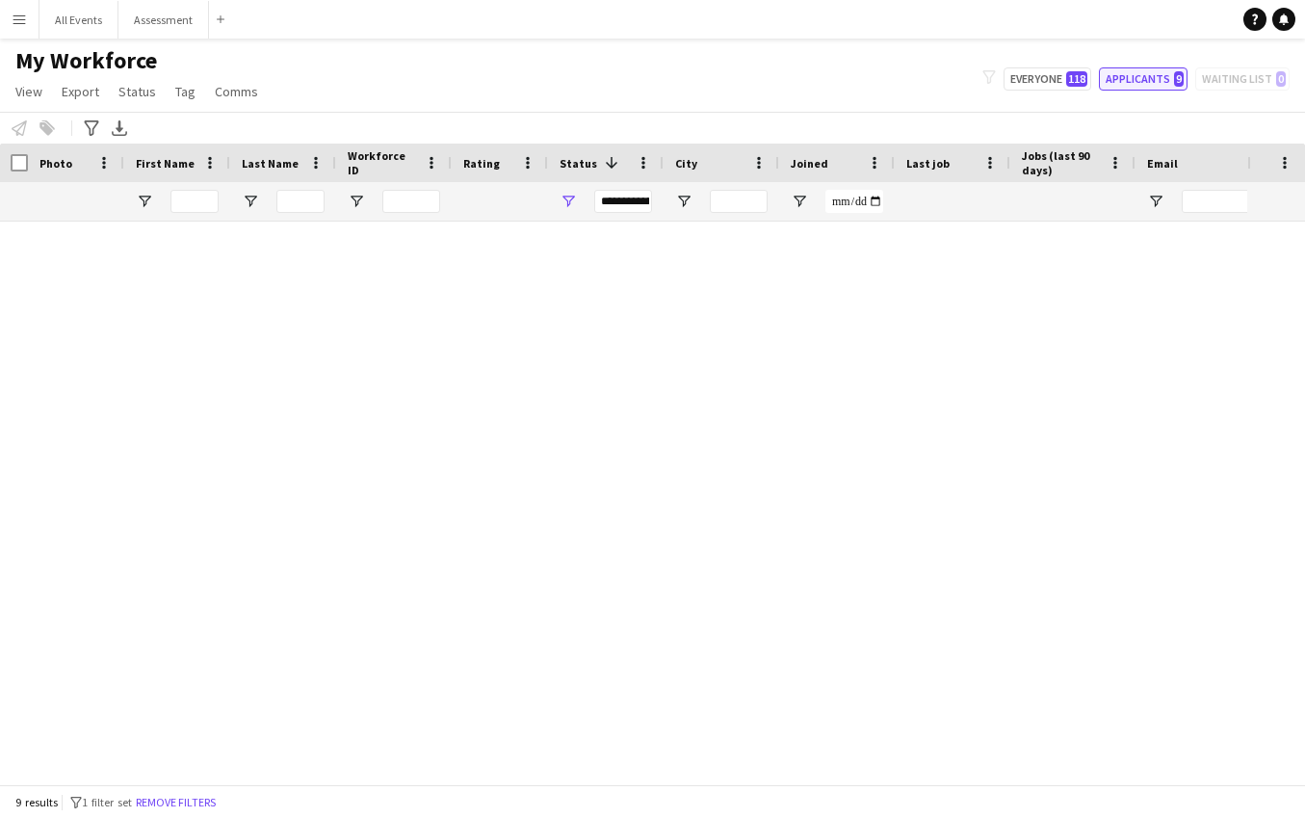
scroll to position [0, 0]
click at [572, 210] on div "**********" at bounding box center [606, 201] width 116 height 39
click at [569, 207] on span "Open Filter Menu" at bounding box center [568, 201] width 17 height 17
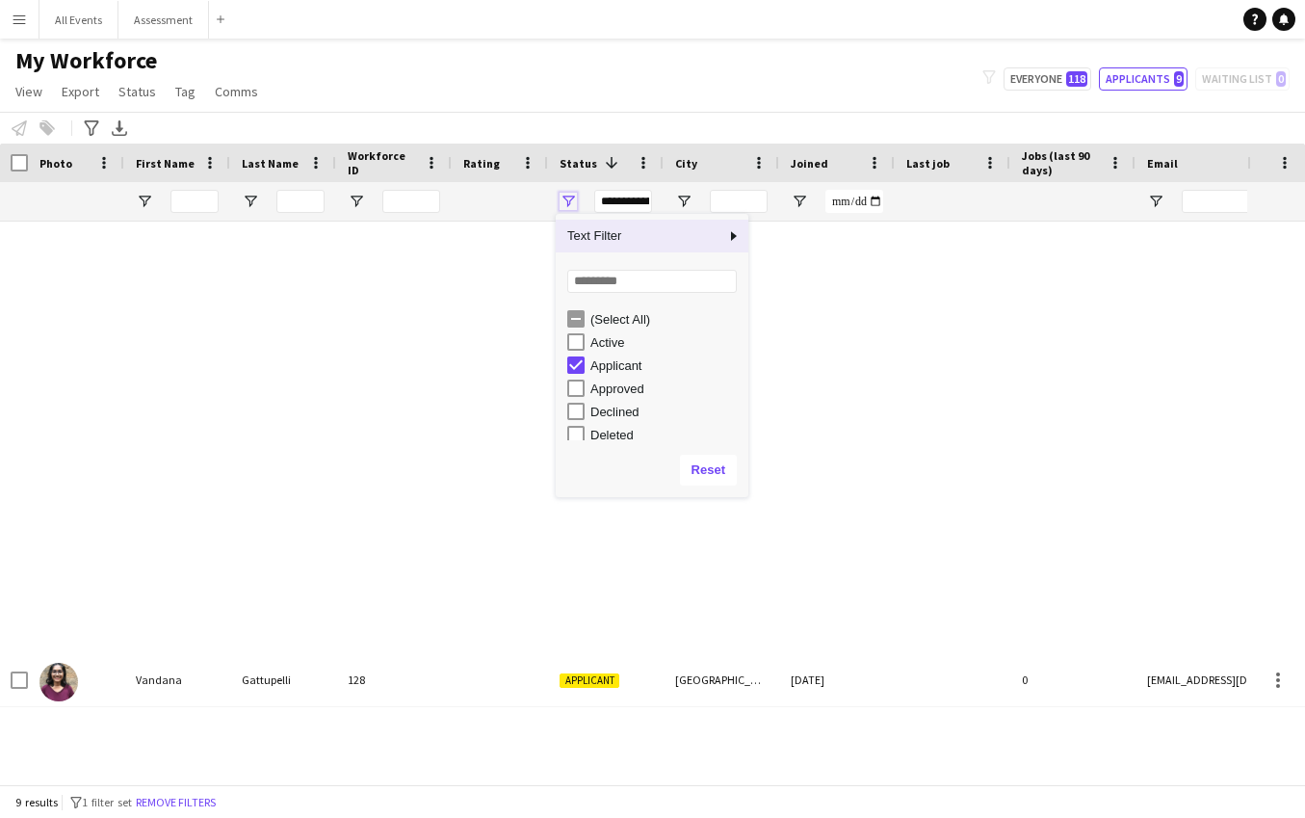
click at [569, 207] on span "Open Filter Menu" at bounding box center [568, 201] width 17 height 17
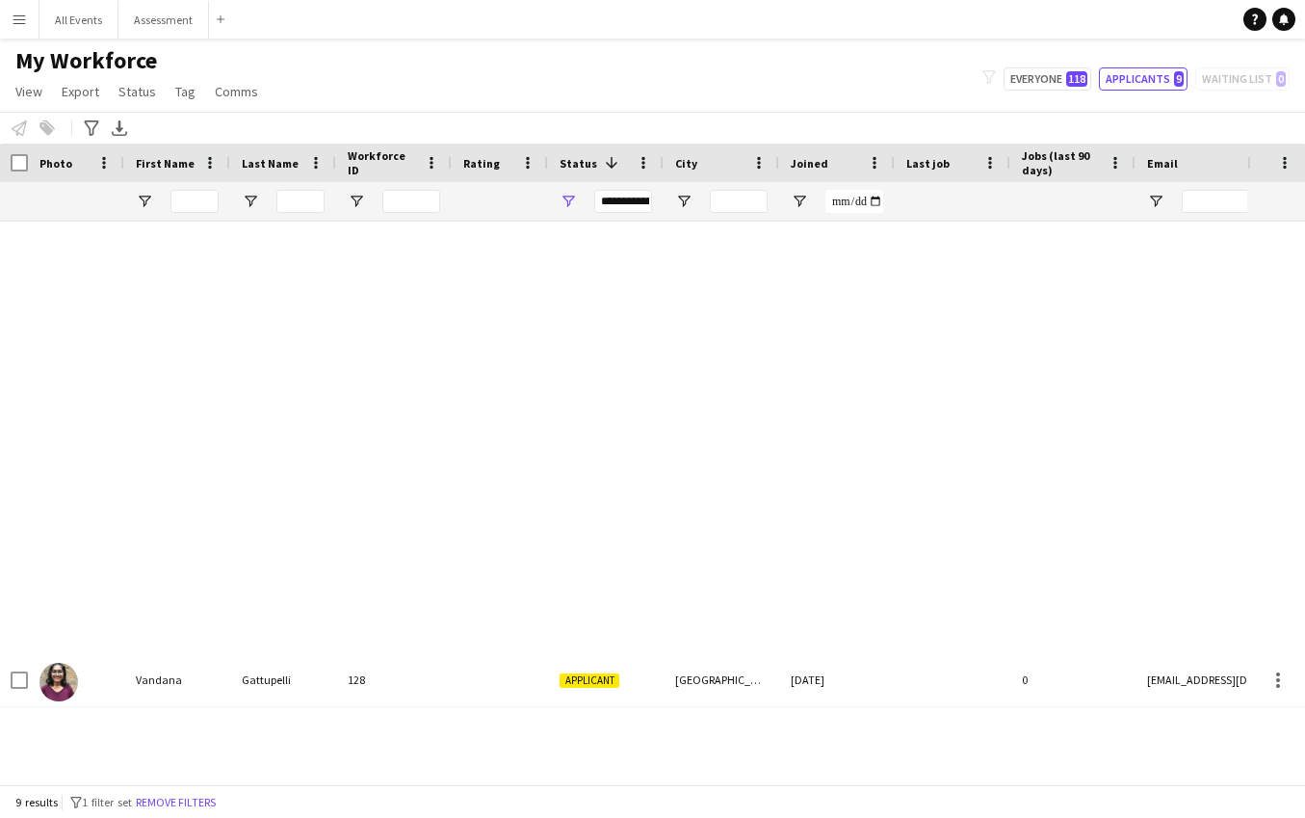
click at [585, 160] on span "Status" at bounding box center [579, 163] width 38 height 14
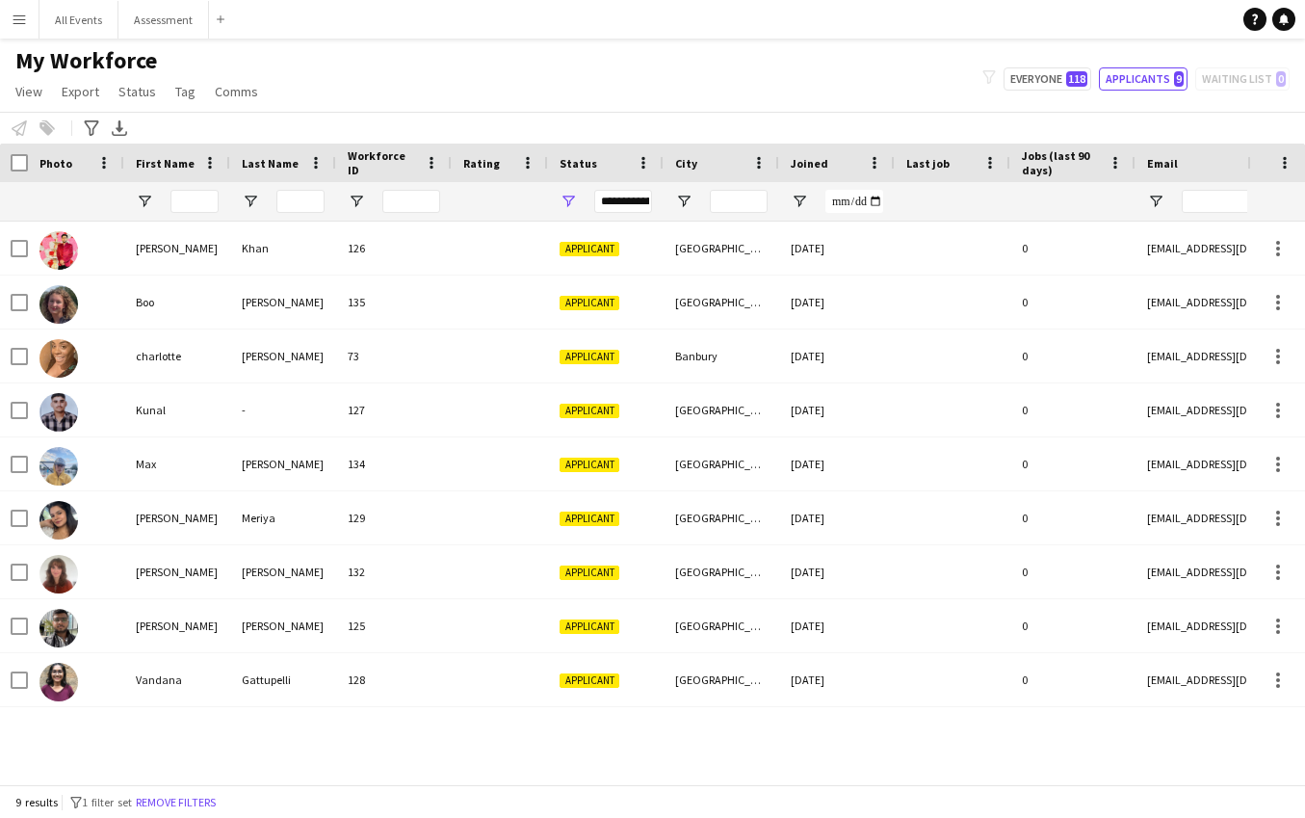
click at [585, 160] on span "Status" at bounding box center [579, 163] width 38 height 14
click at [804, 169] on span "Joined" at bounding box center [811, 163] width 38 height 14
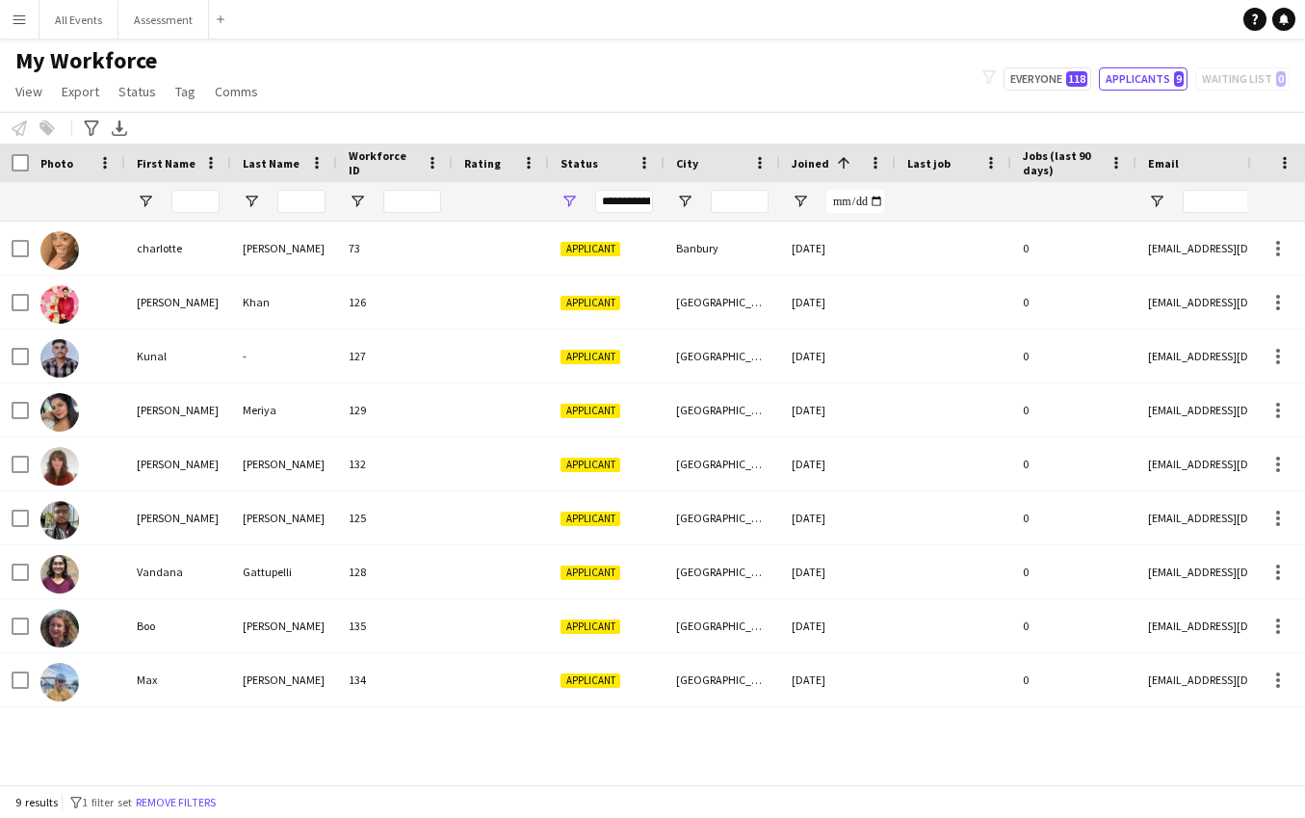
click at [804, 169] on span "Joined" at bounding box center [811, 163] width 38 height 14
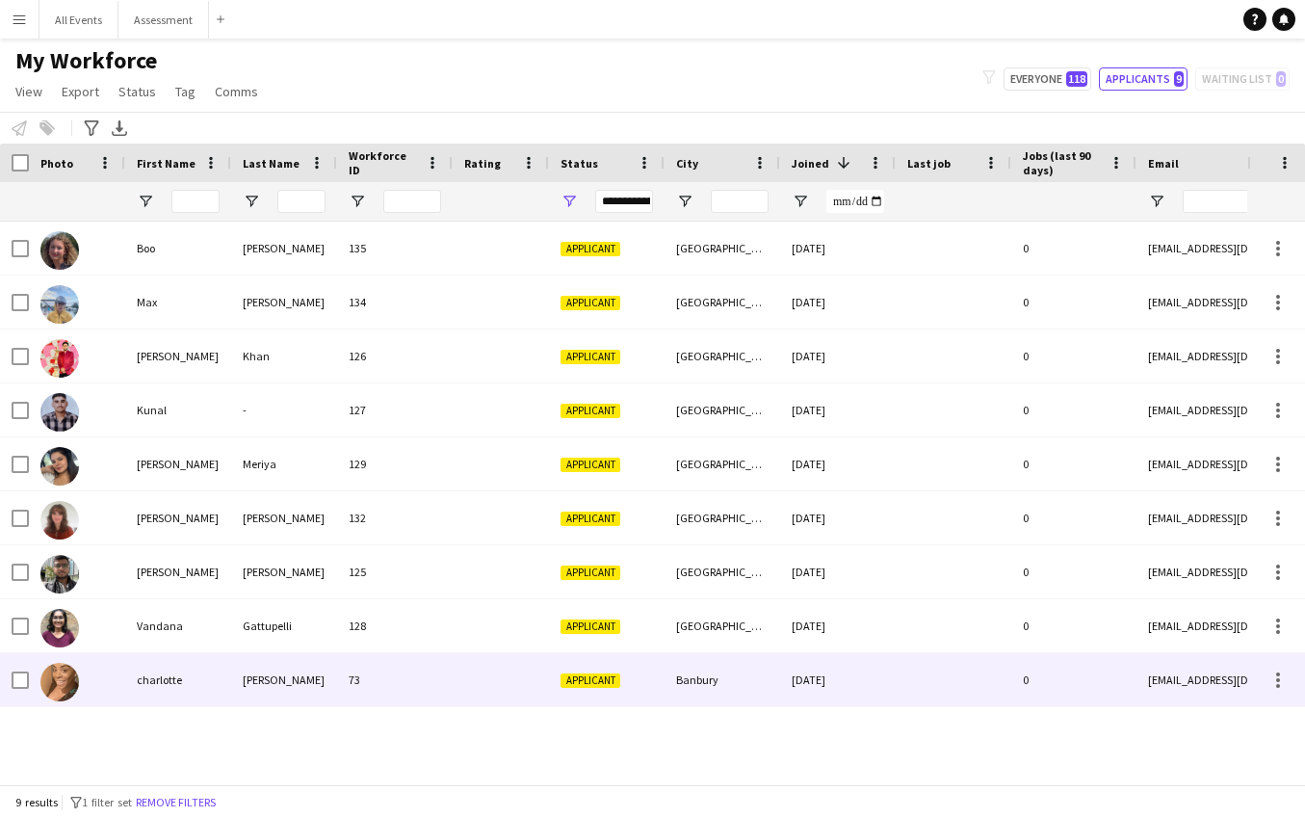
click at [469, 679] on div at bounding box center [501, 679] width 96 height 53
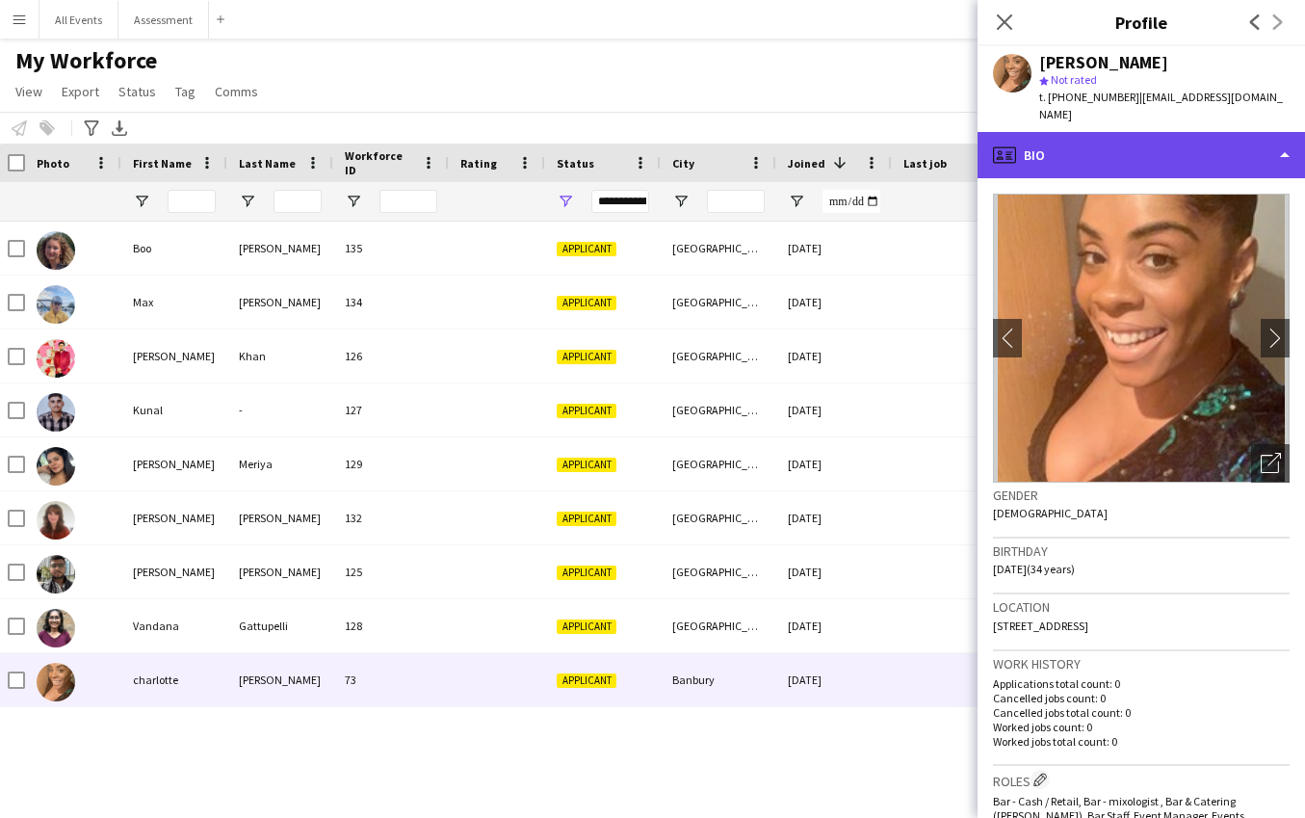
click at [1123, 139] on div "profile Bio" at bounding box center [1140, 155] width 327 height 46
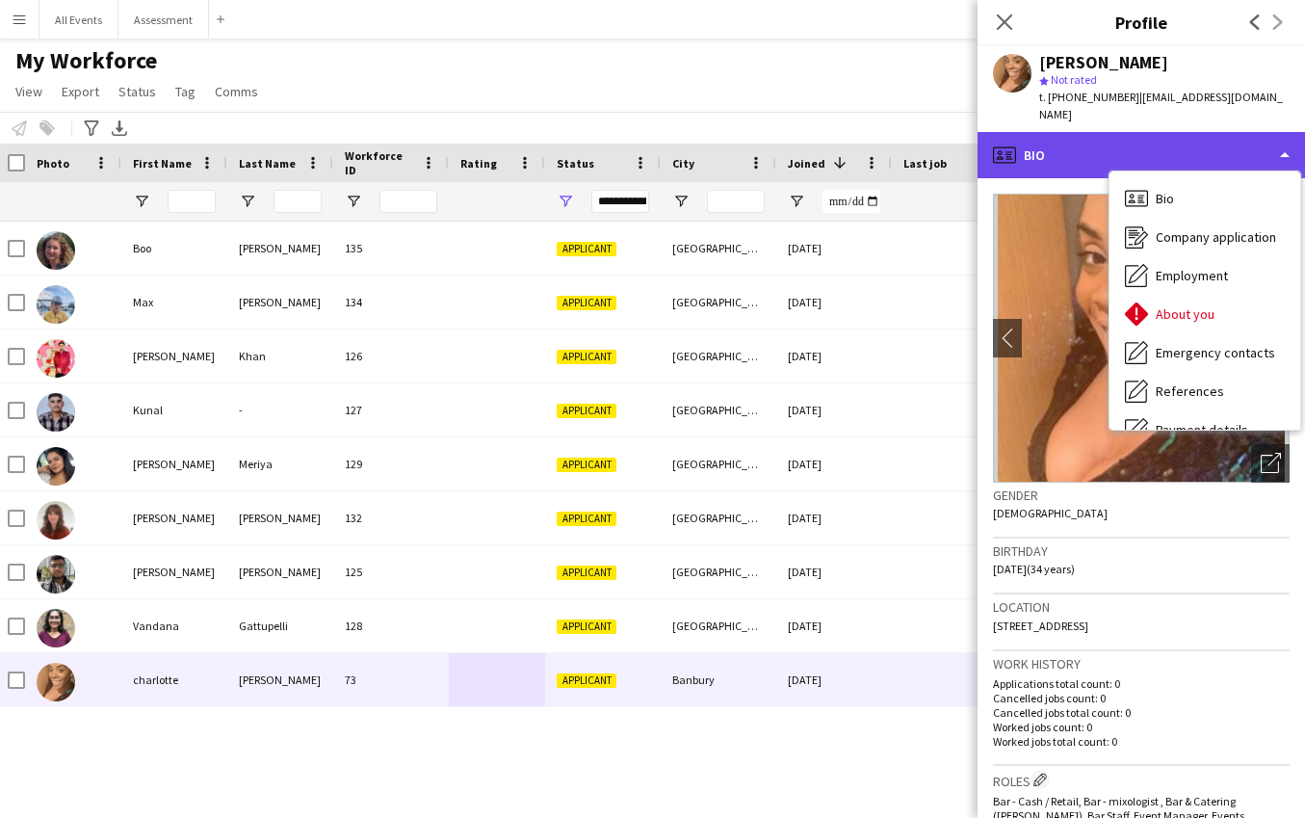
click at [1123, 139] on div "profile Bio" at bounding box center [1140, 155] width 327 height 46
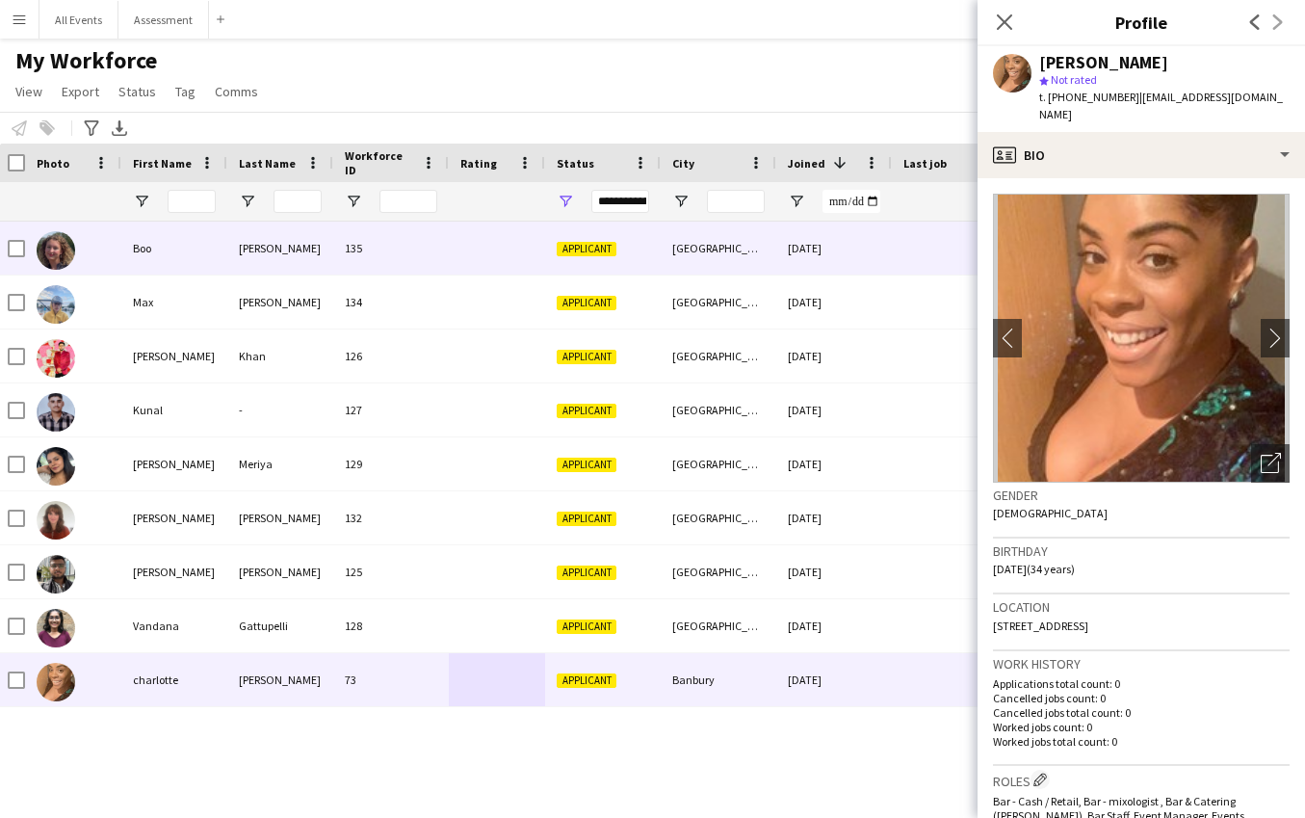
click at [507, 259] on div at bounding box center [497, 247] width 96 height 53
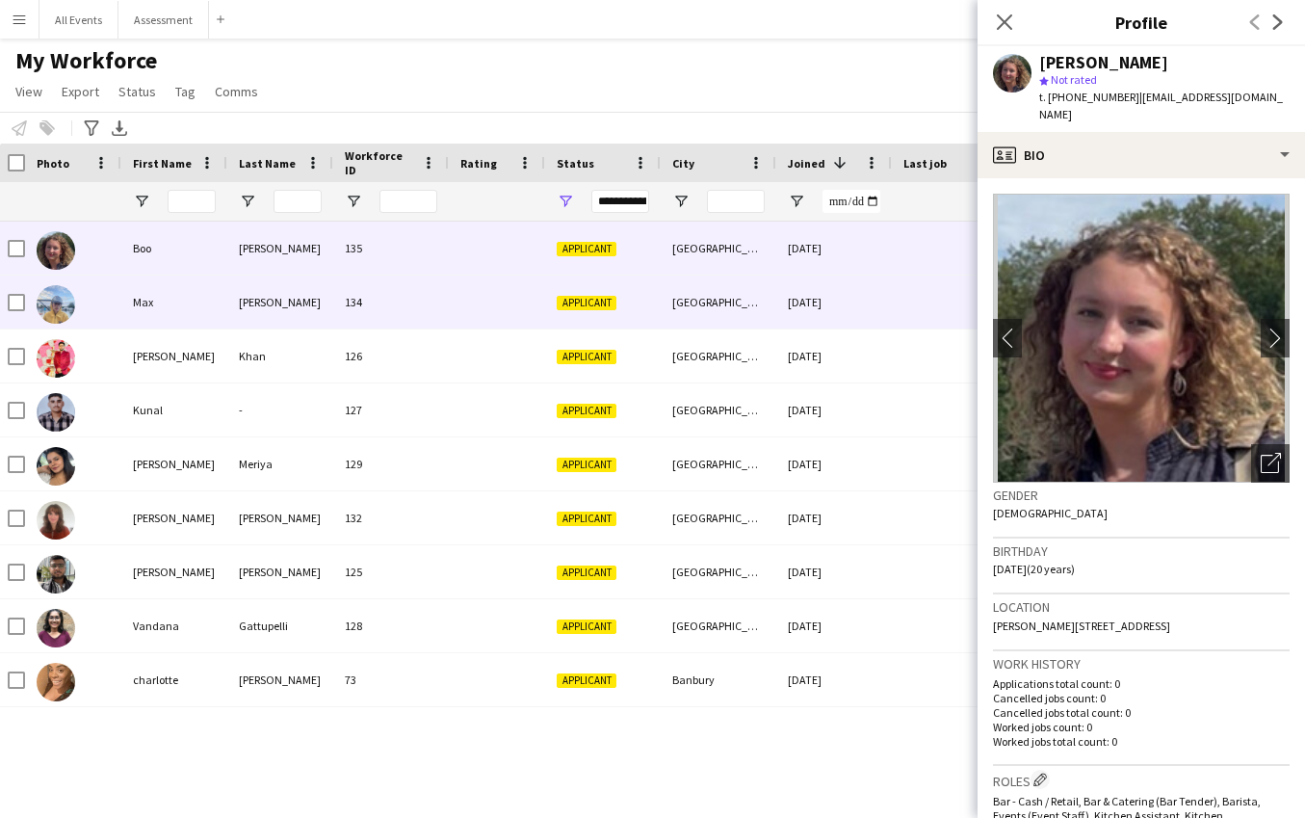
click at [502, 326] on div at bounding box center [497, 301] width 96 height 53
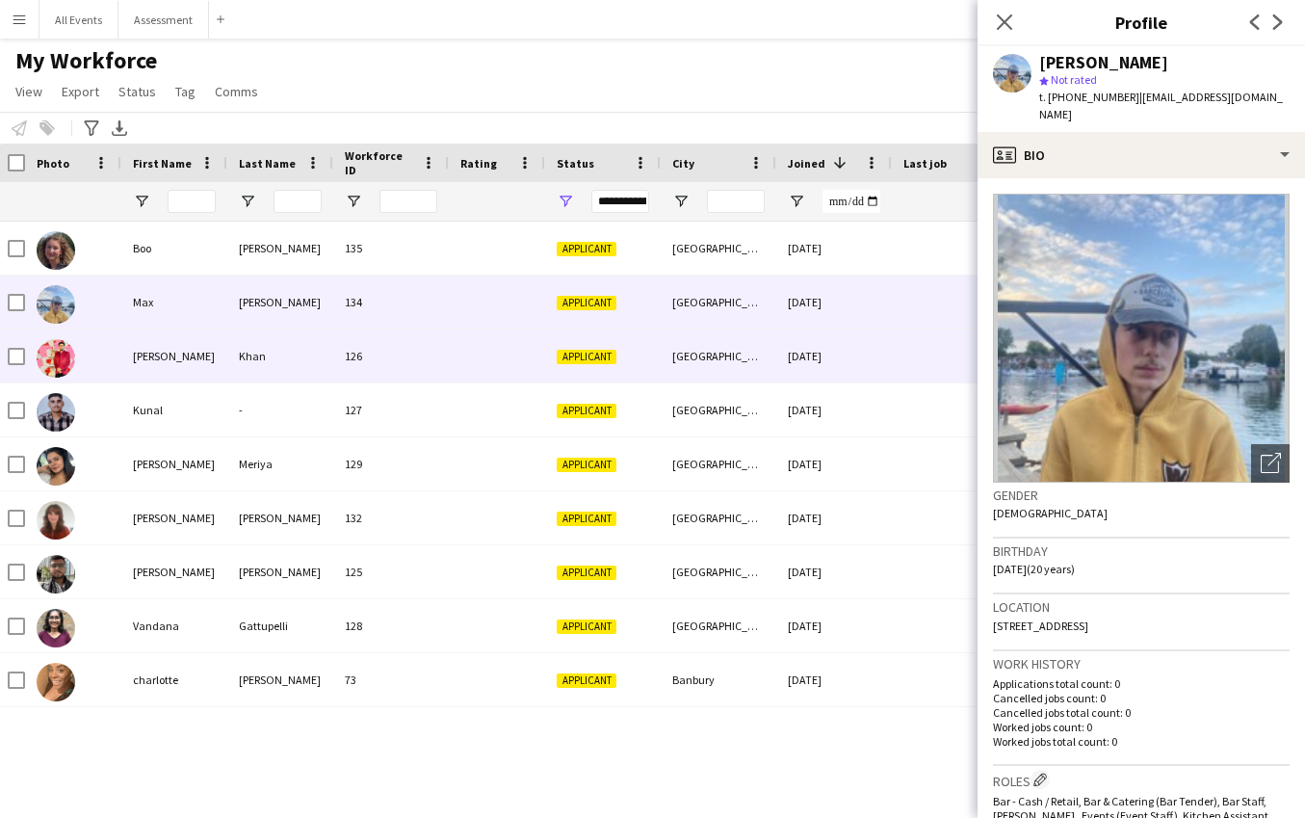
click at [508, 364] on div at bounding box center [497, 355] width 96 height 53
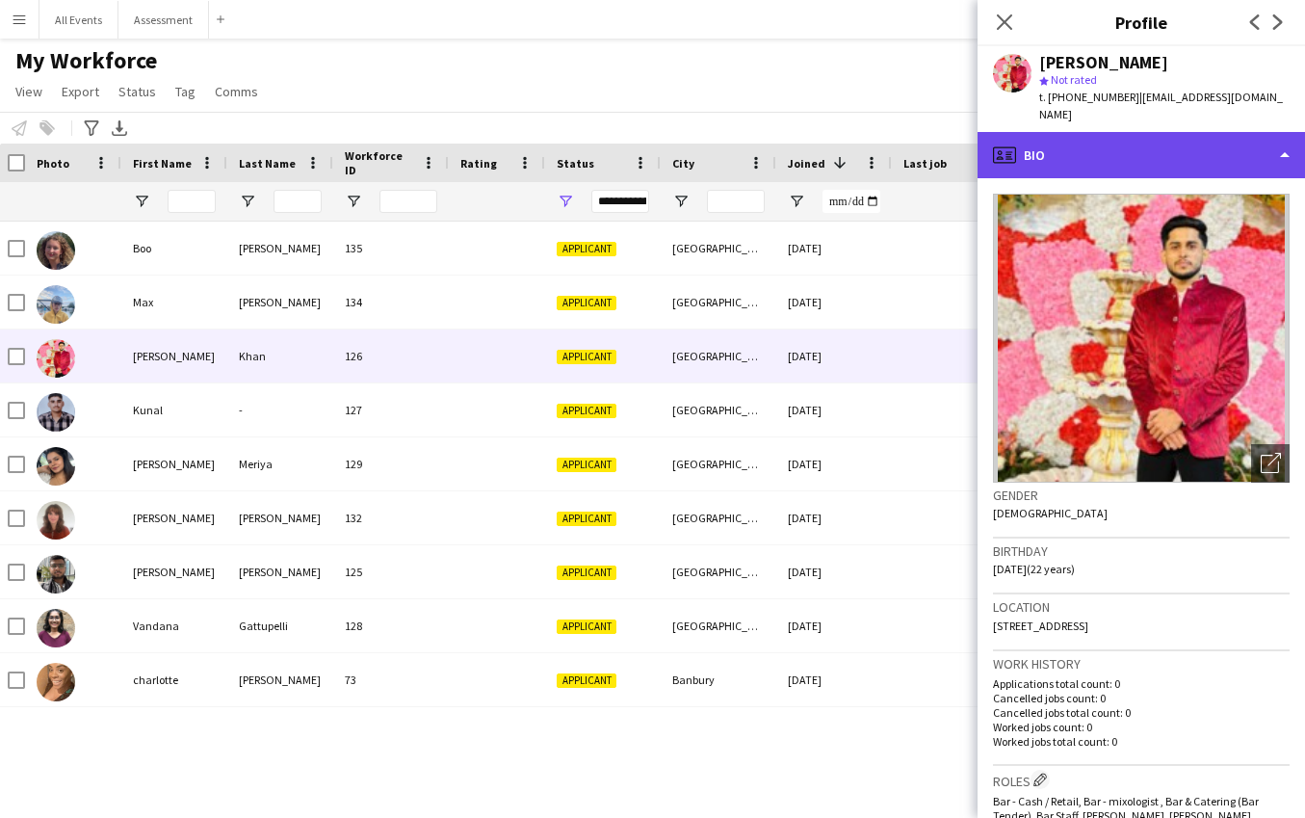
click at [1064, 136] on div "profile Bio" at bounding box center [1140, 155] width 327 height 46
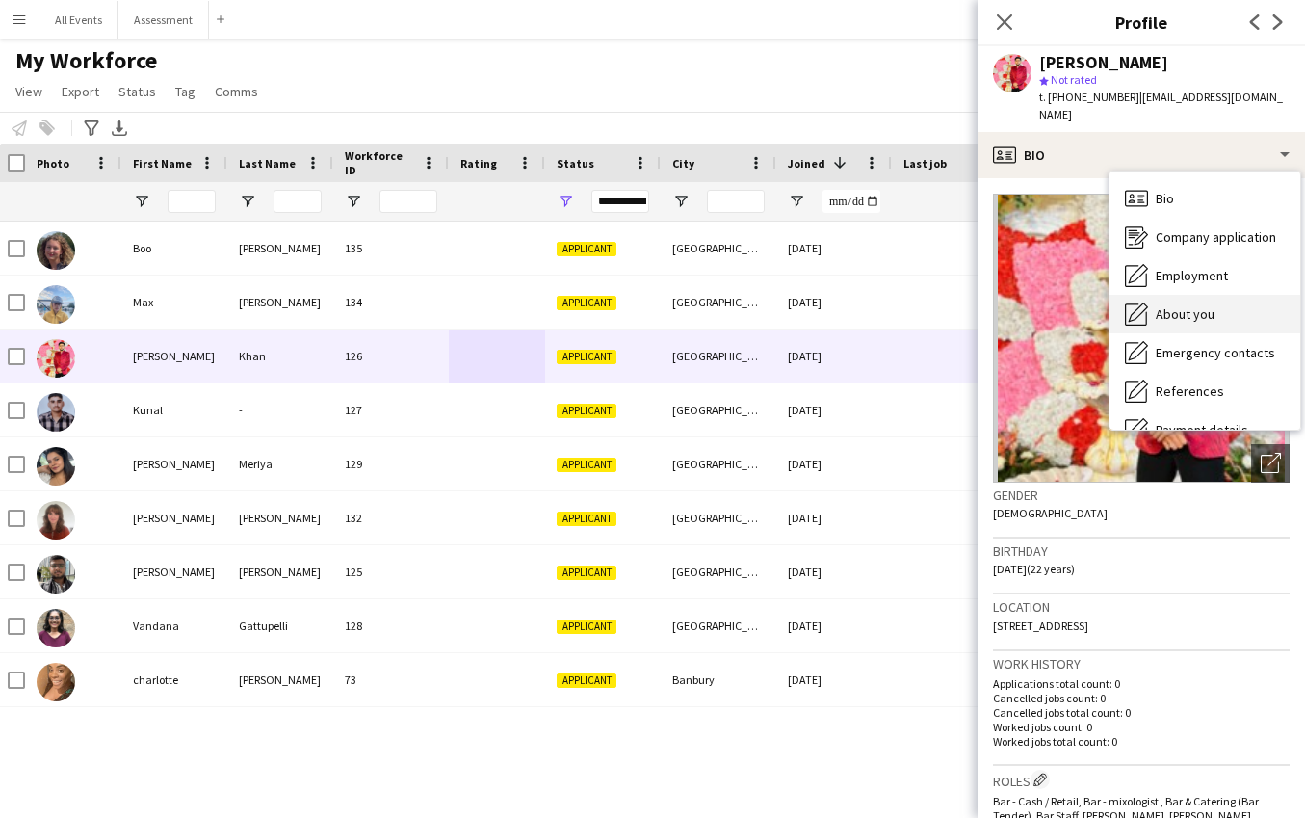
click at [1162, 305] on span "About you" at bounding box center [1185, 313] width 59 height 17
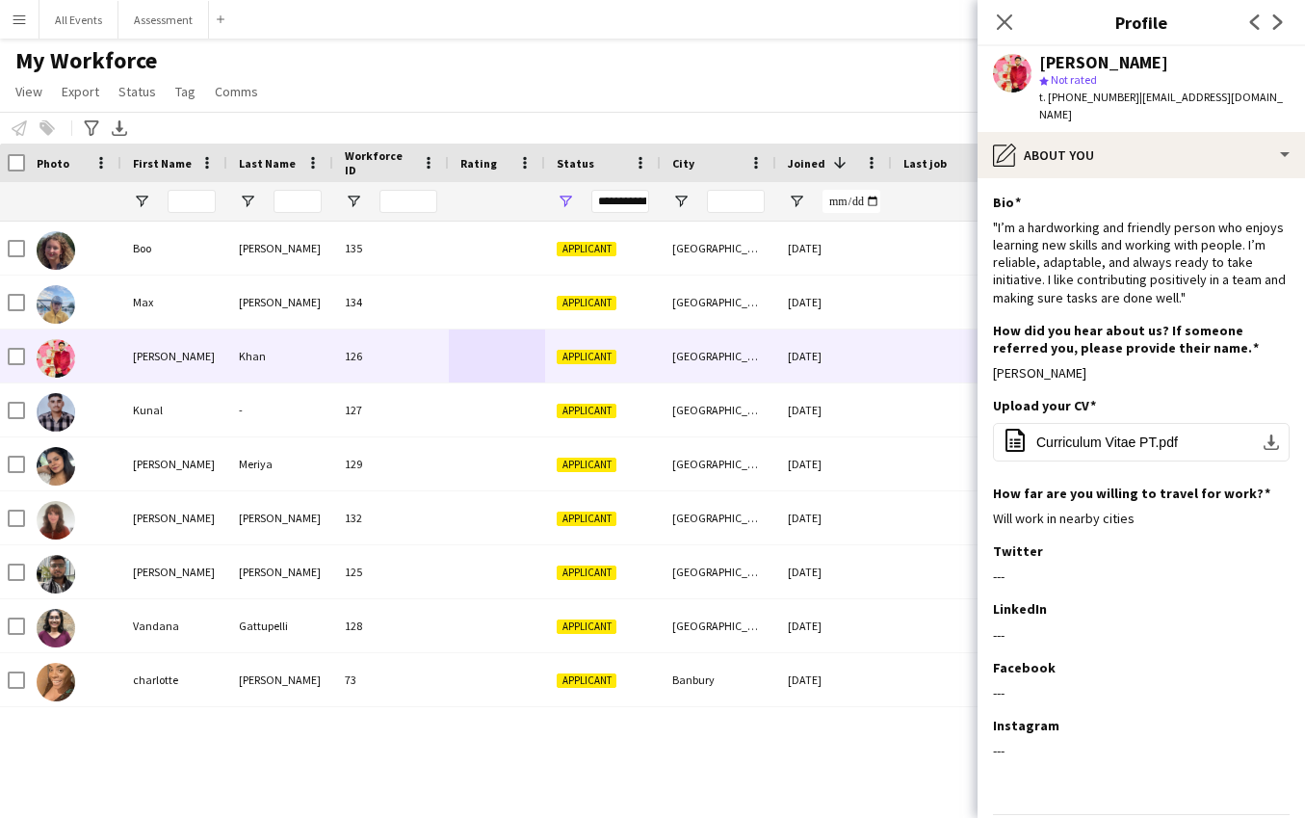
click at [745, 110] on div "My Workforce View Views Default view New view Update view Delete view Edit name…" at bounding box center [652, 78] width 1305 height 65
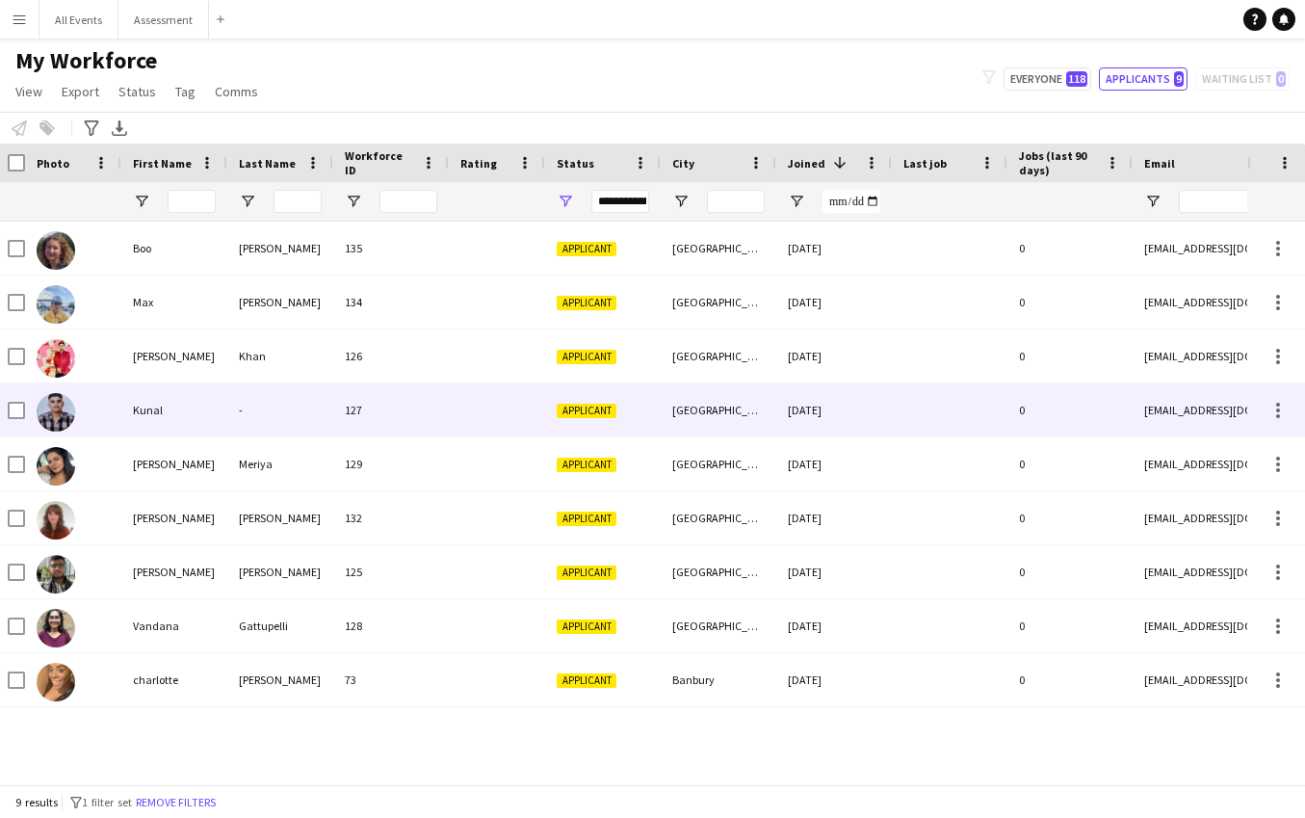
click at [608, 416] on span "Applicant" at bounding box center [587, 411] width 60 height 14
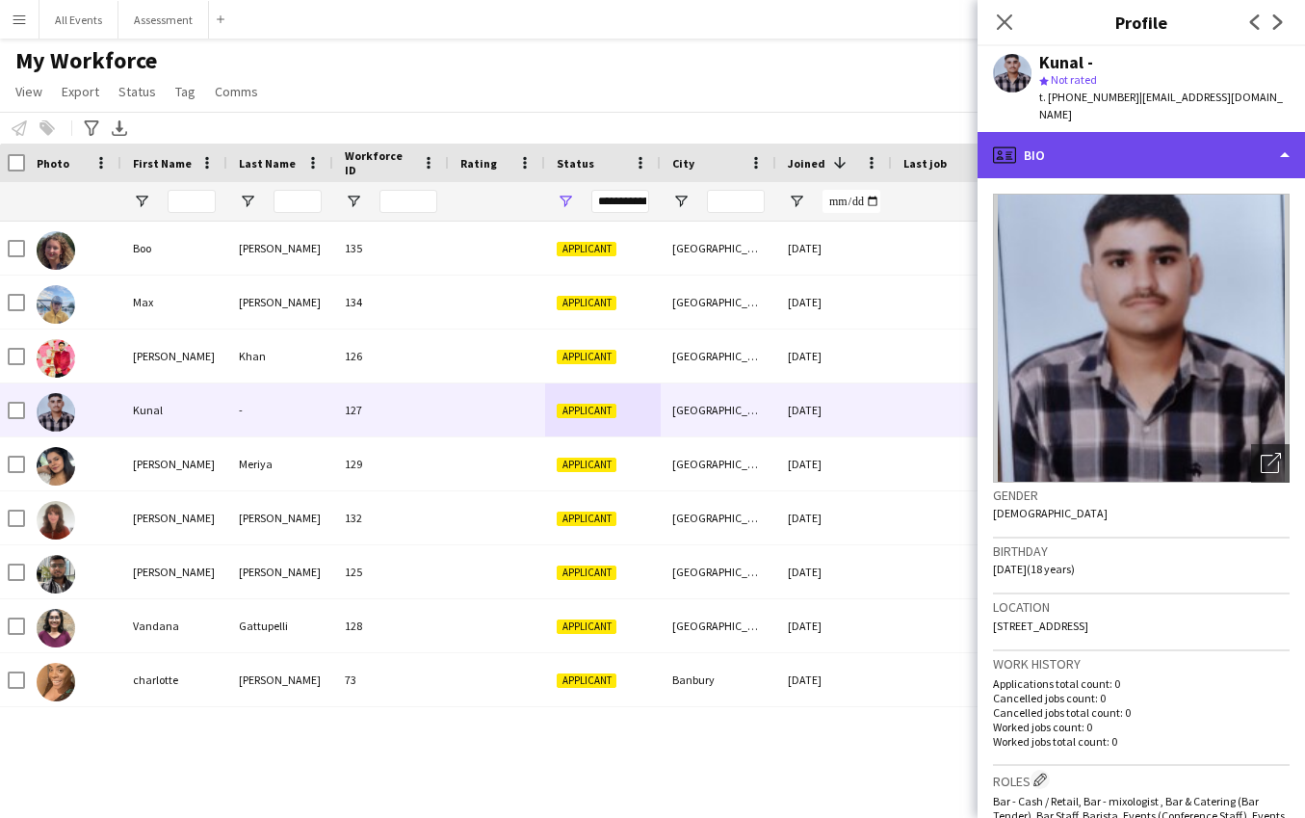
click at [1183, 135] on div "profile Bio" at bounding box center [1140, 155] width 327 height 46
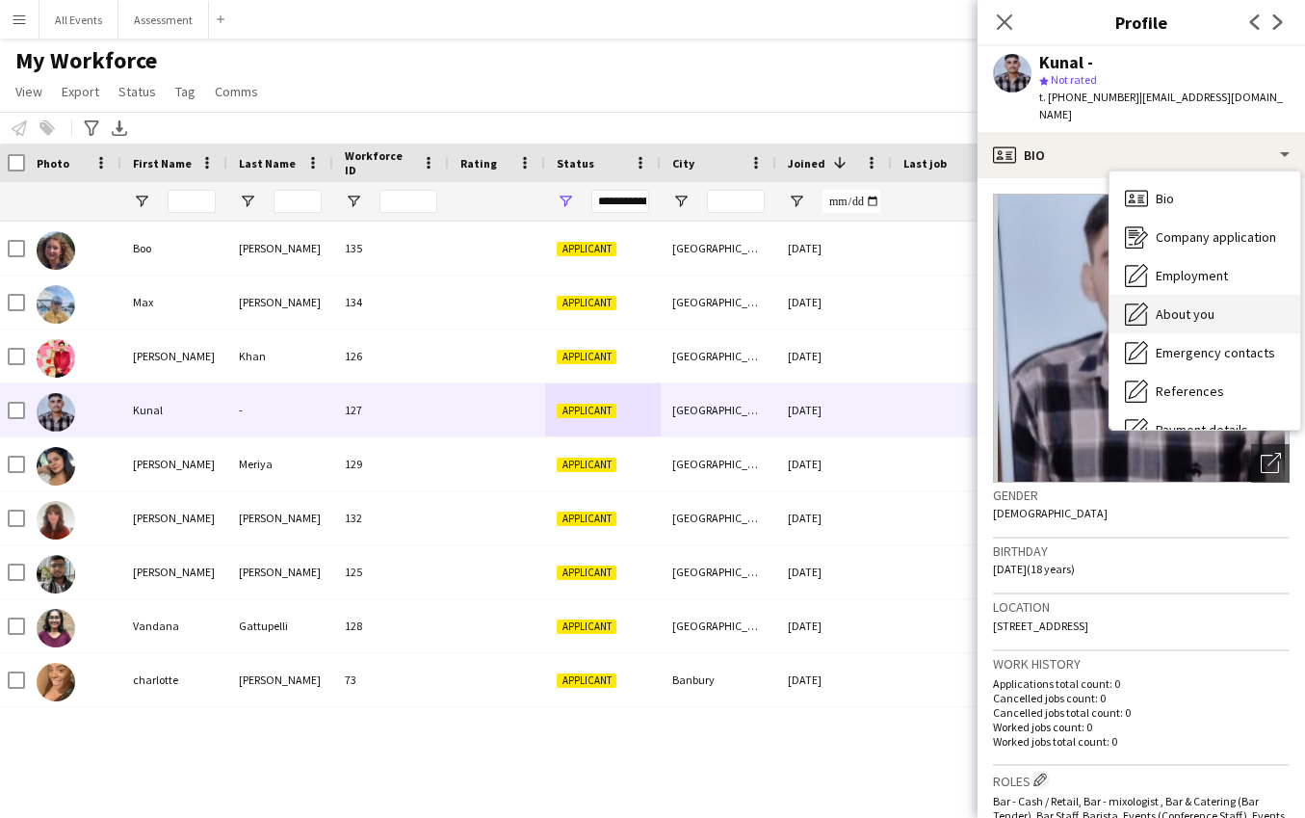
click at [1188, 305] on span "About you" at bounding box center [1185, 313] width 59 height 17
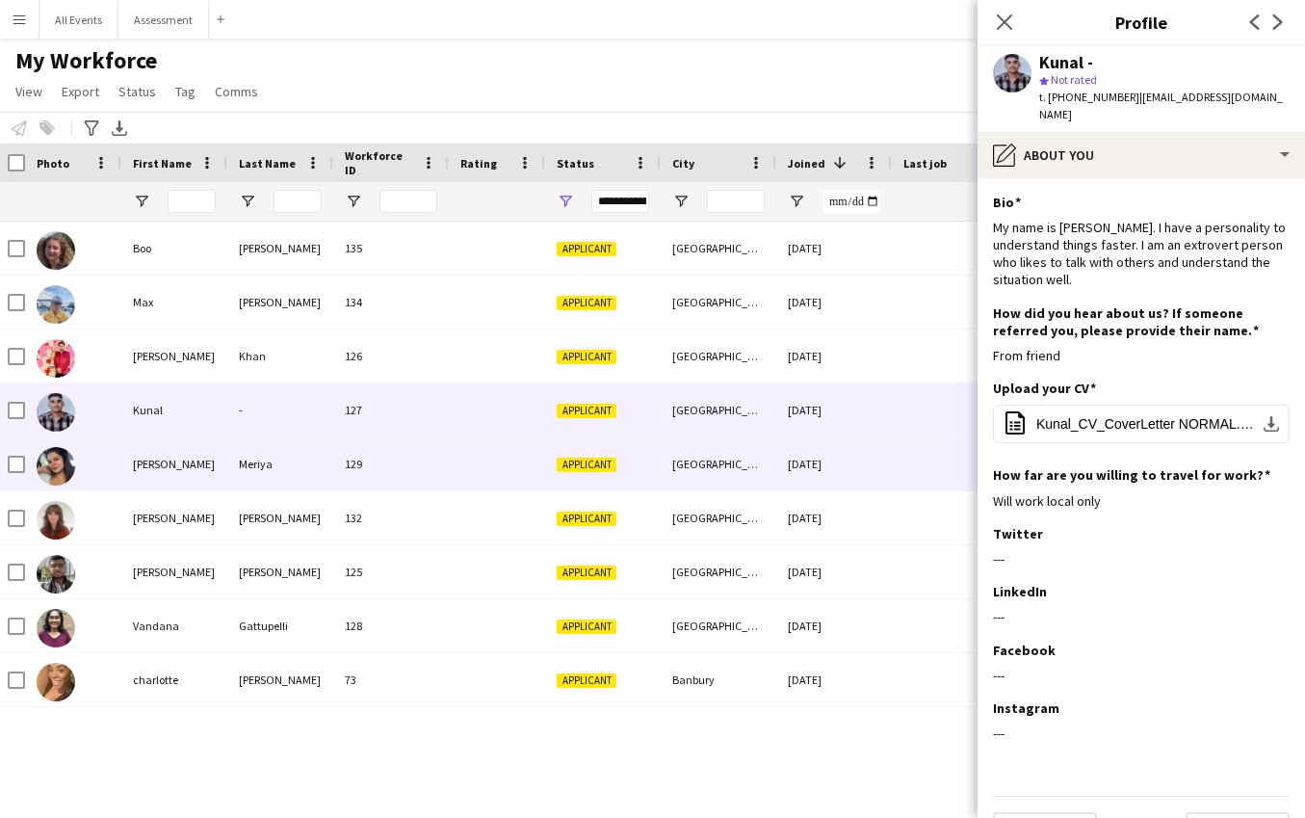
click at [621, 460] on div "Applicant" at bounding box center [603, 463] width 116 height 53
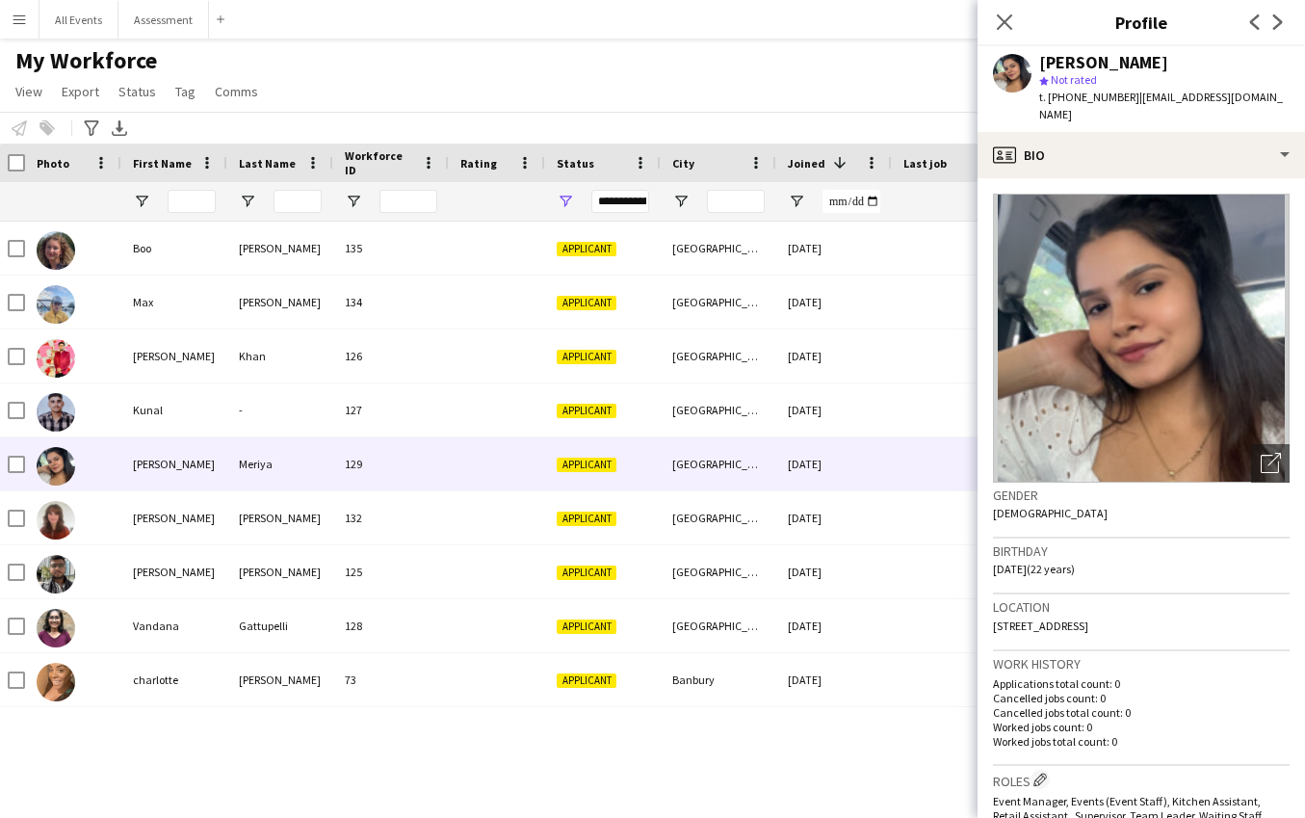
click at [1081, 178] on app-crew-profile-bio "Open photos pop-in Gender [DEMOGRAPHIC_DATA] Birthday [DEMOGRAPHIC_DATA] (22 ye…" at bounding box center [1140, 497] width 327 height 639
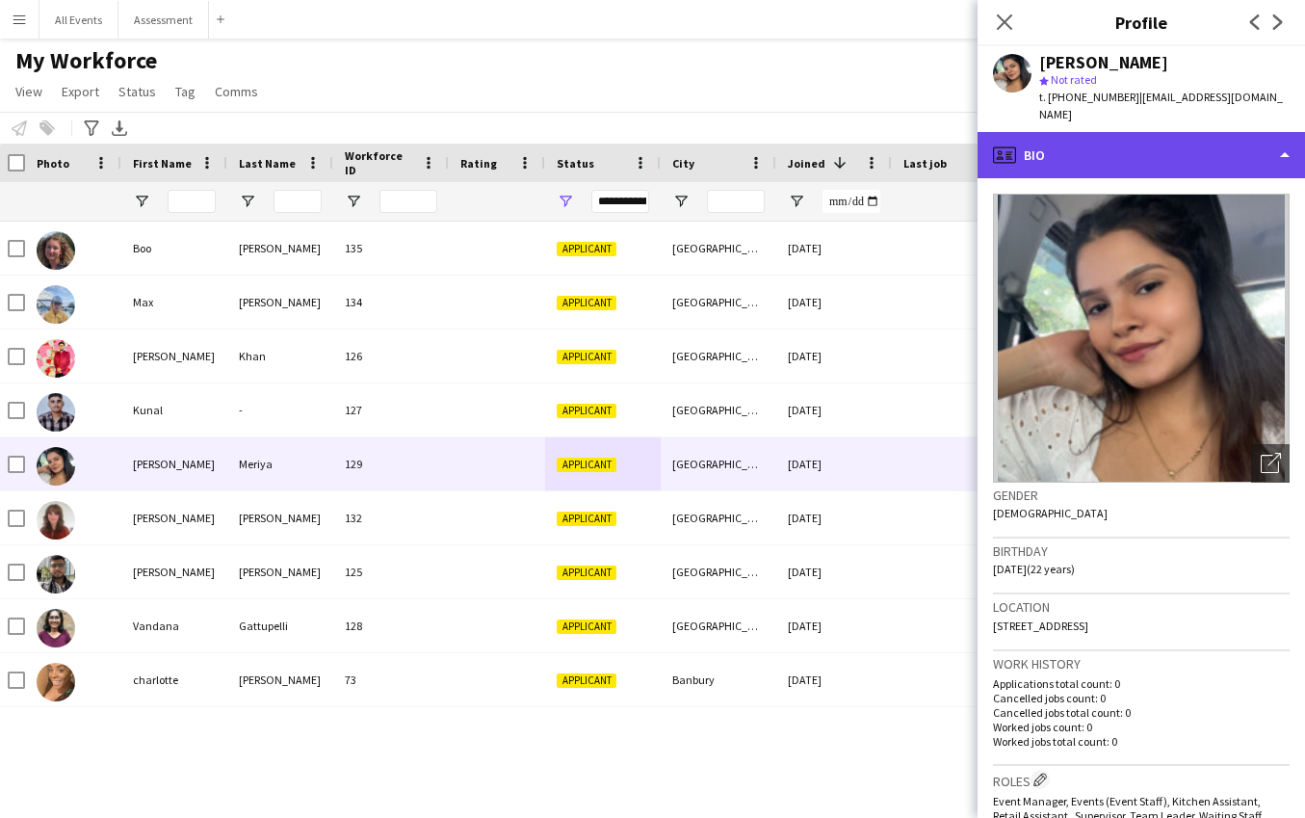
click at [1078, 152] on div "profile Bio" at bounding box center [1140, 155] width 327 height 46
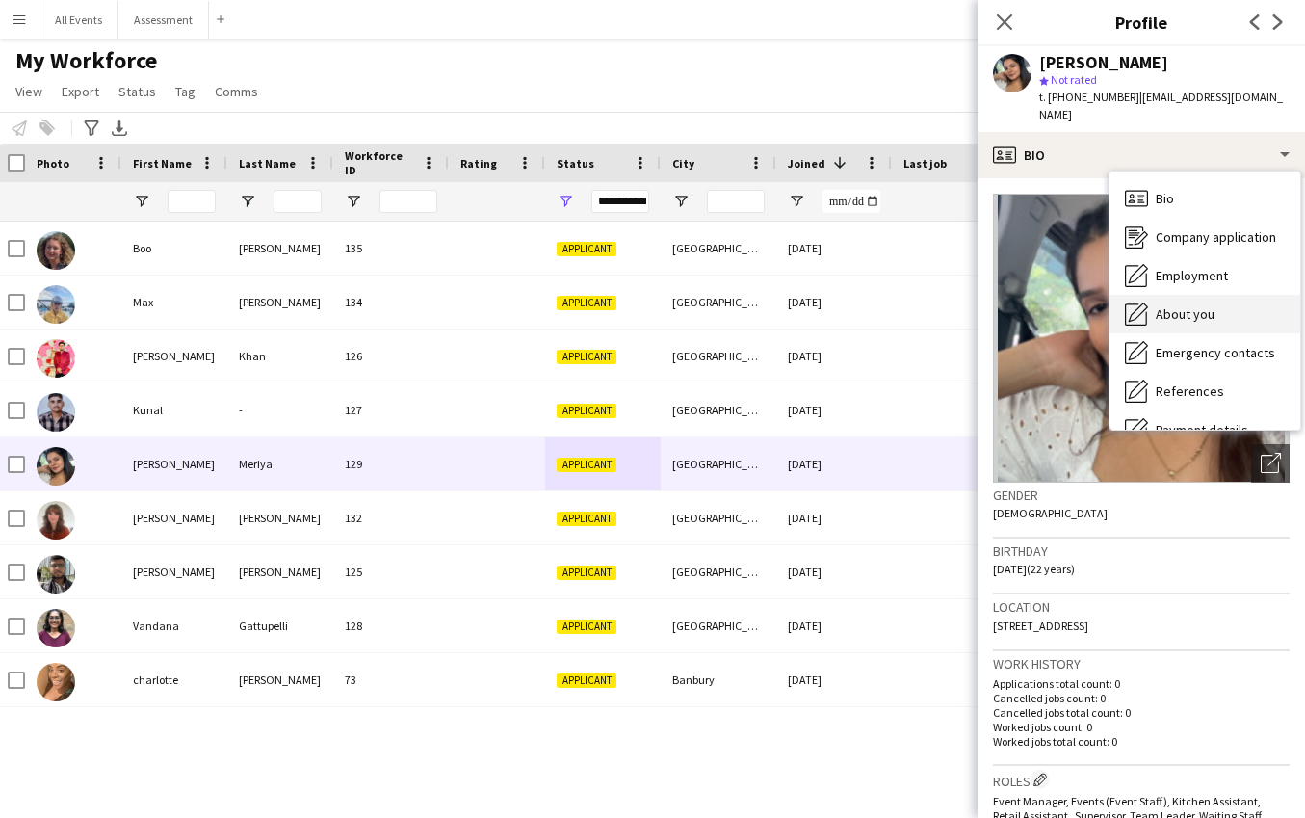
click at [1142, 302] on icon "About you" at bounding box center [1136, 313] width 23 height 23
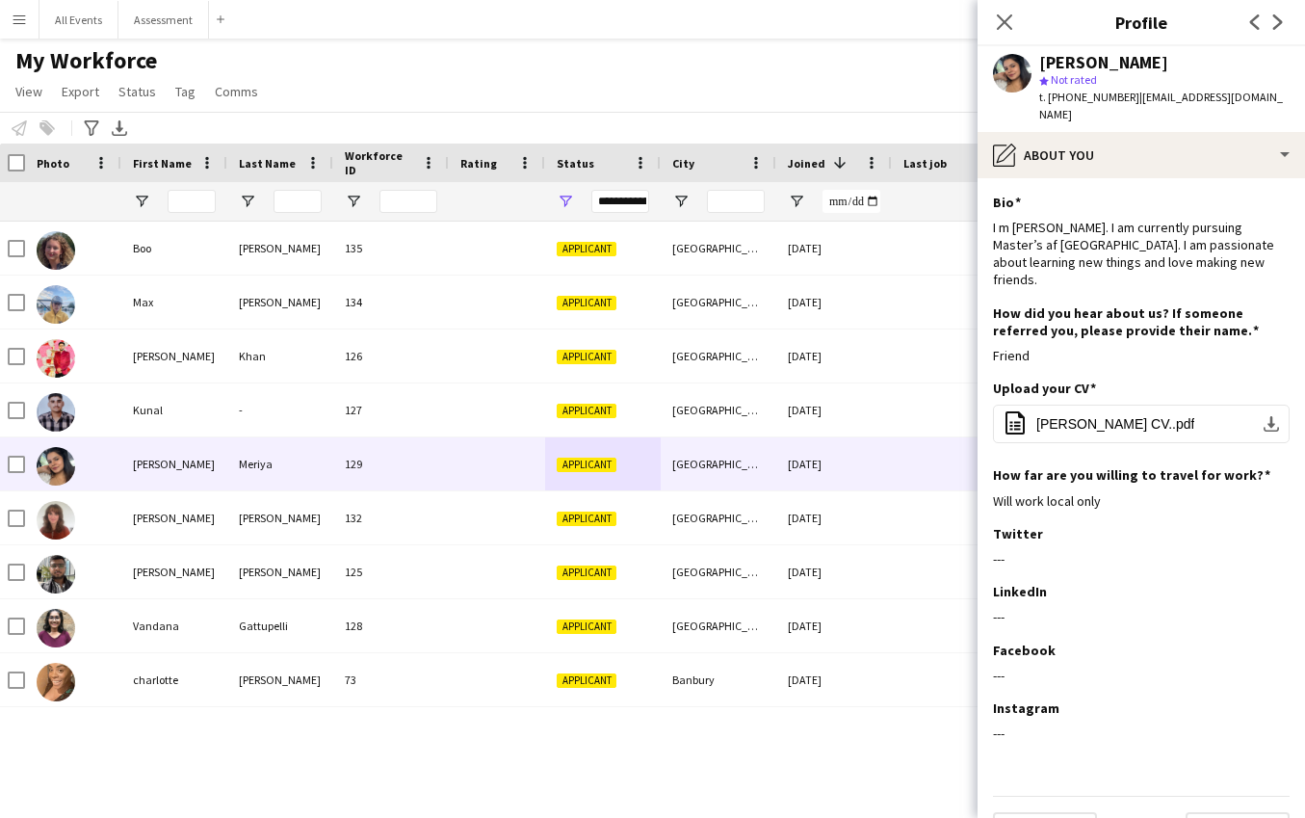
click at [802, 128] on div "Notify workforce Add to tag Select at least one crew to tag him or her. Advance…" at bounding box center [652, 128] width 1305 height 32
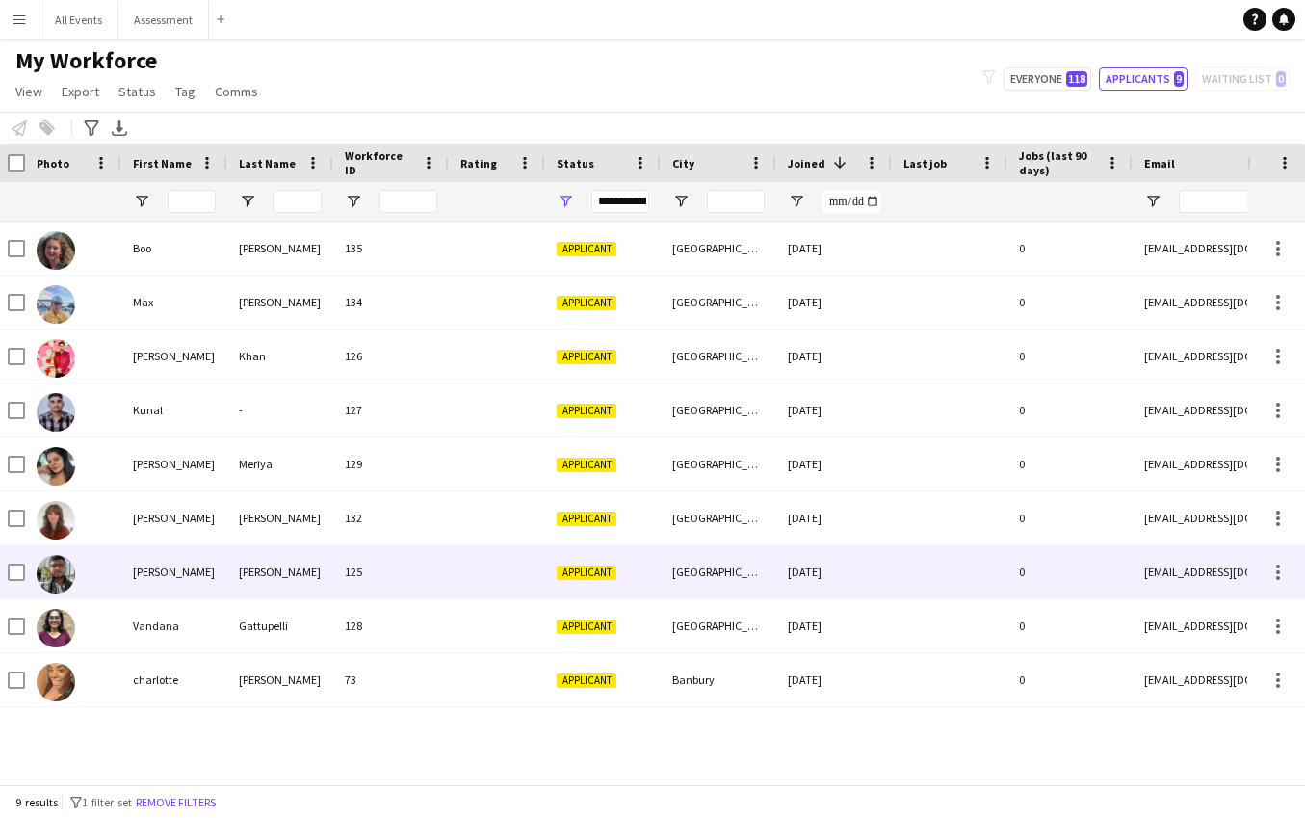
click at [527, 564] on div at bounding box center [497, 571] width 96 height 53
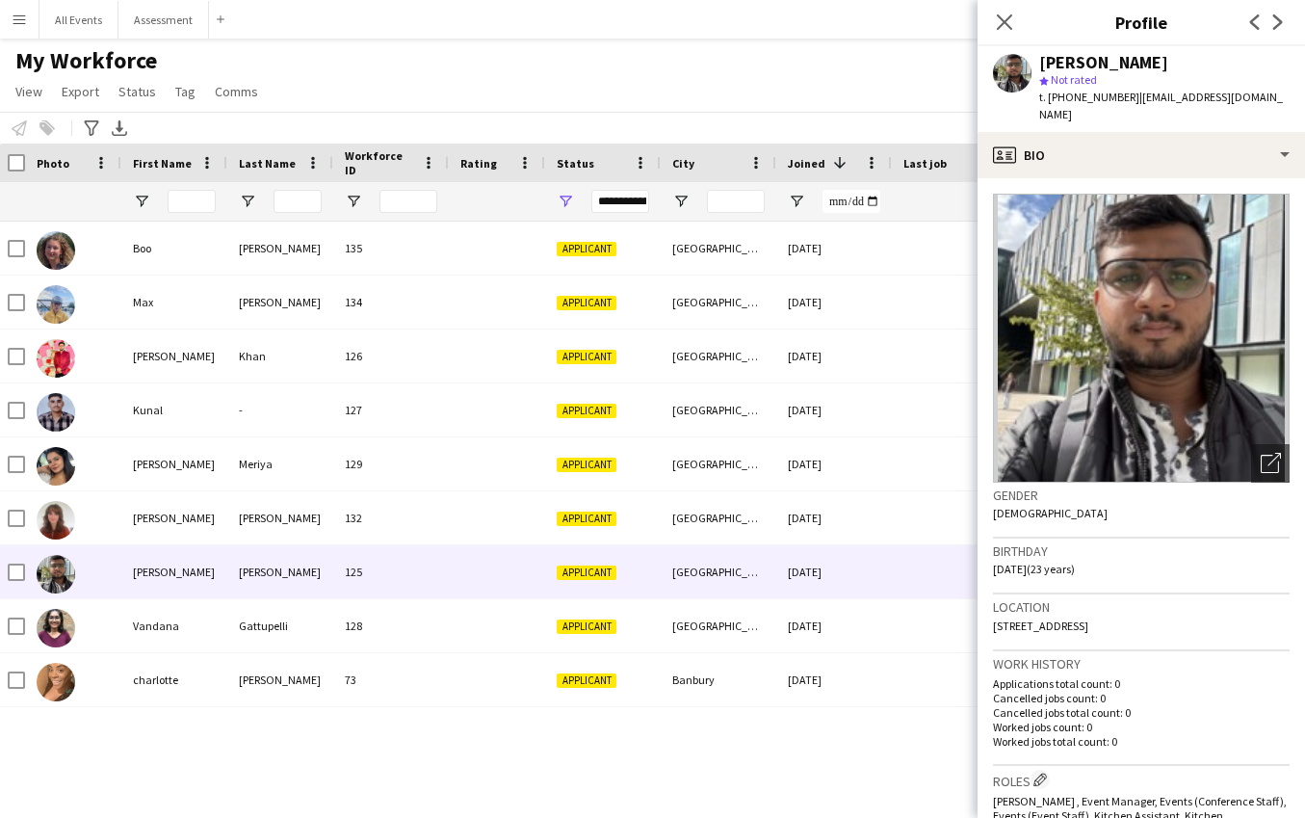
click at [1134, 178] on app-crew-profile-bio "Open photos pop-in Gender [DEMOGRAPHIC_DATA] Birthday [DEMOGRAPHIC_DATA] (23 ye…" at bounding box center [1140, 497] width 327 height 639
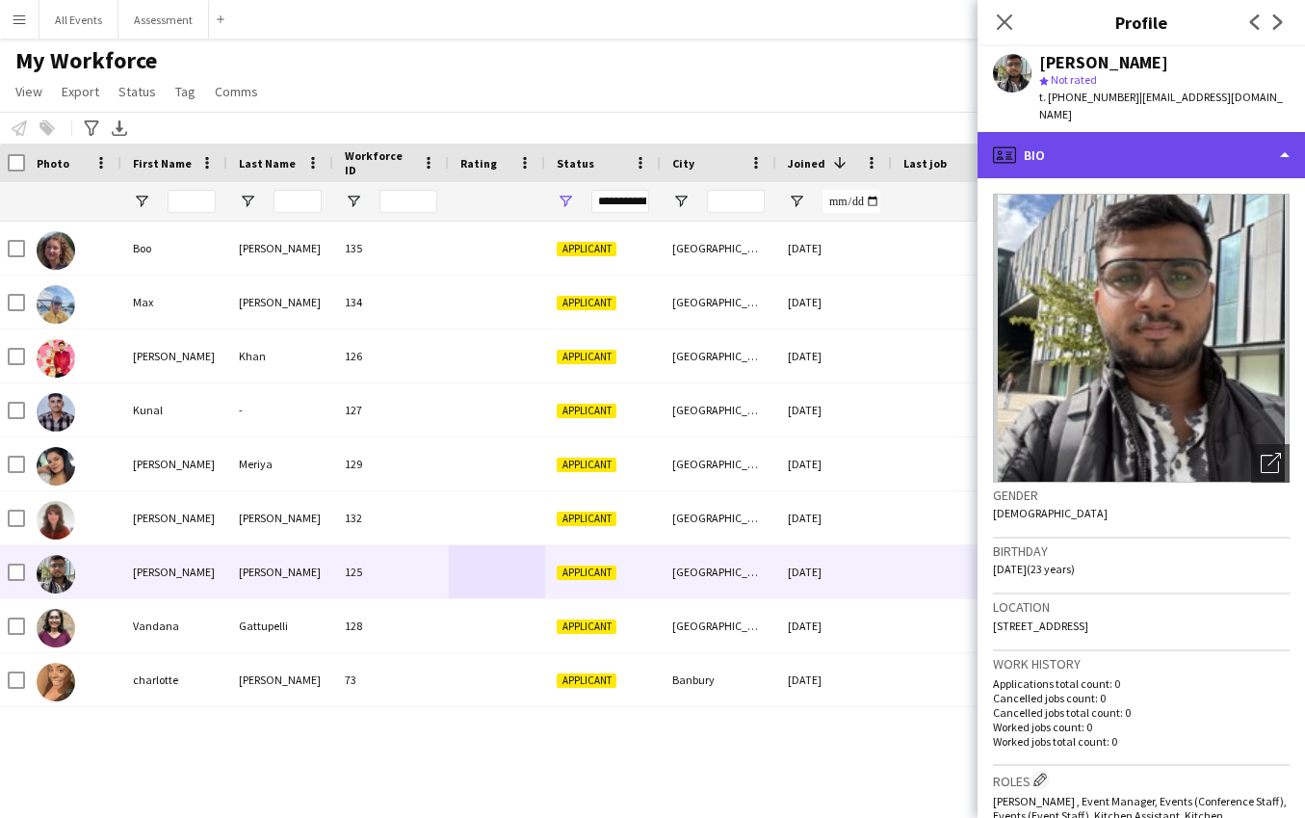
click at [1122, 149] on div "profile Bio" at bounding box center [1140, 155] width 327 height 46
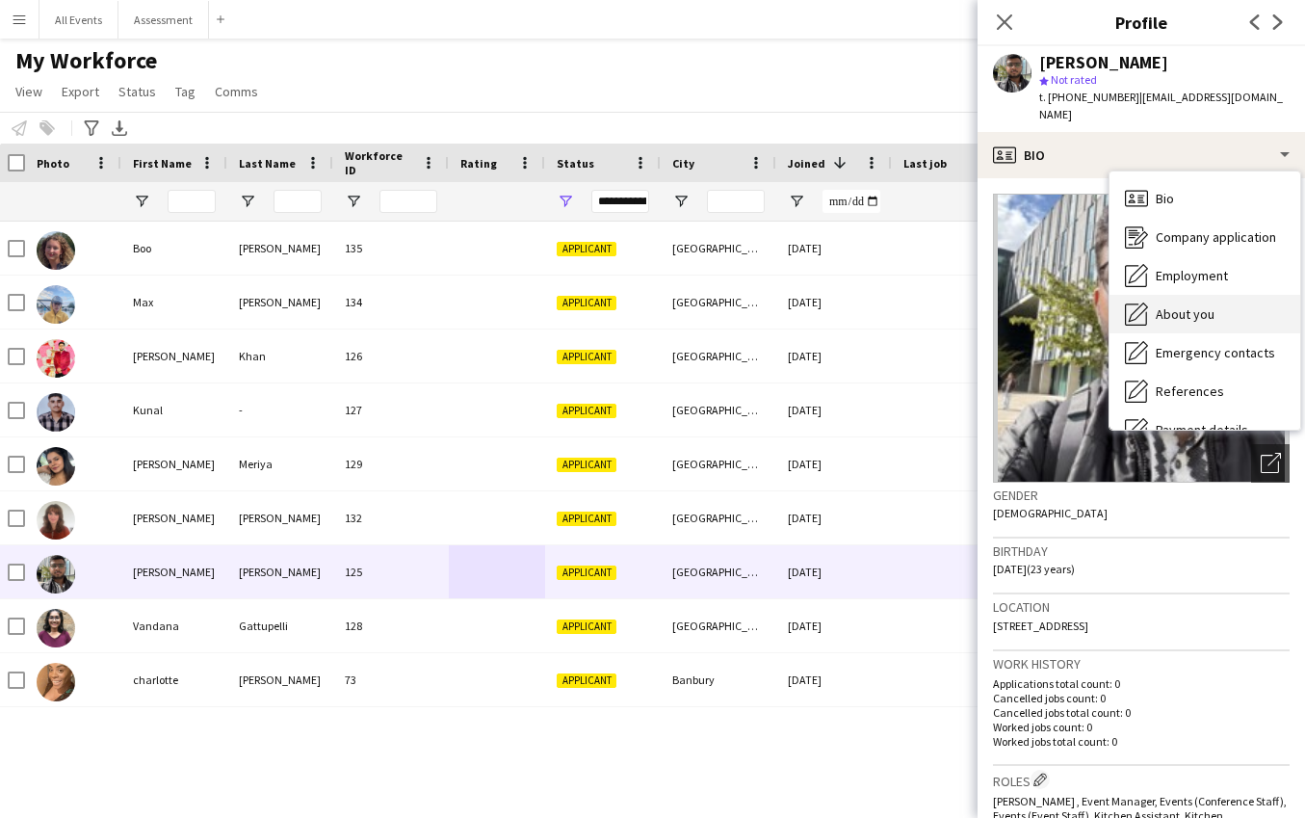
click at [1158, 305] on span "About you" at bounding box center [1185, 313] width 59 height 17
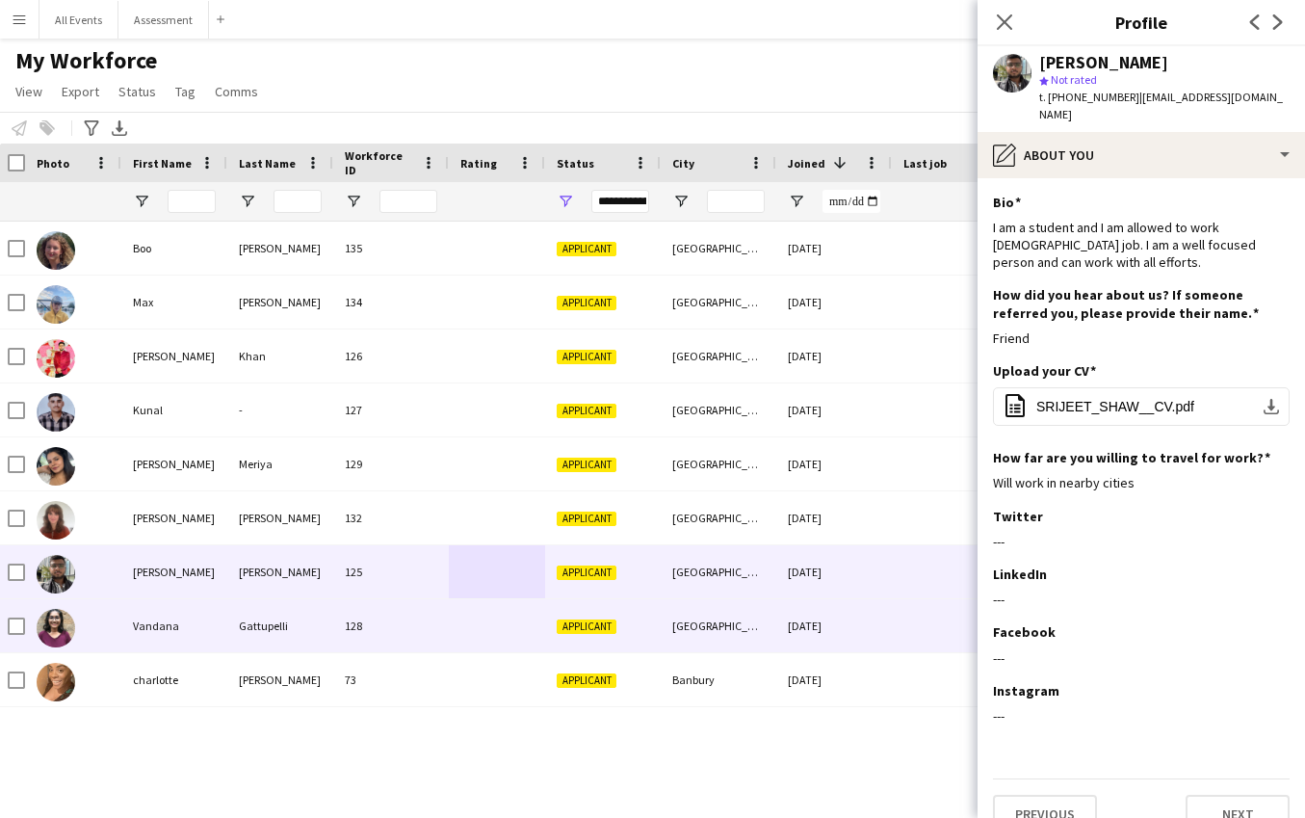
click at [472, 640] on div at bounding box center [497, 625] width 96 height 53
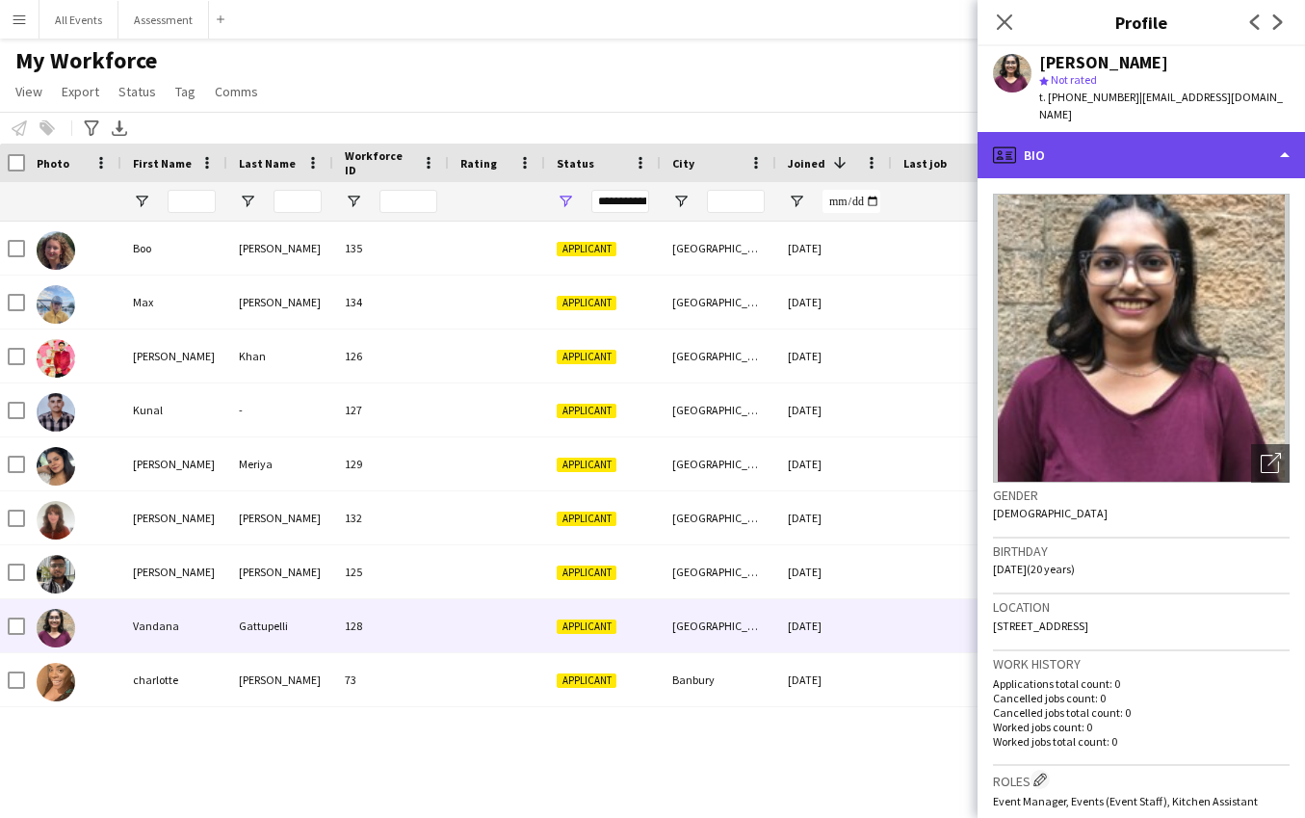
click at [1125, 132] on div "profile Bio" at bounding box center [1140, 155] width 327 height 46
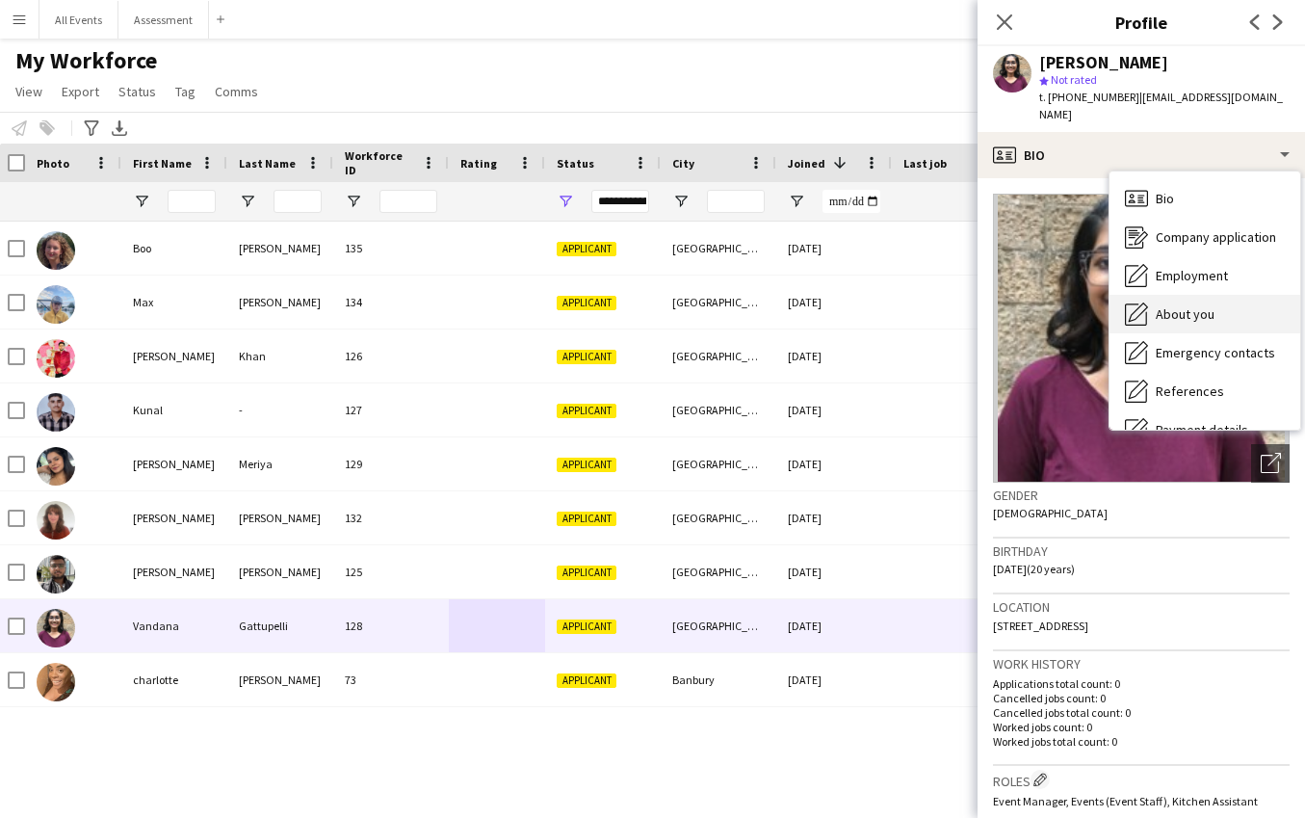
click at [1174, 304] on div "About you About you" at bounding box center [1204, 314] width 191 height 39
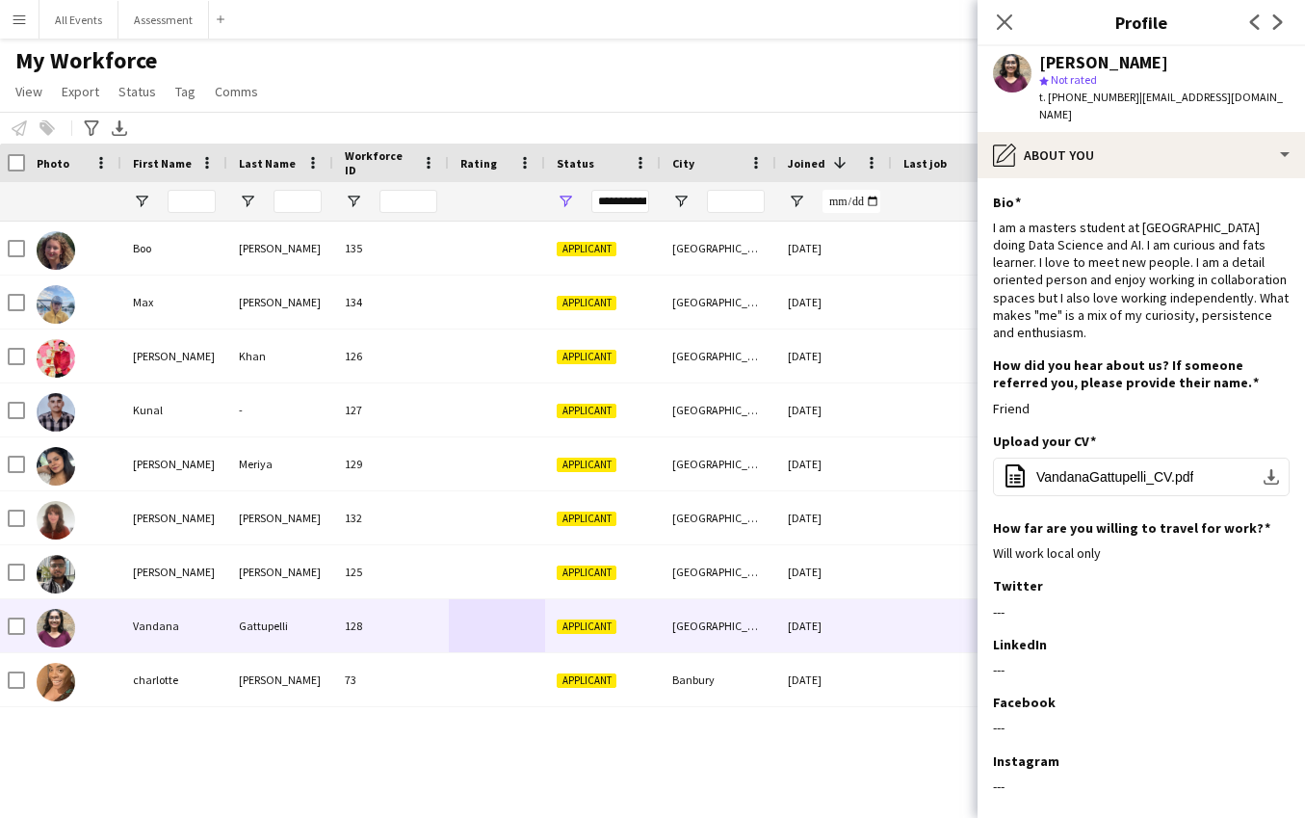
click at [647, 127] on div "Notify workforce Add to tag Select at least one crew to tag him or her. Advance…" at bounding box center [652, 128] width 1305 height 32
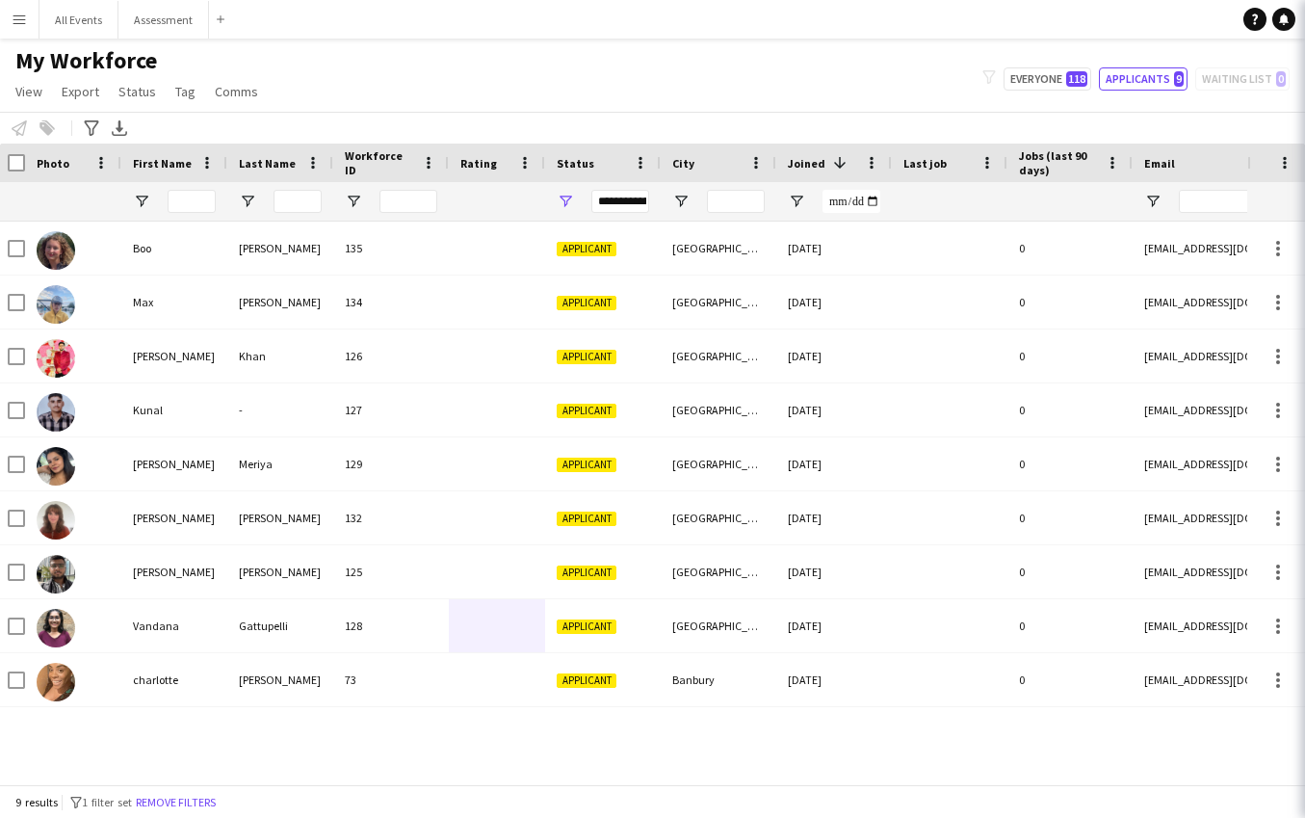
click at [631, 109] on div "My Workforce View Views Default view New view Update view Delete view Edit name…" at bounding box center [652, 78] width 1305 height 65
drag, startPoint x: 1001, startPoint y: 76, endPoint x: 1039, endPoint y: 78, distance: 38.6
click at [1020, 77] on div "filter-1 Everyone 118 Applicants 9 Waiting list 0" at bounding box center [1136, 78] width 338 height 23
click at [1038, 78] on button "Everyone 118" at bounding box center [1047, 78] width 88 height 23
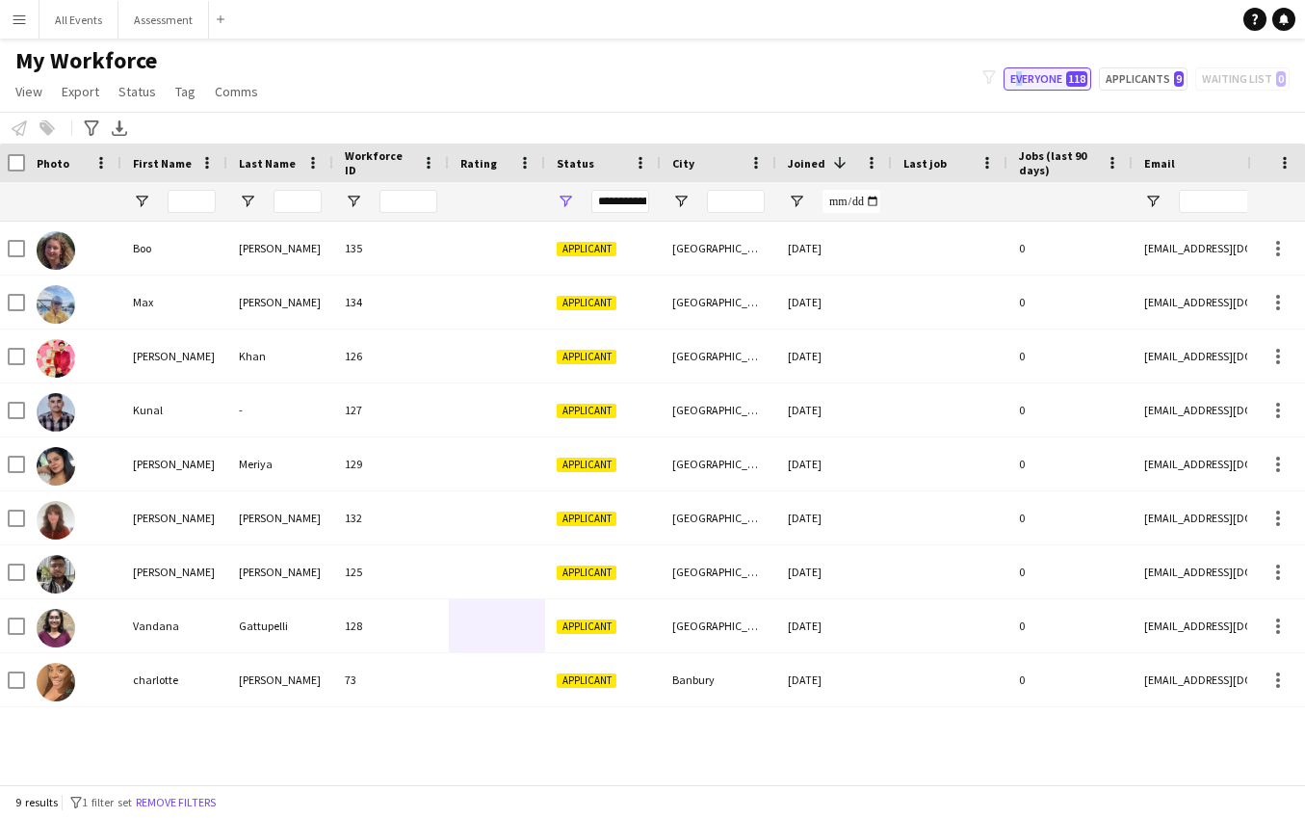
type input "**********"
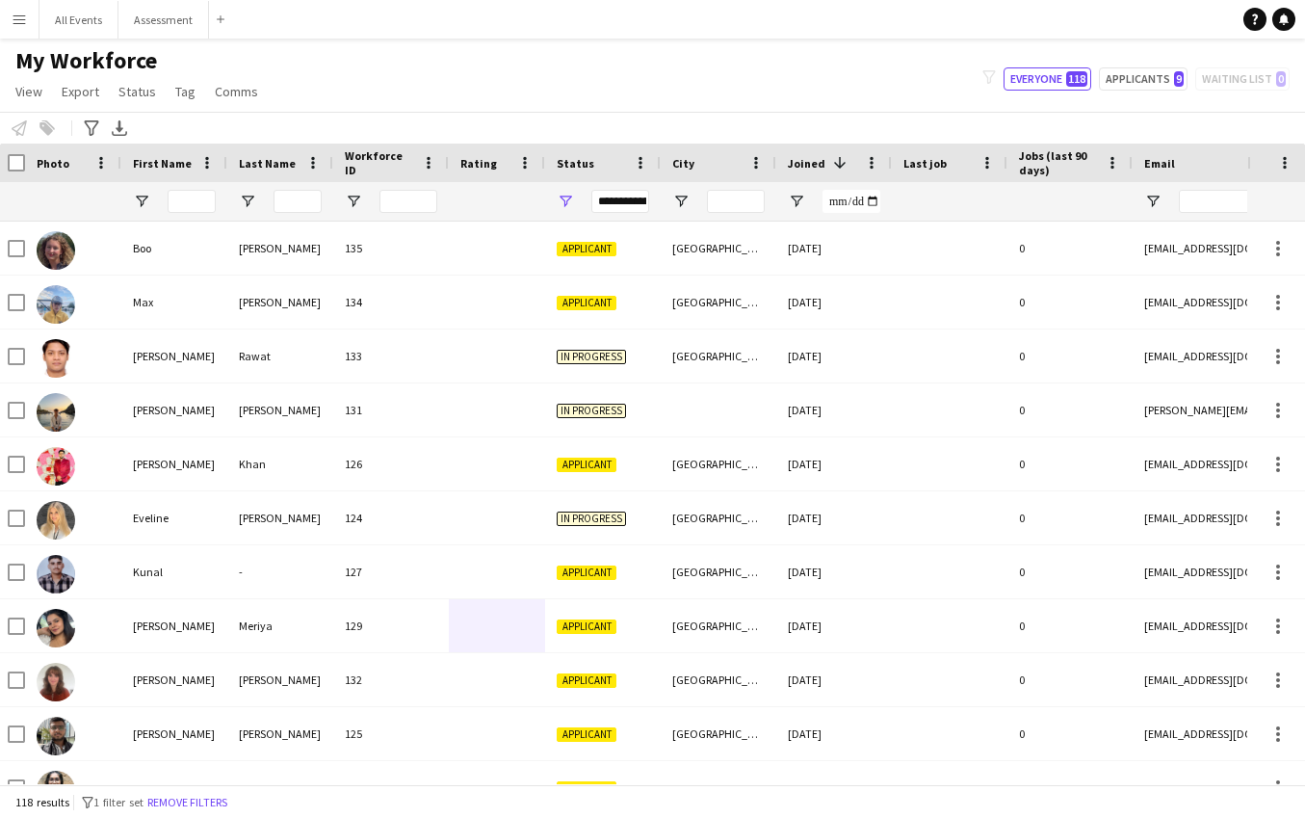
click at [571, 165] on span "Status" at bounding box center [576, 163] width 38 height 14
